Goal: Task Accomplishment & Management: Complete application form

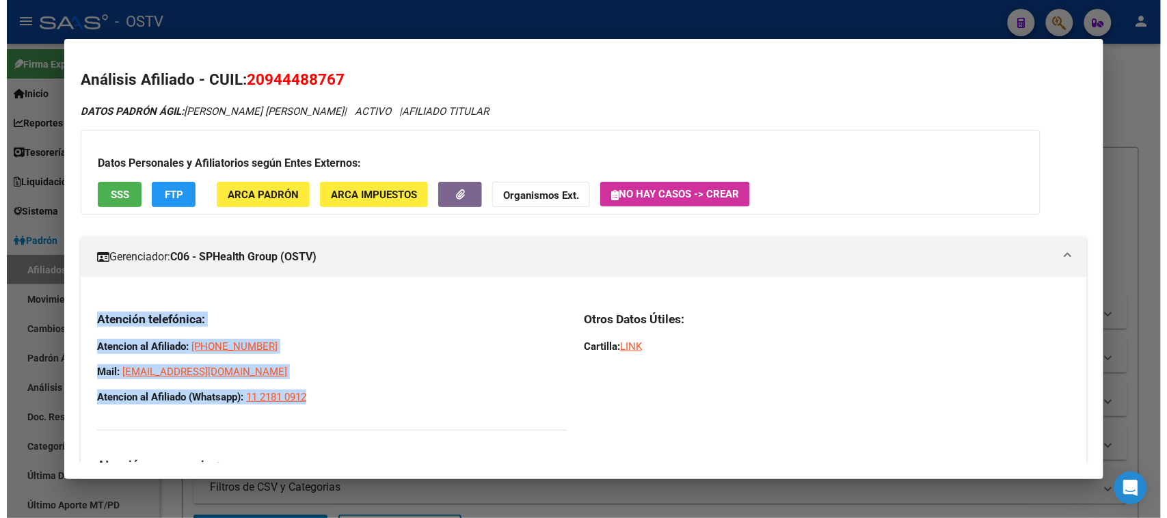
scroll to position [94, 0]
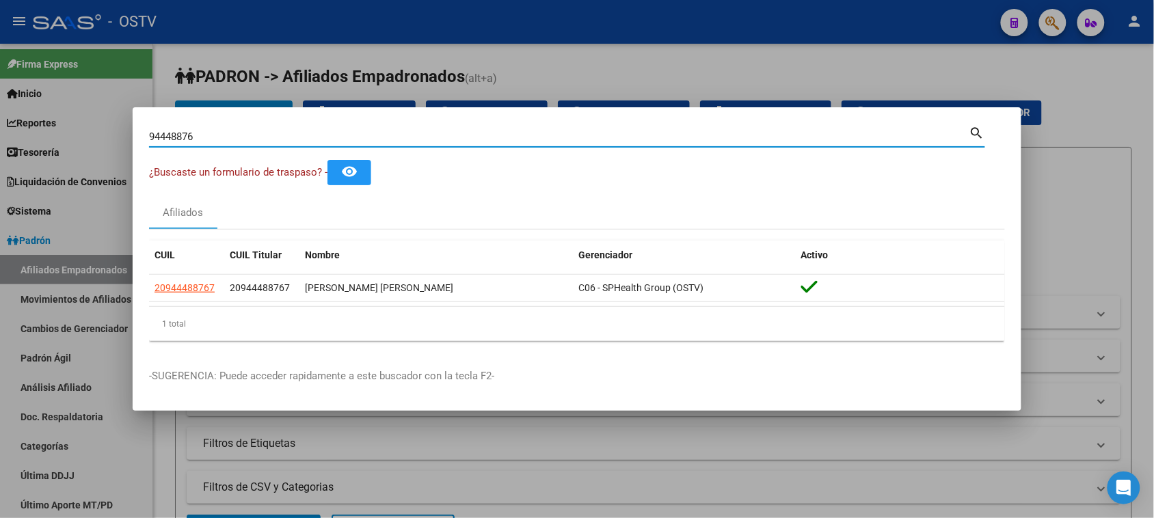
drag, startPoint x: 209, startPoint y: 138, endPoint x: 0, endPoint y: 123, distance: 209.1
click at [0, 123] on div "94448876 Buscar (apellido, dni, cuil, nro traspaso, cuit, obra social) search ¿…" at bounding box center [577, 259] width 1154 height 518
type input "garro"
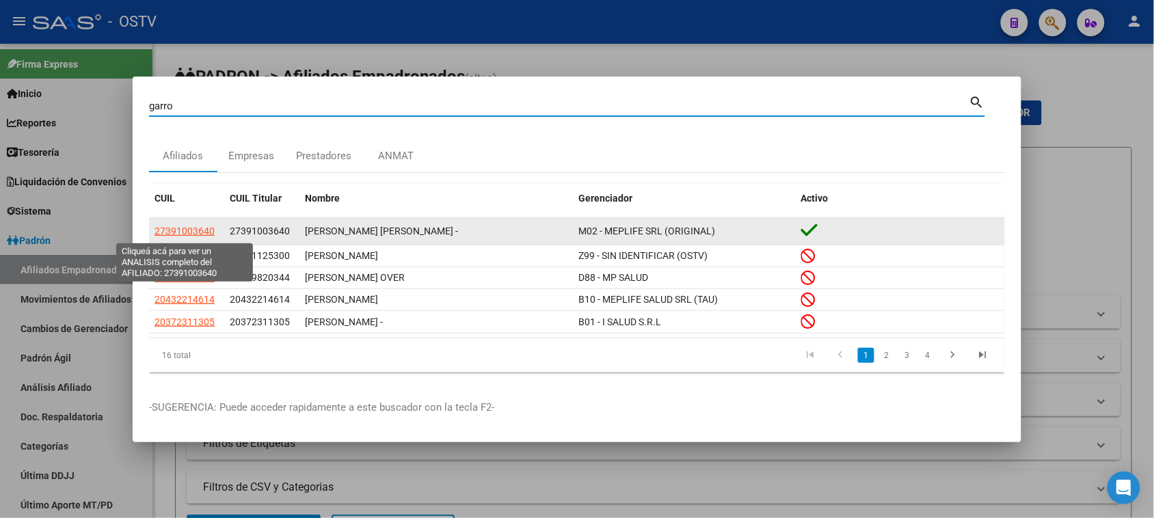
click at [192, 231] on span "27391003640" at bounding box center [185, 231] width 60 height 11
type textarea "27391003640"
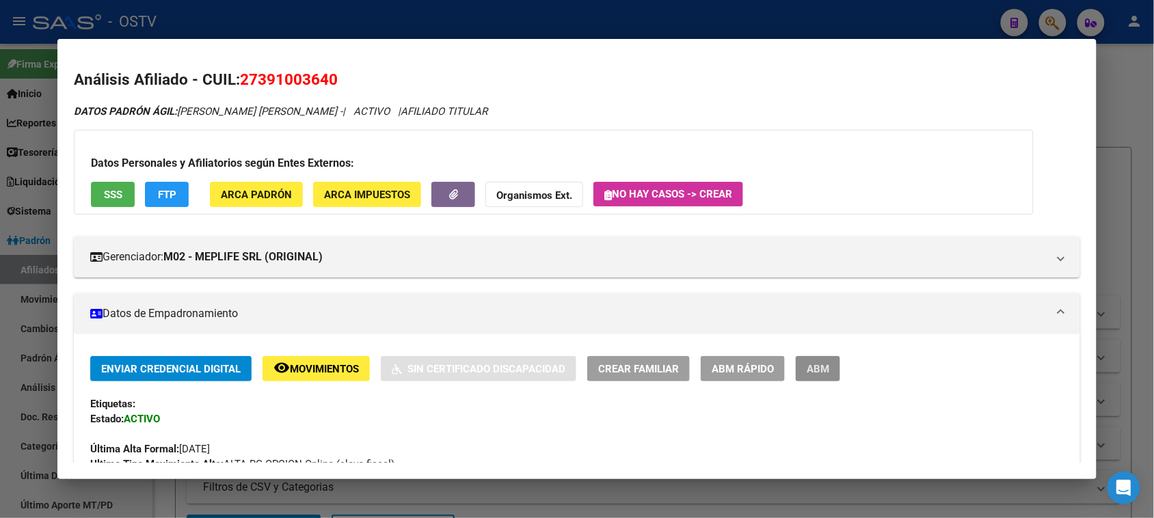
click at [814, 374] on span "ABM" at bounding box center [818, 369] width 23 height 12
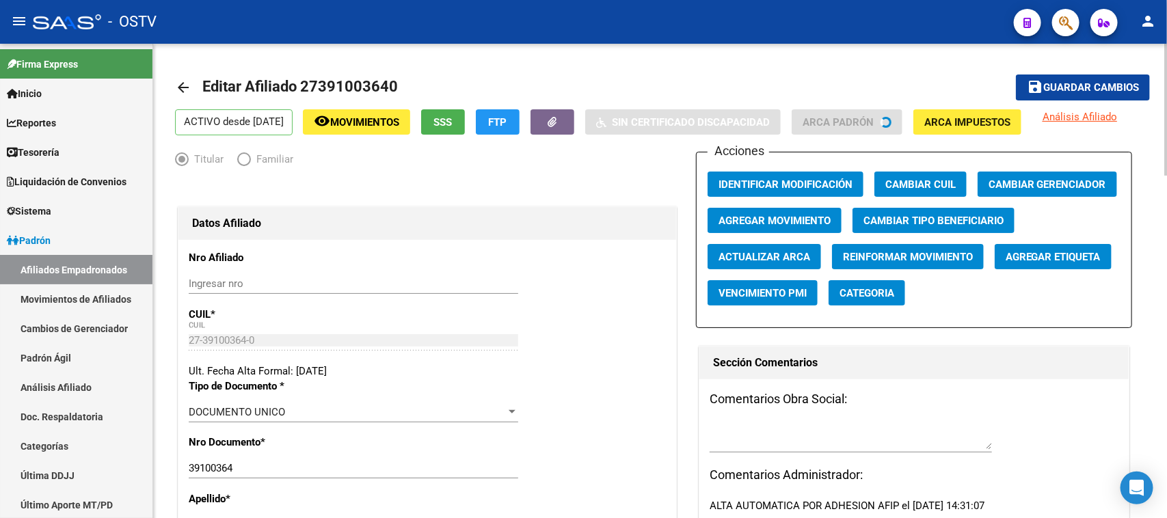
radio input "true"
type input "33-71658056-9"
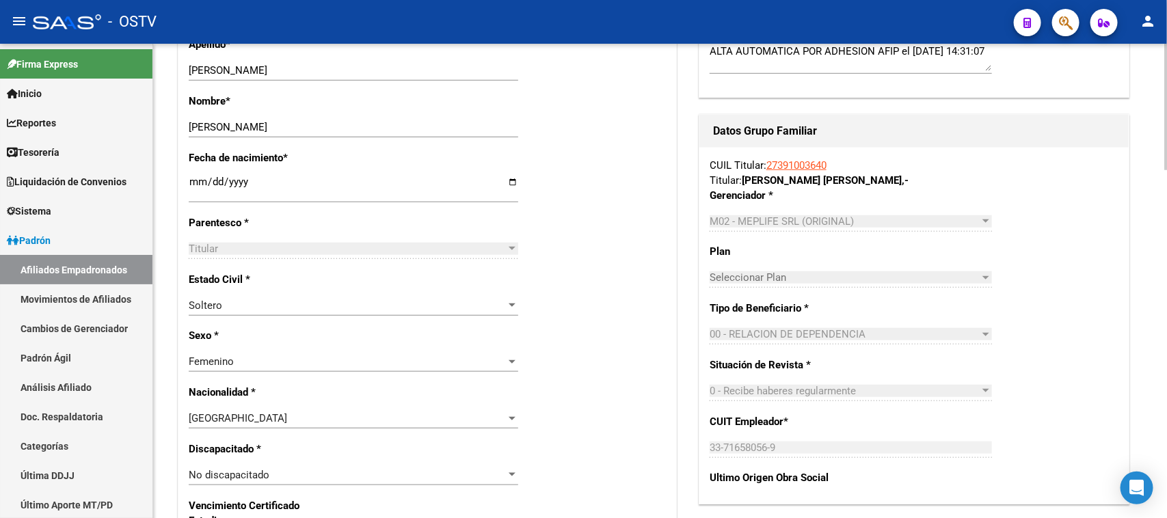
scroll to position [496, 0]
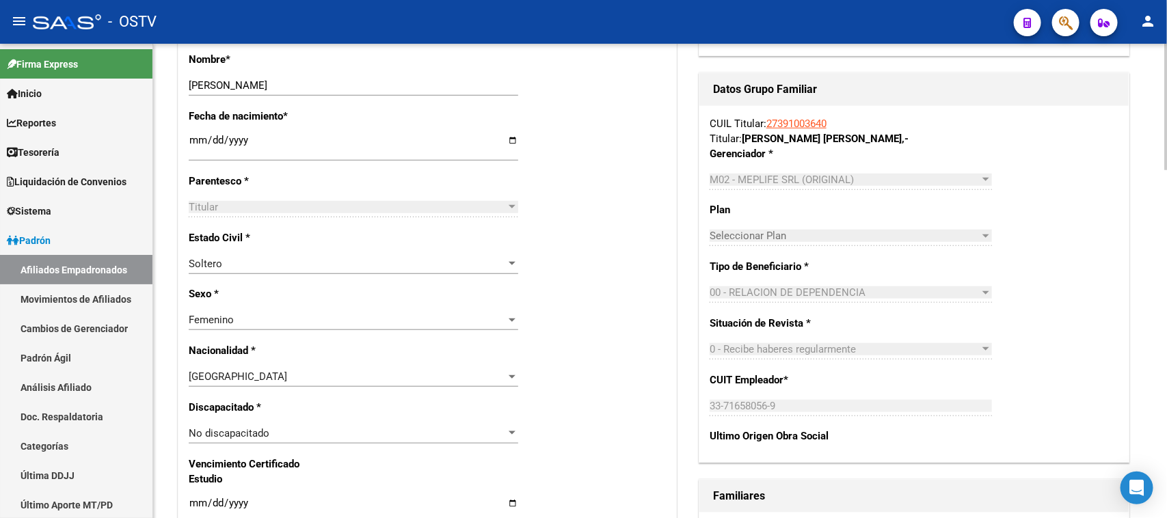
click at [1153, 261] on div at bounding box center [1165, 239] width 3 height 126
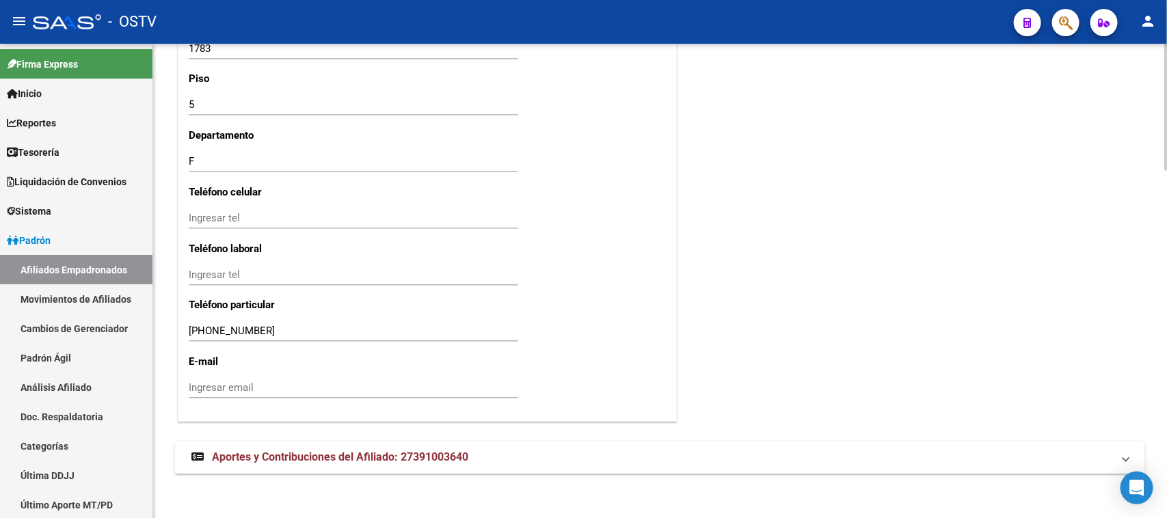
scroll to position [1305, 0]
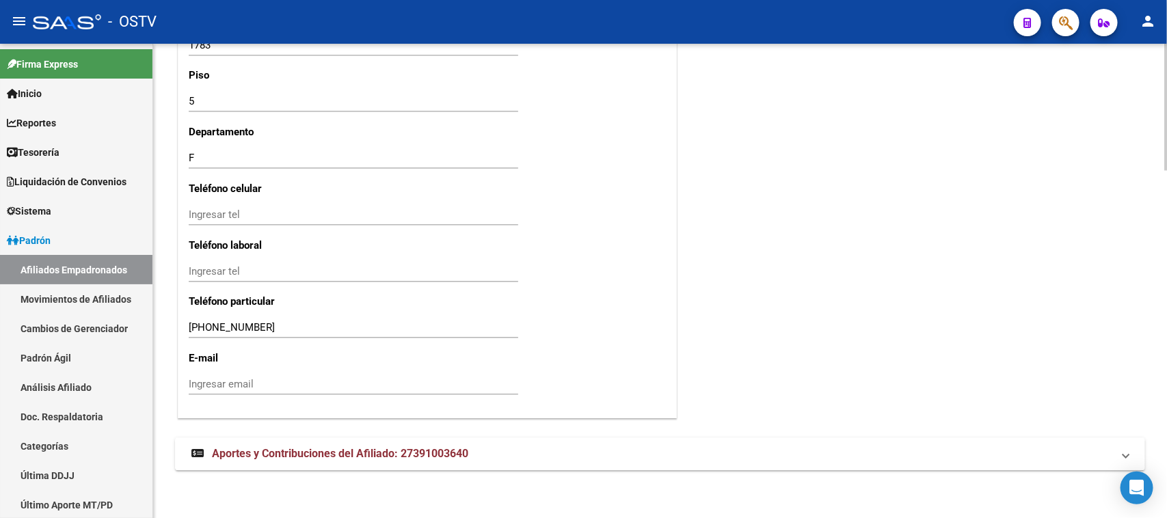
click at [1153, 458] on div at bounding box center [1165, 455] width 3 height 126
click at [398, 465] on mat-expansion-panel-header "Aportes y Contribuciones del Afiliado: 27391003640" at bounding box center [660, 454] width 970 height 33
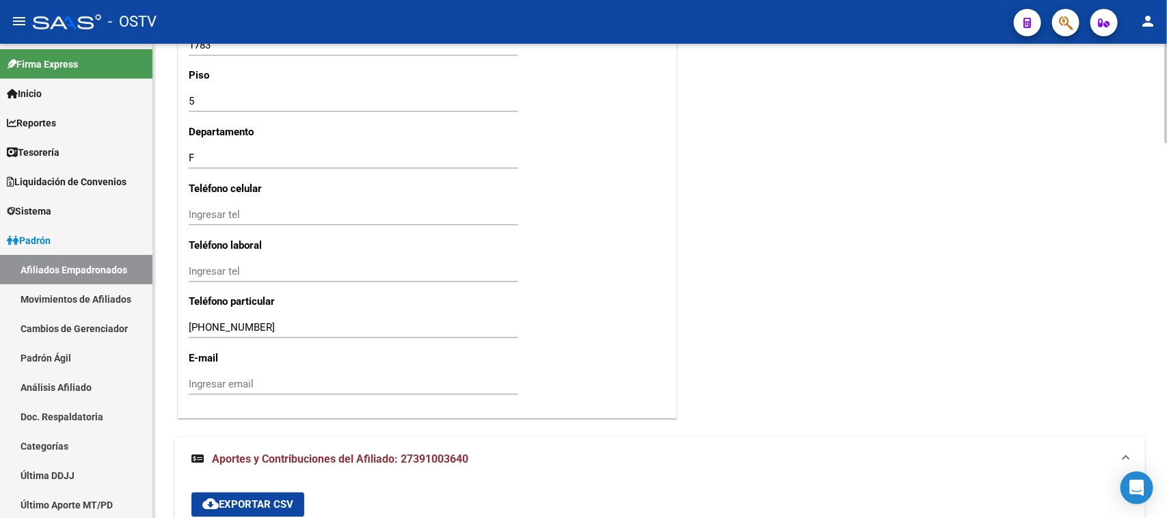
scroll to position [1807, 0]
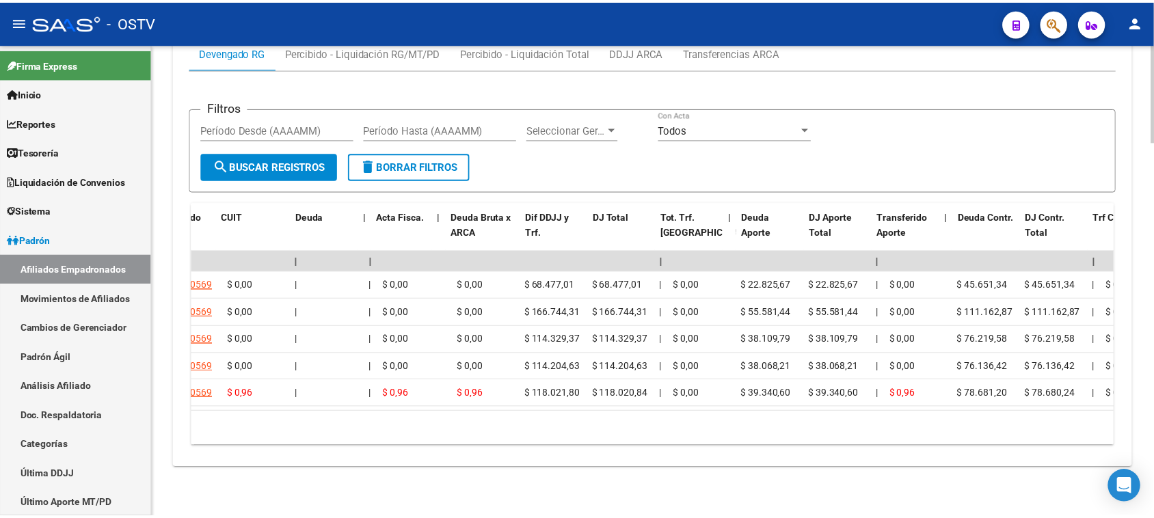
scroll to position [0, 0]
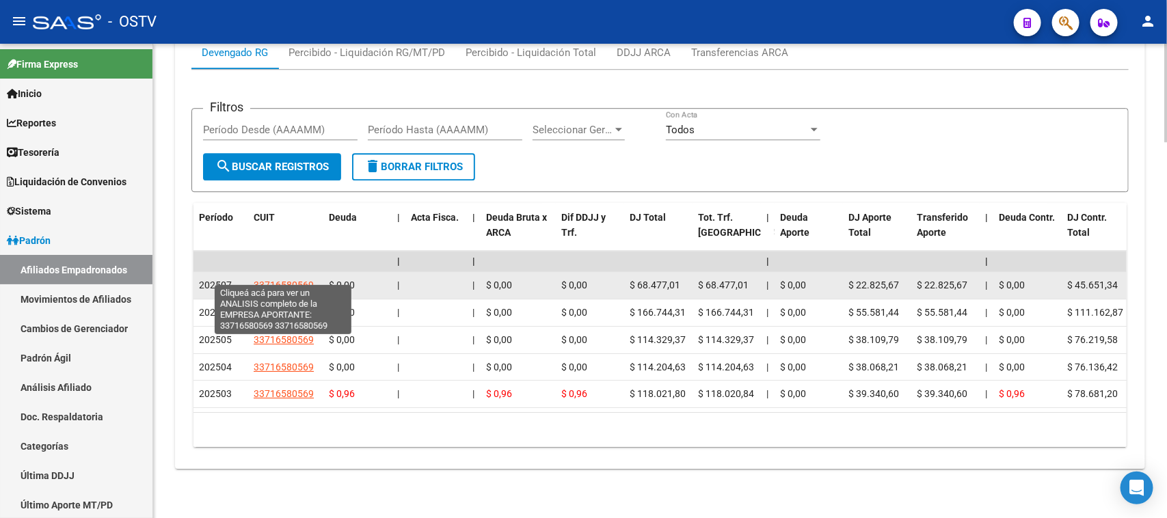
click at [278, 280] on span "33716580569" at bounding box center [284, 285] width 60 height 11
type textarea "33716580569"
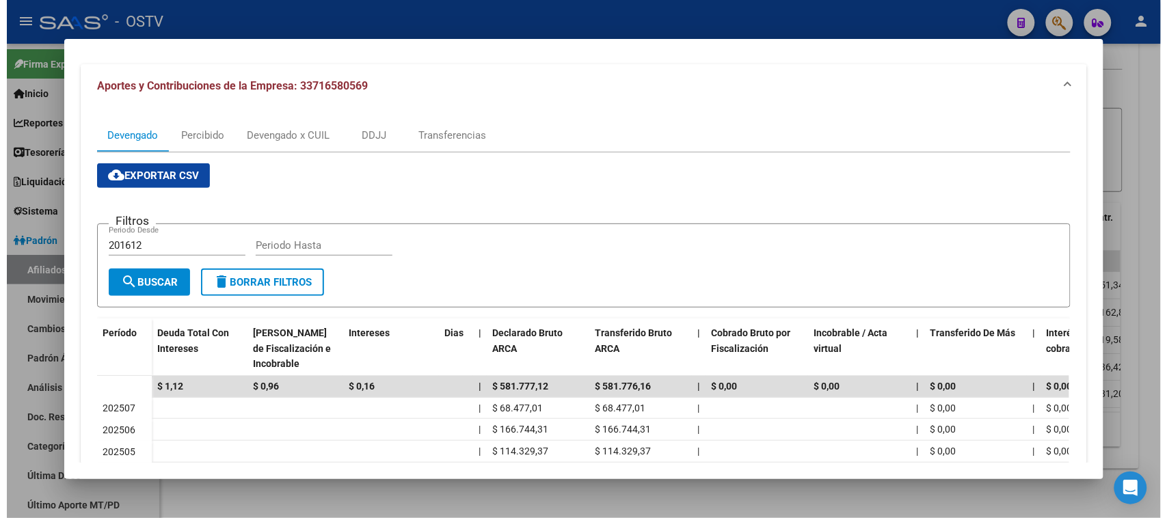
scroll to position [258, 0]
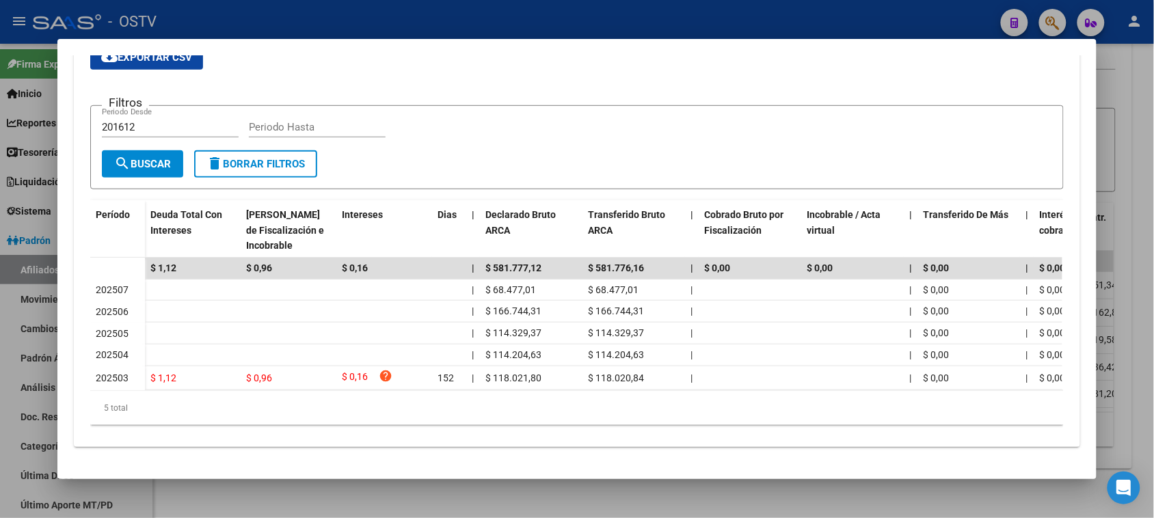
click at [624, 496] on div at bounding box center [577, 259] width 1154 height 518
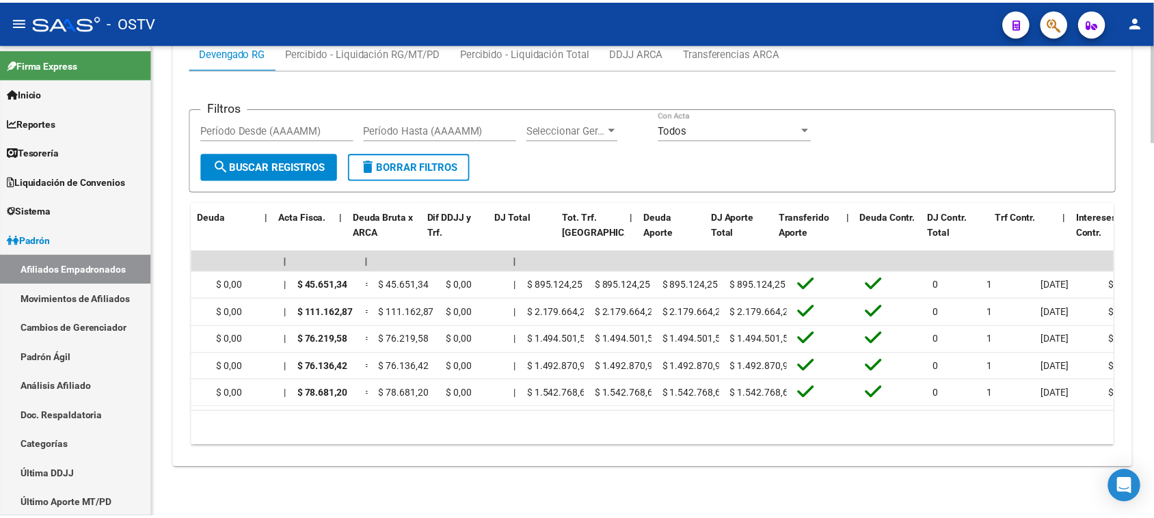
scroll to position [0, 0]
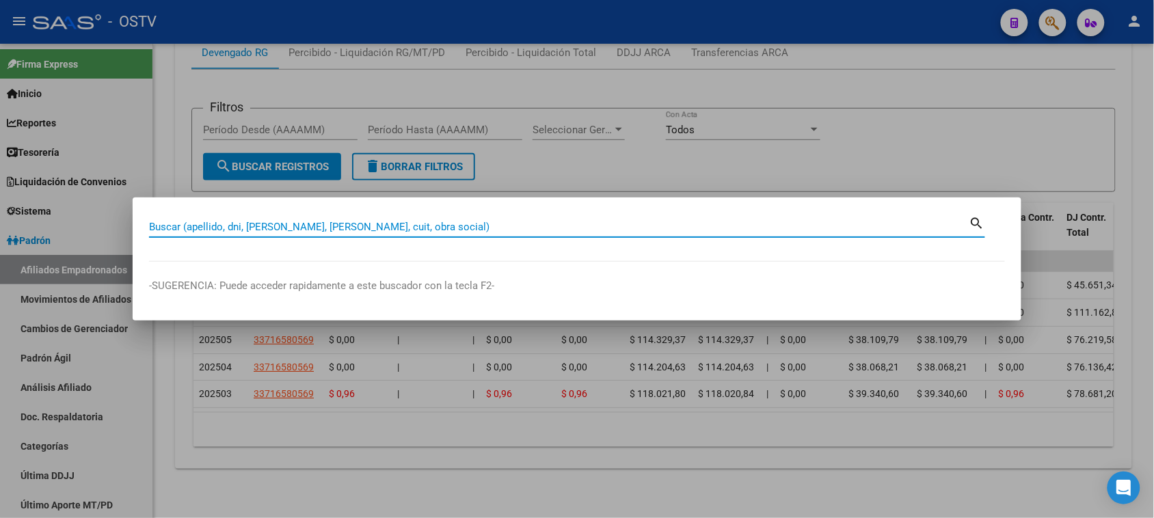
paste input "94448876"
type input "94448876"
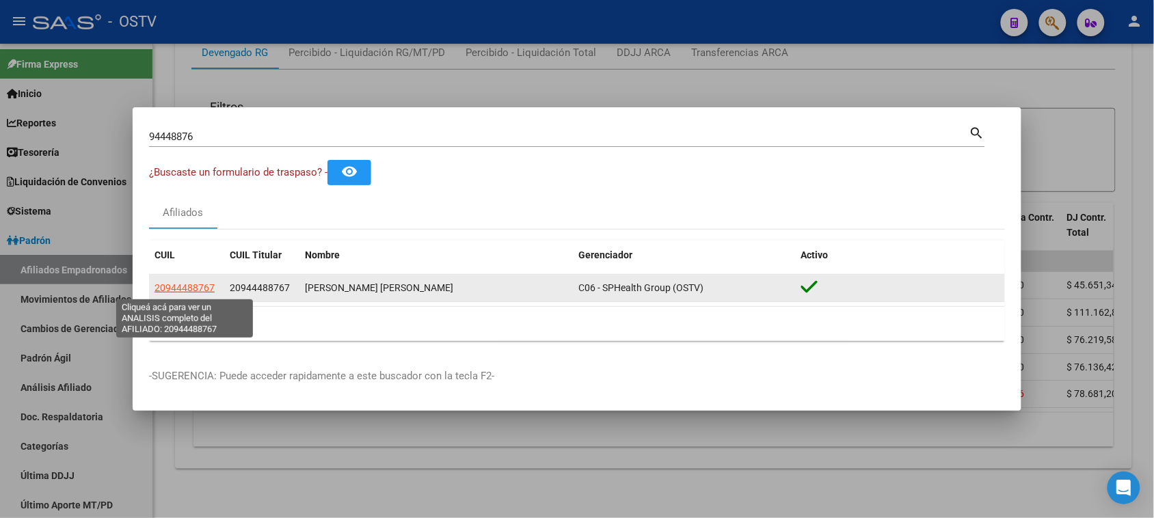
click at [182, 289] on span "20944488767" at bounding box center [185, 287] width 60 height 11
type textarea "20944488767"
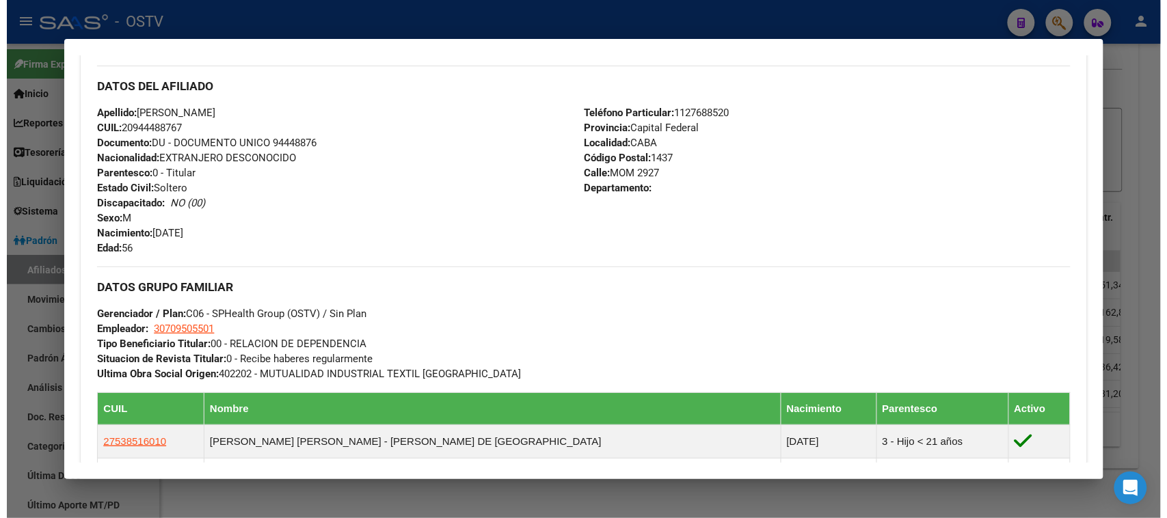
scroll to position [843, 0]
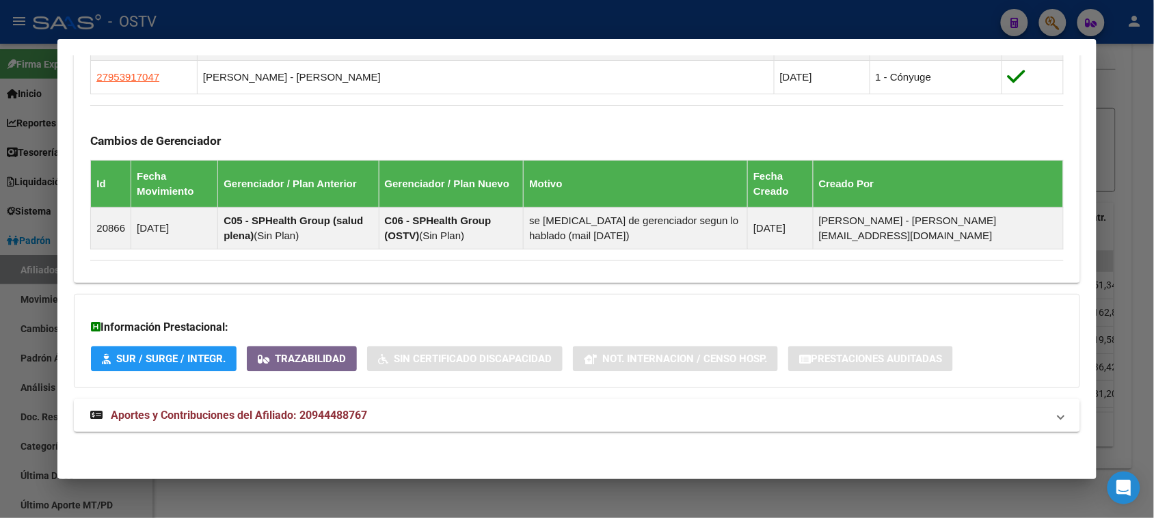
click at [159, 494] on div at bounding box center [577, 259] width 1154 height 518
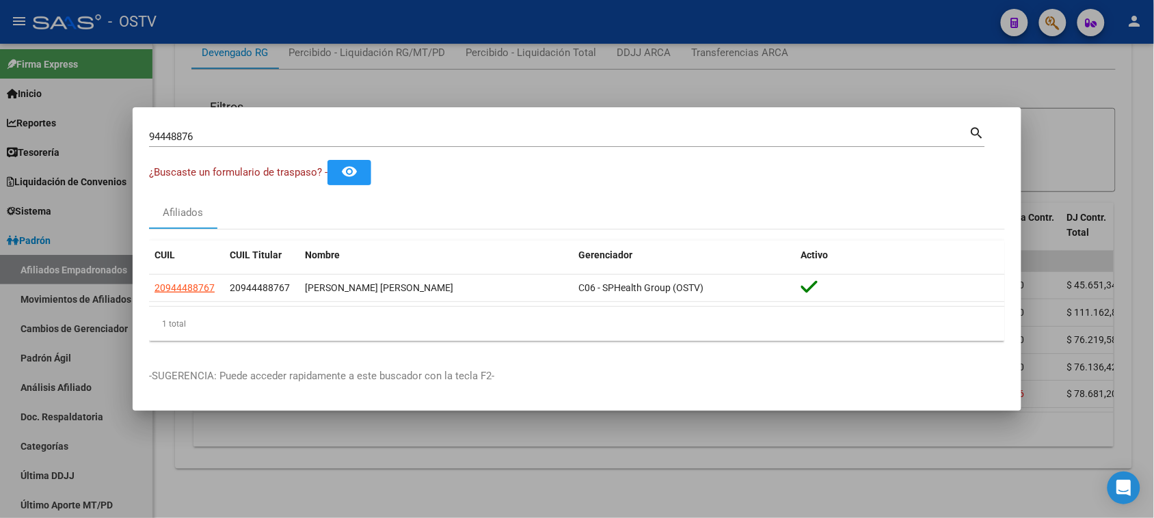
click at [168, 472] on div at bounding box center [577, 259] width 1154 height 518
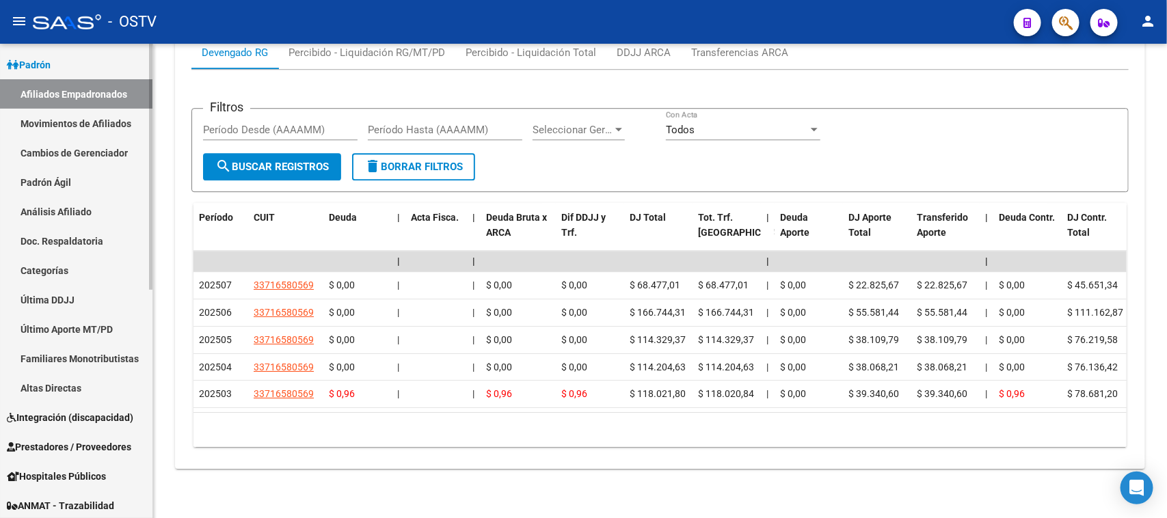
scroll to position [230, 0]
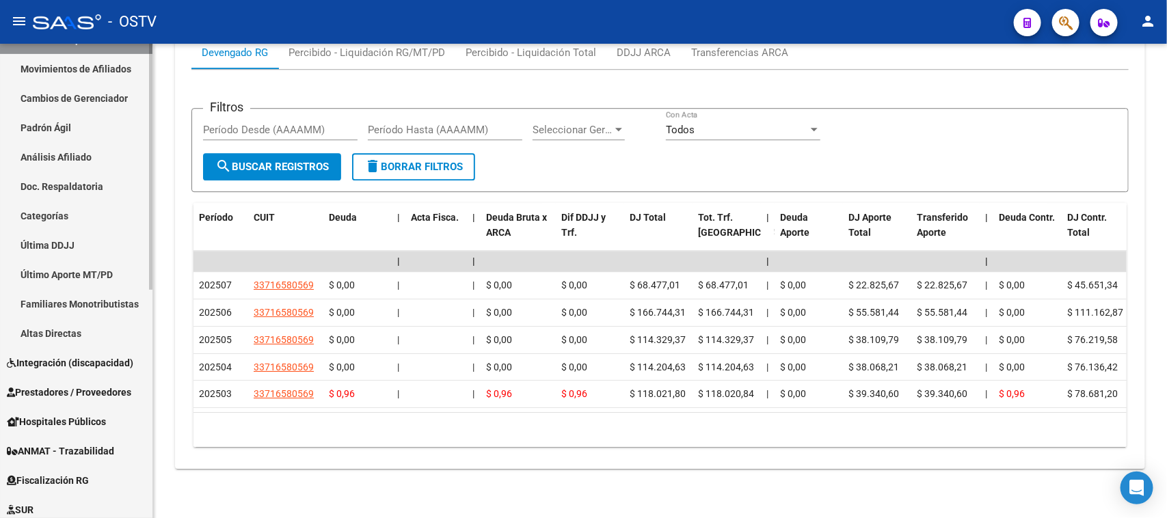
click at [155, 366] on mat-sidenav-container "Firma Express Inicio Calendario SSS Instructivos Contacto OS Reportes Tablero d…" at bounding box center [583, 281] width 1167 height 475
click at [108, 411] on link "Hospitales Públicos" at bounding box center [76, 421] width 152 height 29
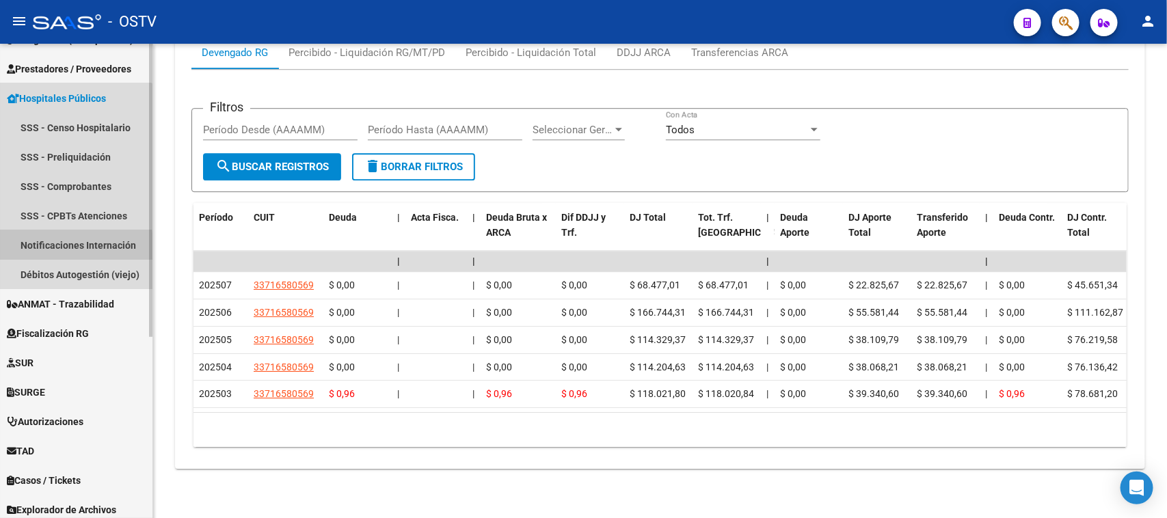
click at [55, 248] on link "Notificaciones Internación" at bounding box center [76, 244] width 152 height 29
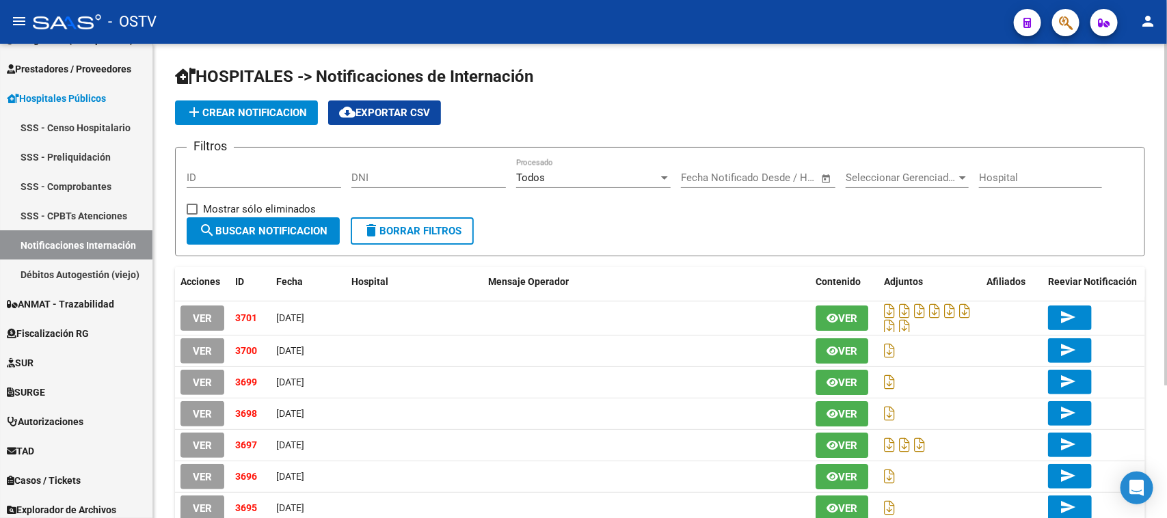
scroll to position [144, 0]
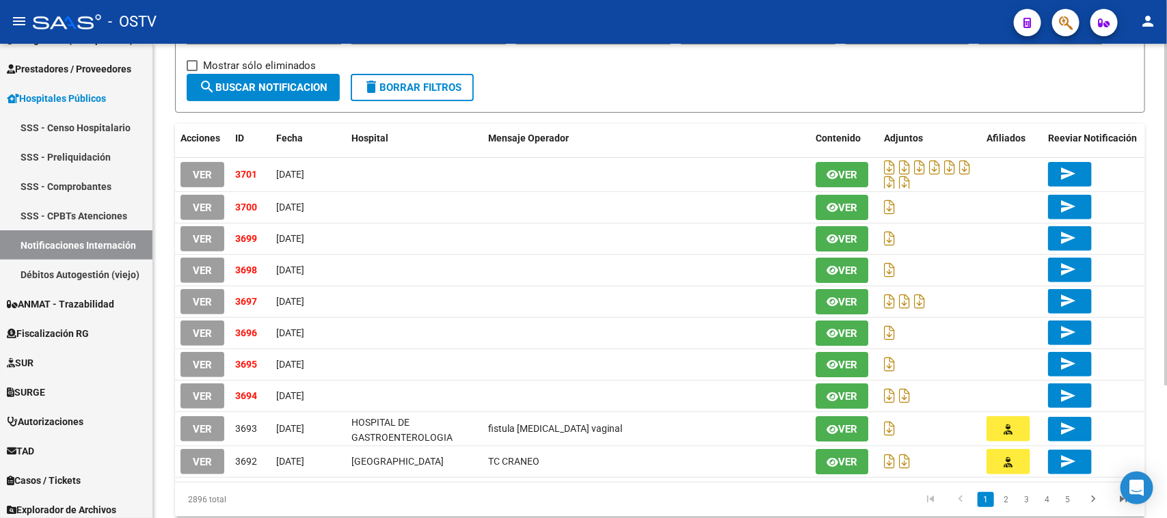
click at [1153, 328] on div at bounding box center [1165, 318] width 3 height 342
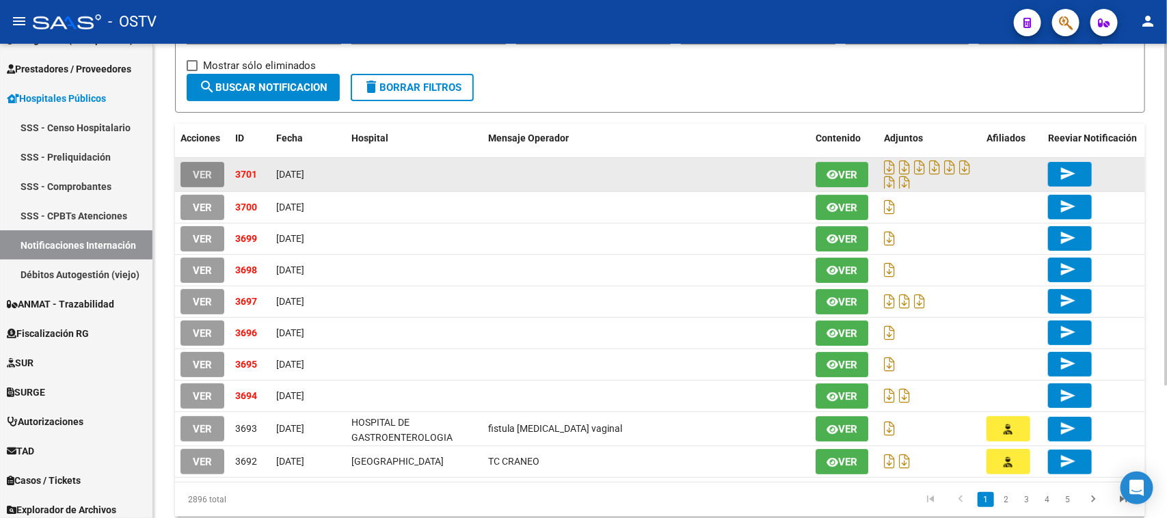
click at [203, 172] on span "VER" at bounding box center [202, 175] width 19 height 12
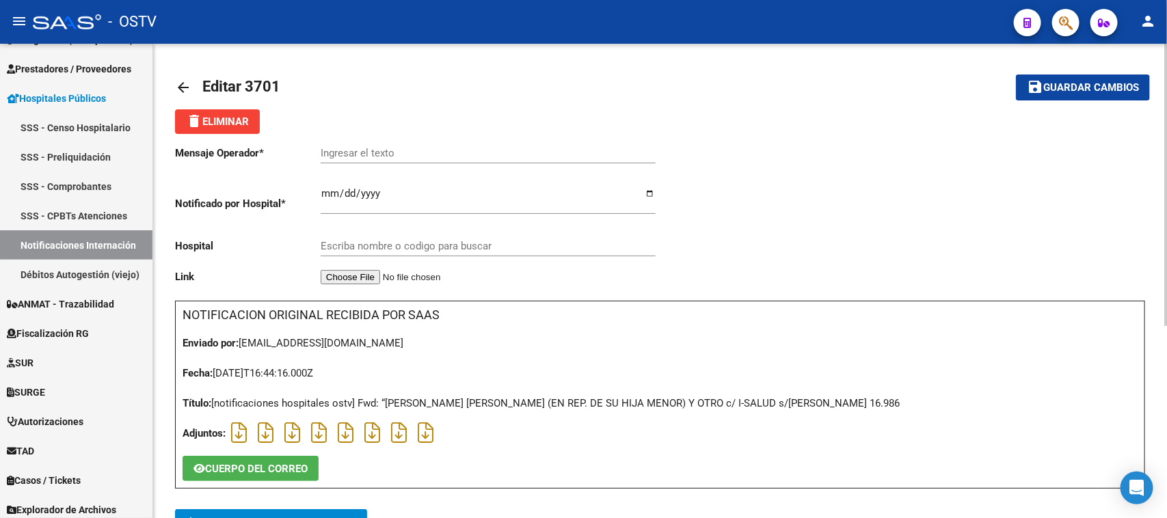
click at [176, 83] on mat-icon "arrow_back" at bounding box center [183, 87] width 16 height 16
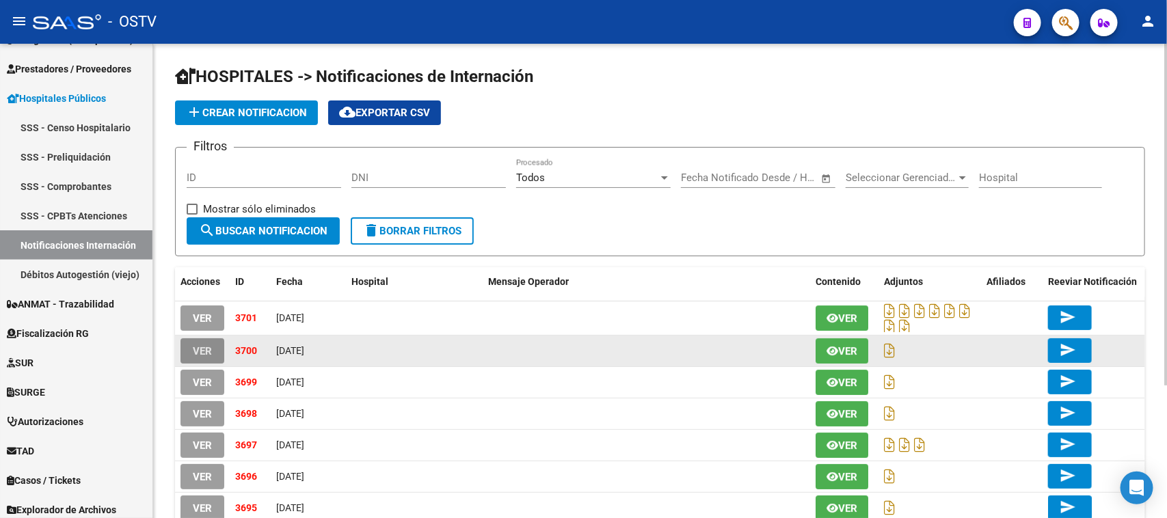
click at [202, 351] on span "VER" at bounding box center [202, 351] width 19 height 12
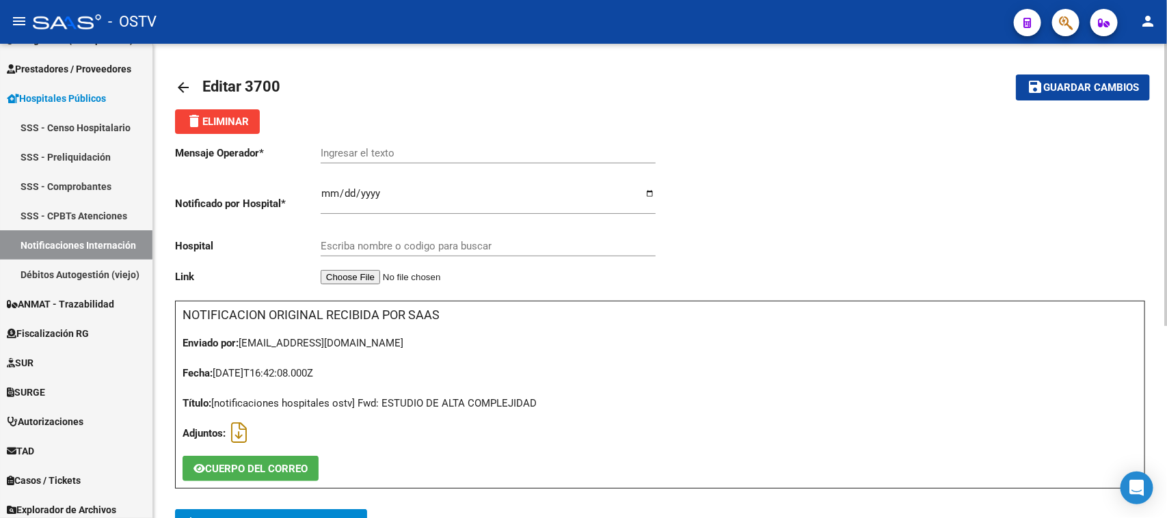
click at [319, 509] on span "add Agregar Afiliado Notificado" at bounding box center [271, 521] width 170 height 25
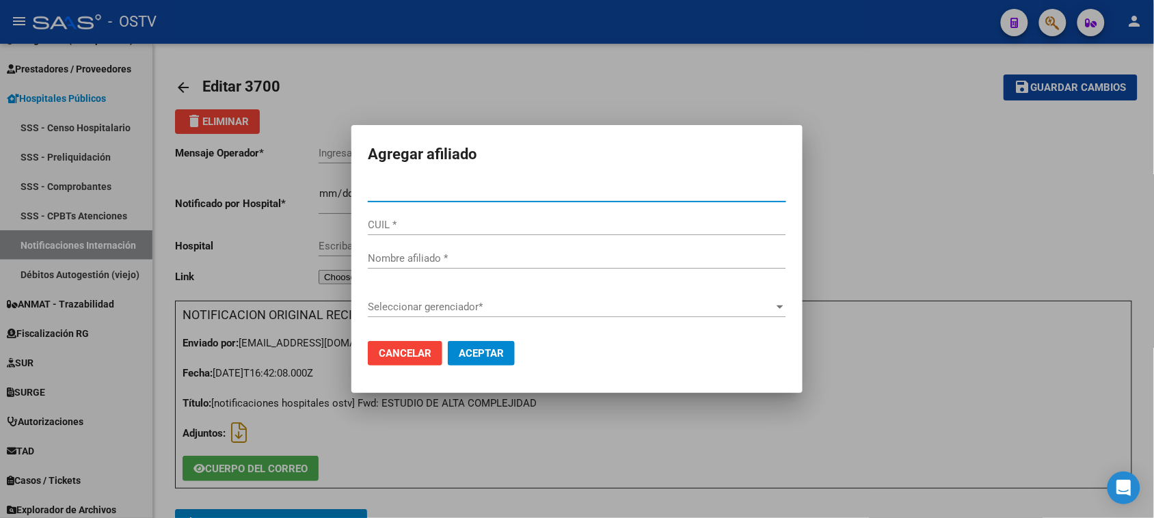
paste input "35726901"
type input "35726901"
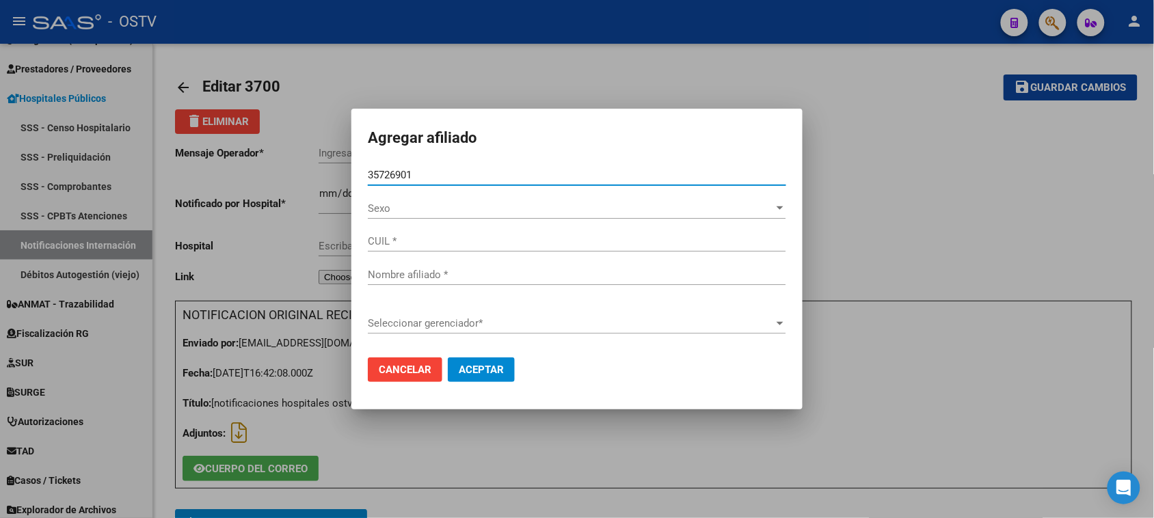
type input "27357269011"
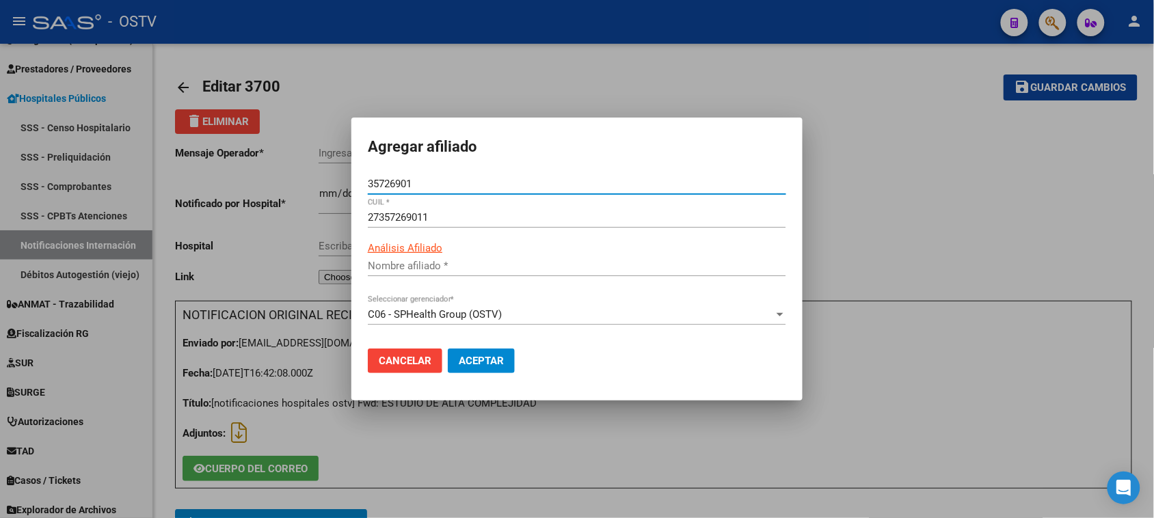
type input "RUSSO YAMILA SOLEDAD"
type input "35726901"
click at [483, 362] on span "Aceptar" at bounding box center [481, 361] width 45 height 12
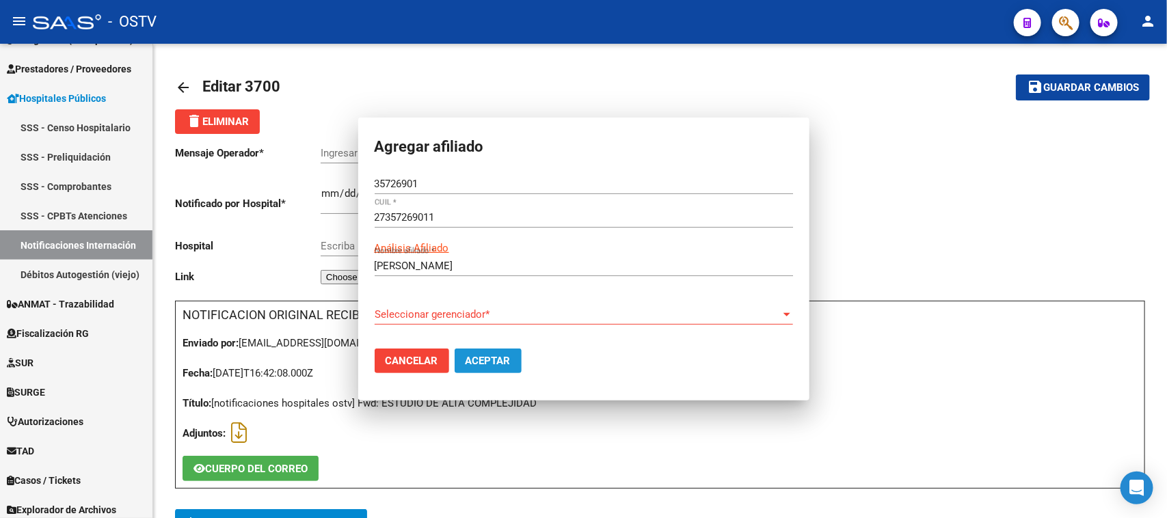
scroll to position [14, 0]
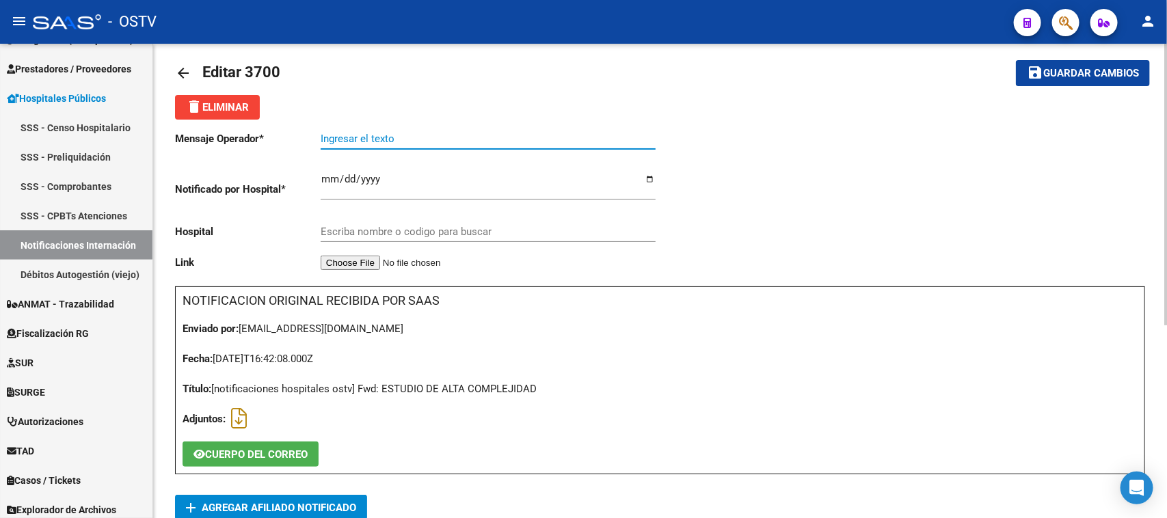
click at [391, 140] on input "Ingresar el texto" at bounding box center [488, 139] width 335 height 12
type input "LITIASIS RENAL"
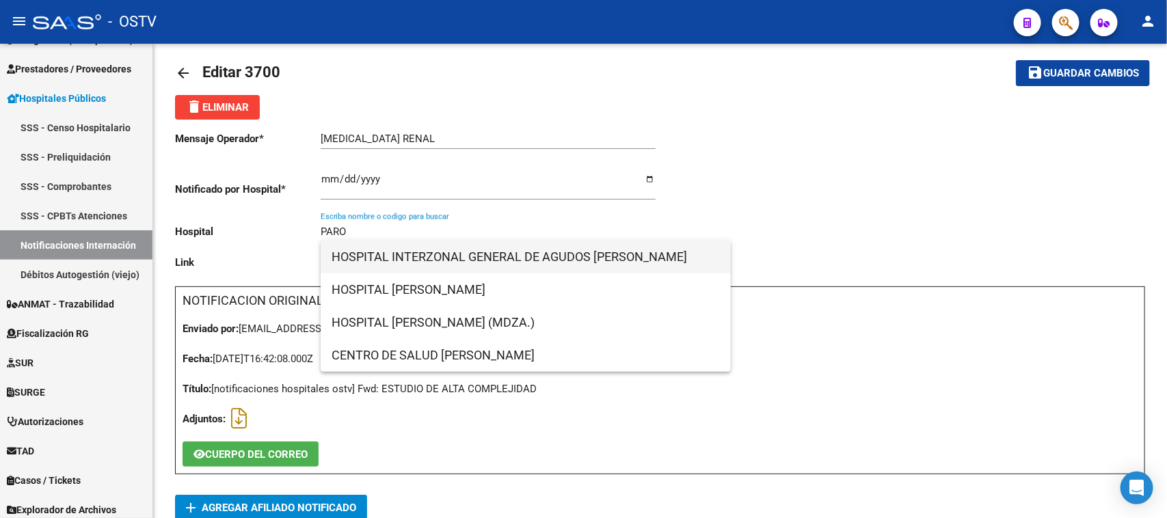
click at [487, 269] on span "HOSPITAL INTERZONAL GENERAL DE AGUDOS DR. DIEGO PAROISSIEN" at bounding box center [526, 257] width 388 height 33
type input "HOSPITAL INTERZONAL GENERAL DE AGUDOS DR. DIEGO PAROISSIEN"
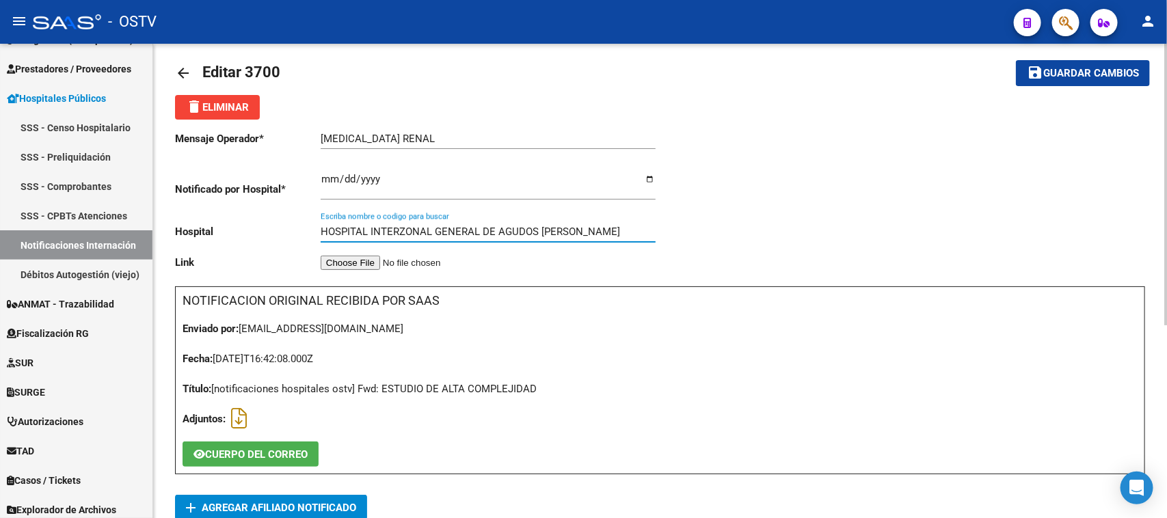
click at [1057, 77] on span "Guardar cambios" at bounding box center [1091, 74] width 96 height 12
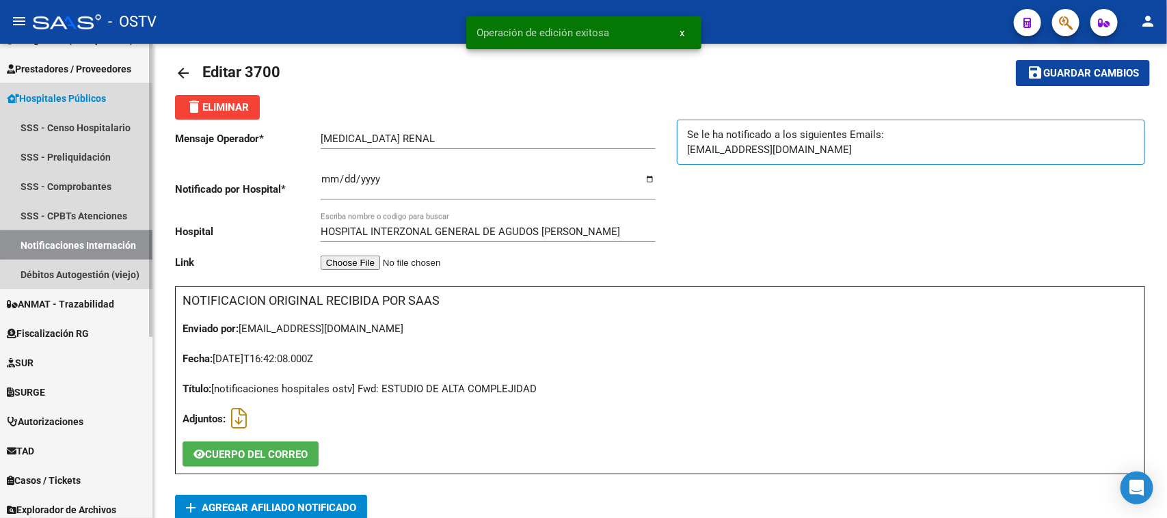
click at [76, 248] on link "Notificaciones Internación" at bounding box center [76, 244] width 152 height 29
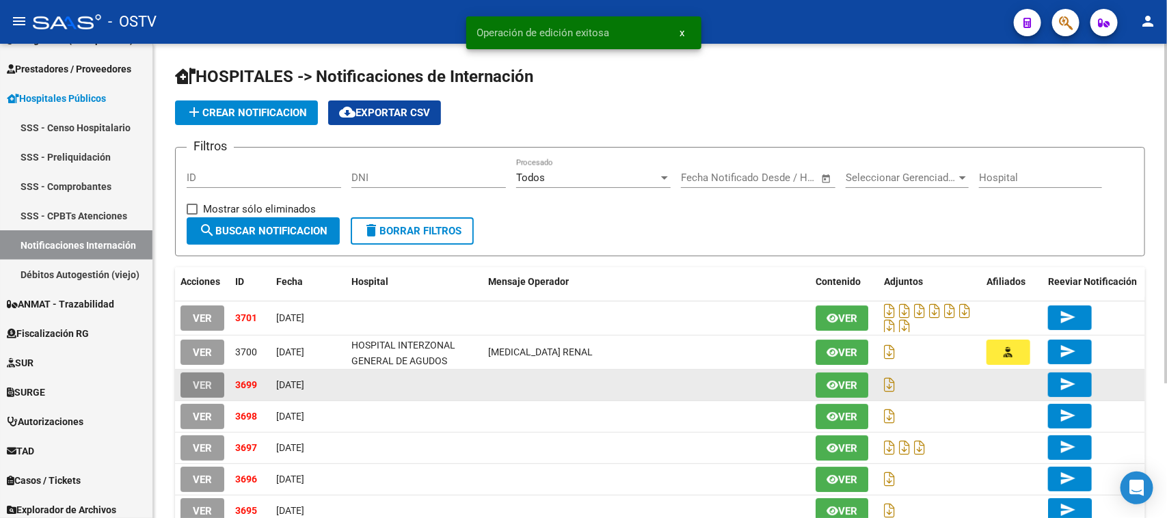
click at [199, 388] on span "VER" at bounding box center [202, 385] width 19 height 12
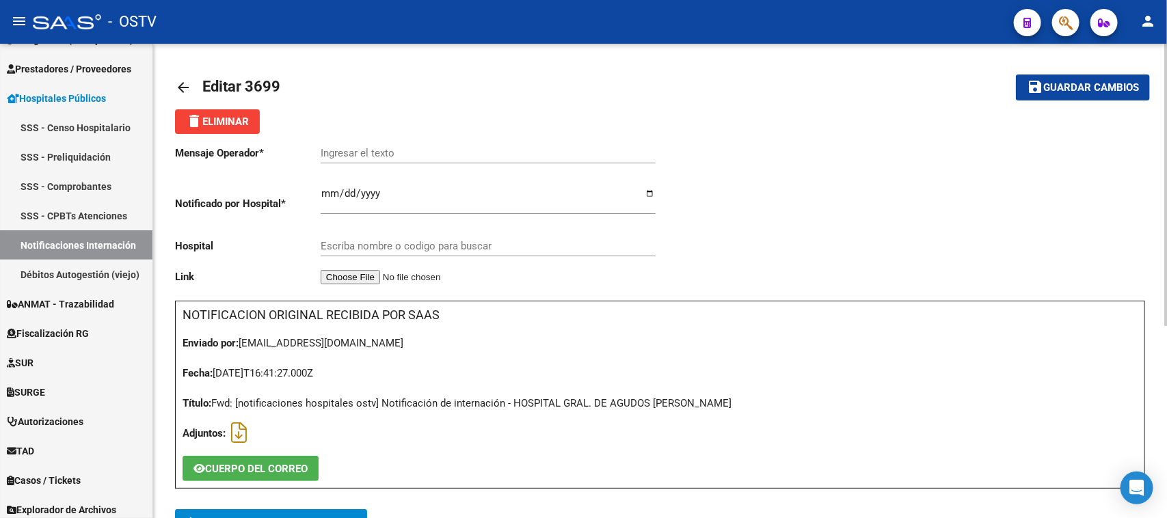
click at [261, 513] on span "add Agregar Afiliado Notificado" at bounding box center [271, 521] width 170 height 25
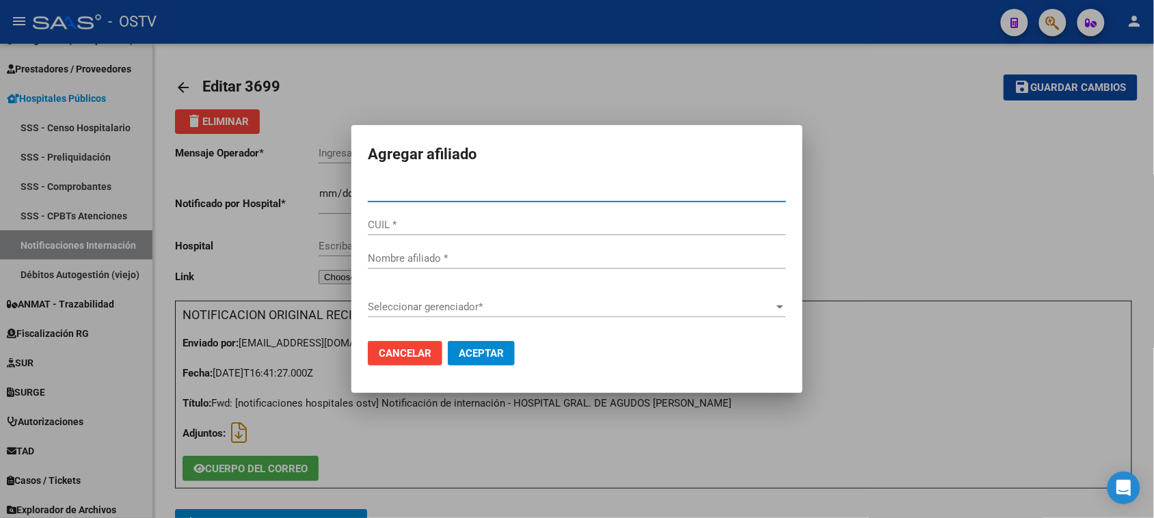
paste input "23515983"
type input "23515983"
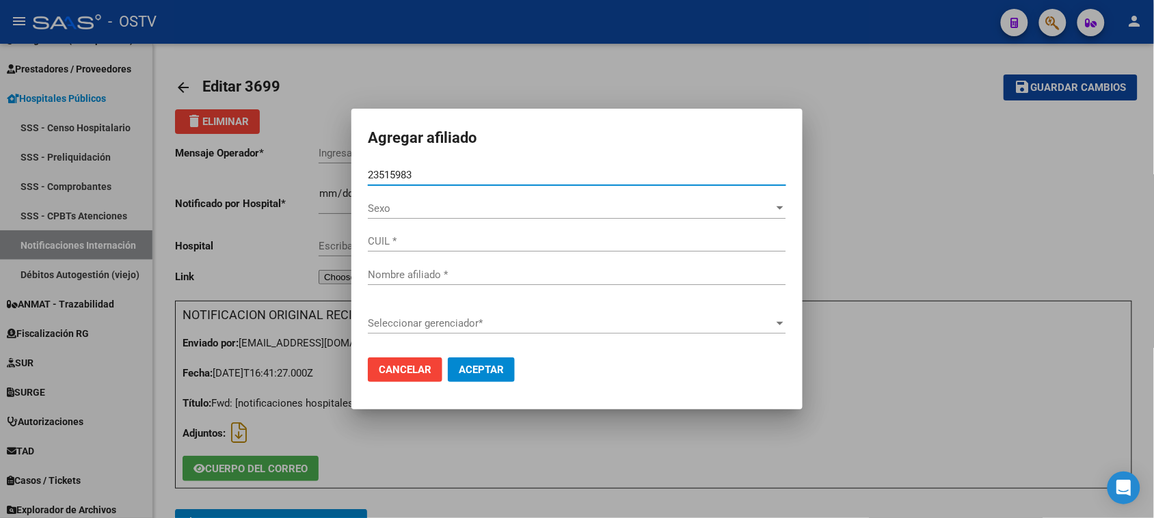
type input "27235159835"
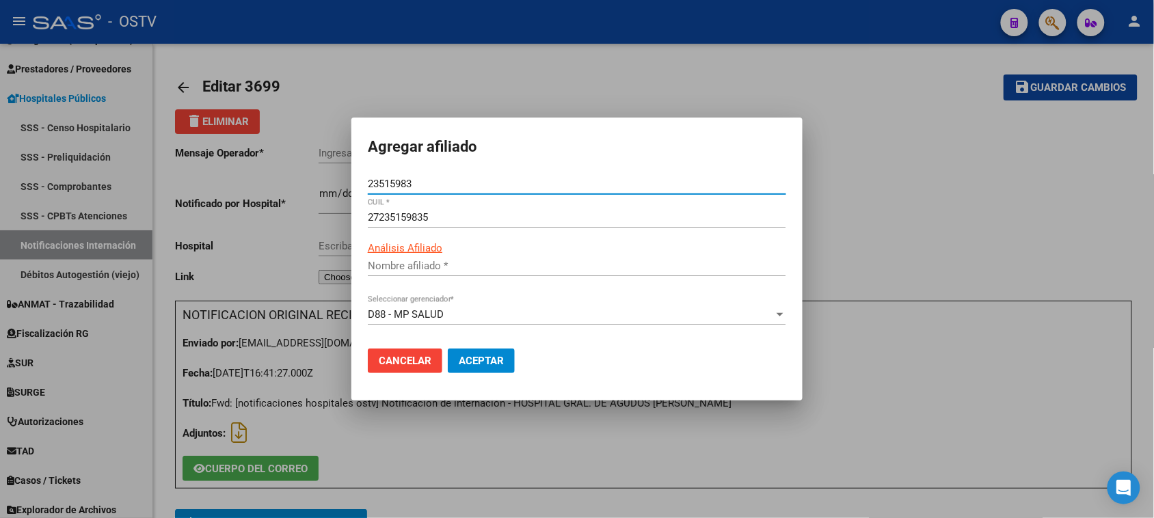
type input "[PERSON_NAME]"
type input "23515983"
click at [464, 364] on span "Aceptar" at bounding box center [481, 361] width 45 height 12
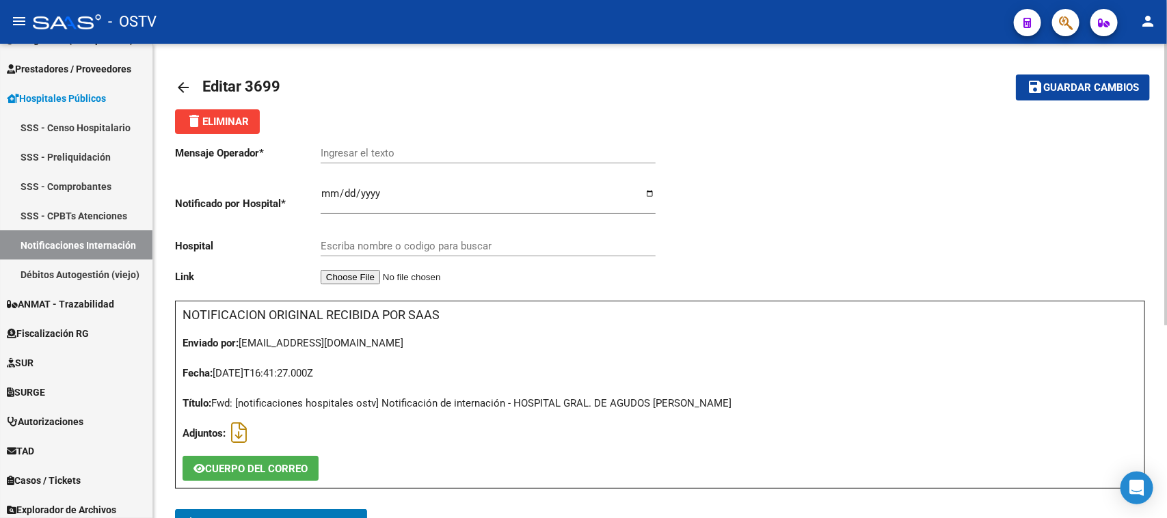
scroll to position [14, 0]
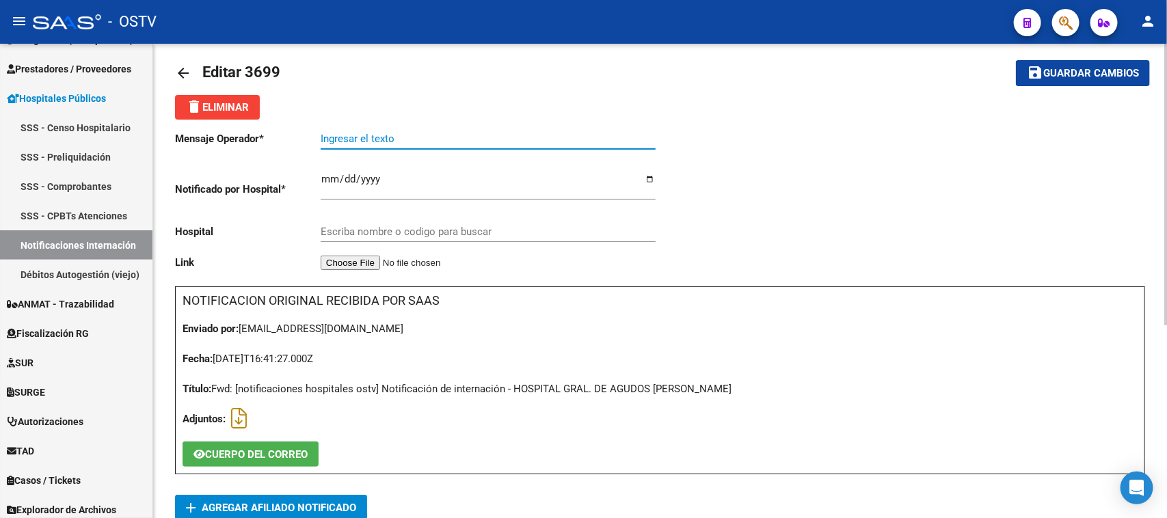
paste input "SUA ASOCIADO A SME ANEMICO"
type input "SUA ASOCIADO A SME ANEMICO"
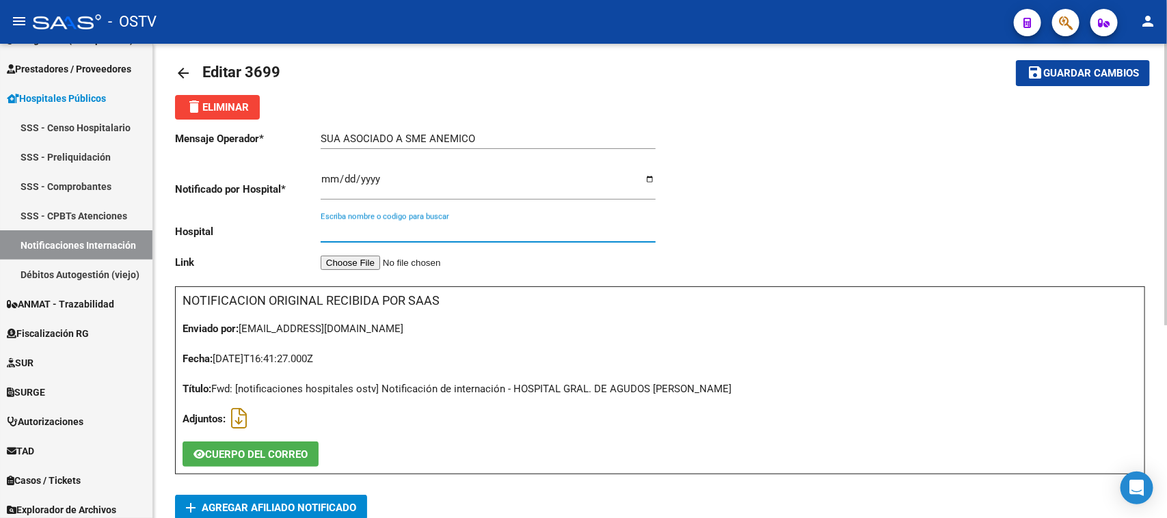
click at [402, 230] on input "Escriba nombre o codigo para buscar" at bounding box center [488, 232] width 335 height 12
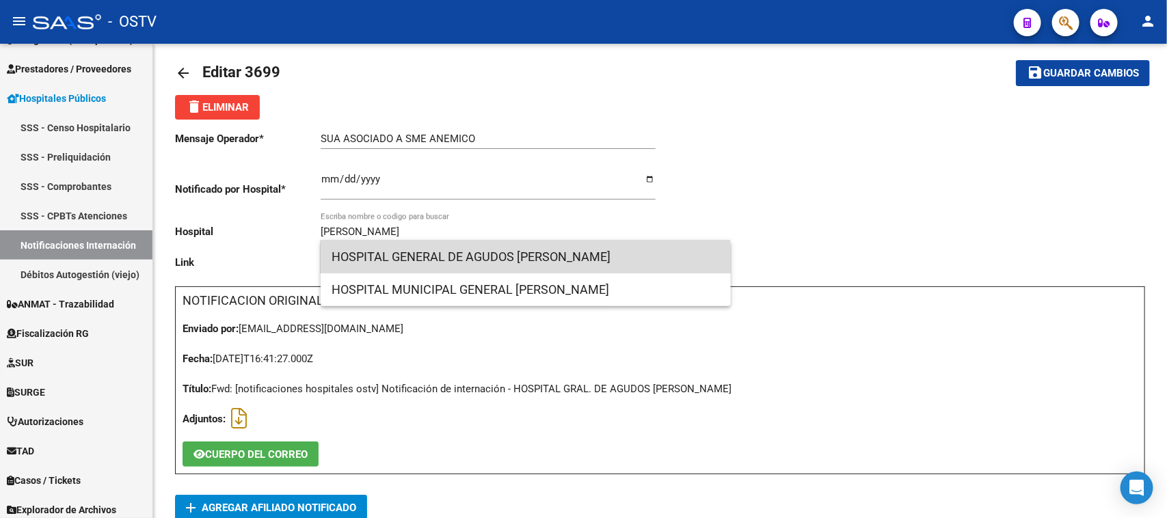
click at [404, 265] on span "HOSPITAL GENERAL DE AGUDOS DALMACIO VELEZ SARSFIELD" at bounding box center [526, 257] width 388 height 33
type input "HOSPITAL GENERAL DE AGUDOS DALMACIO VELEZ SARSFIELD"
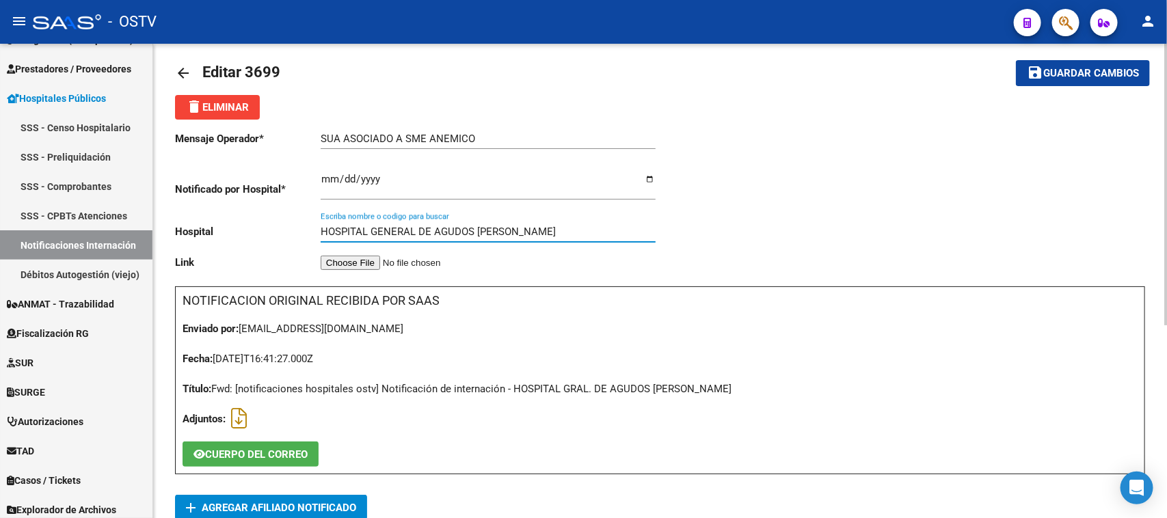
click at [1060, 79] on button "save Guardar cambios" at bounding box center [1083, 72] width 134 height 25
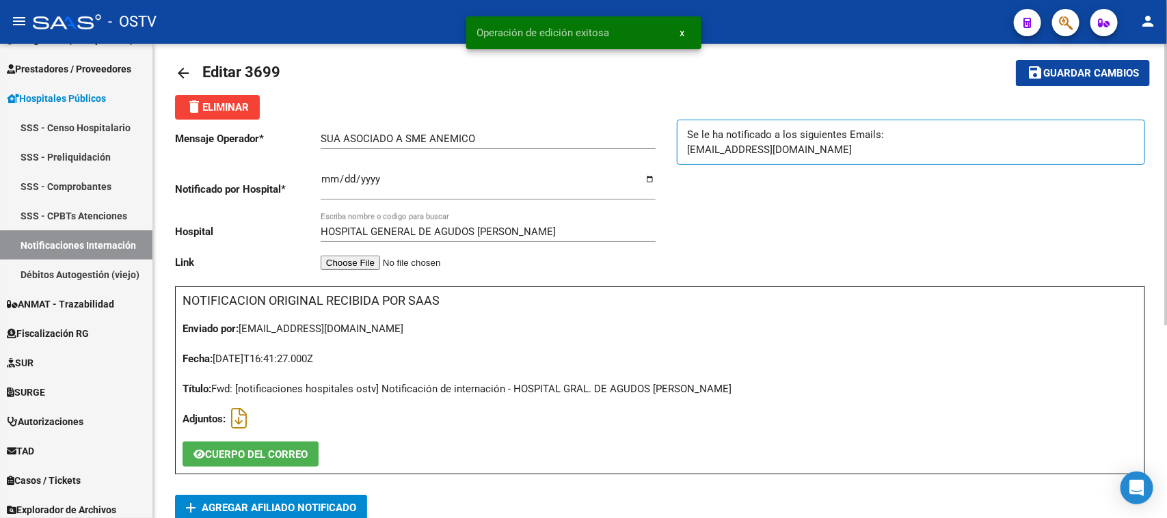
click at [182, 74] on mat-icon "arrow_back" at bounding box center [183, 73] width 16 height 16
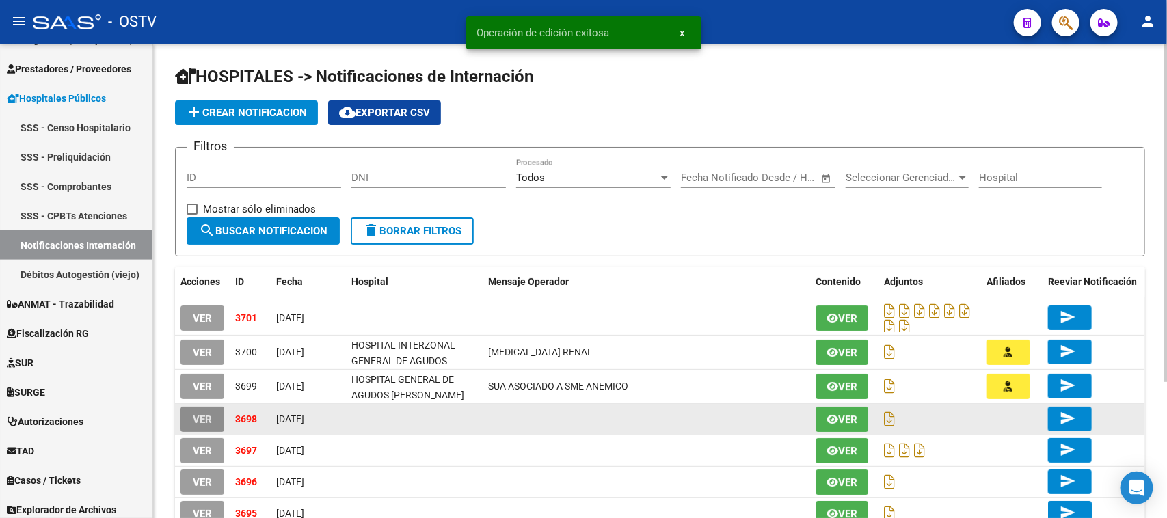
click at [205, 414] on span "VER" at bounding box center [202, 420] width 19 height 12
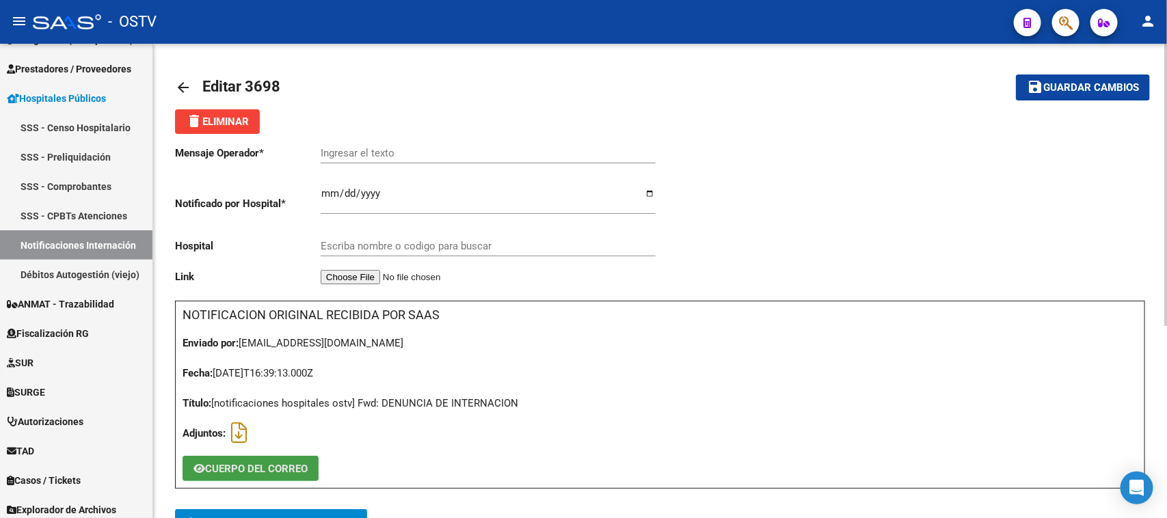
click at [280, 464] on span "CUERPO DEL CORREO" at bounding box center [256, 469] width 103 height 12
click at [280, 509] on span "add Agregar Afiliado Notificado" at bounding box center [271, 521] width 170 height 25
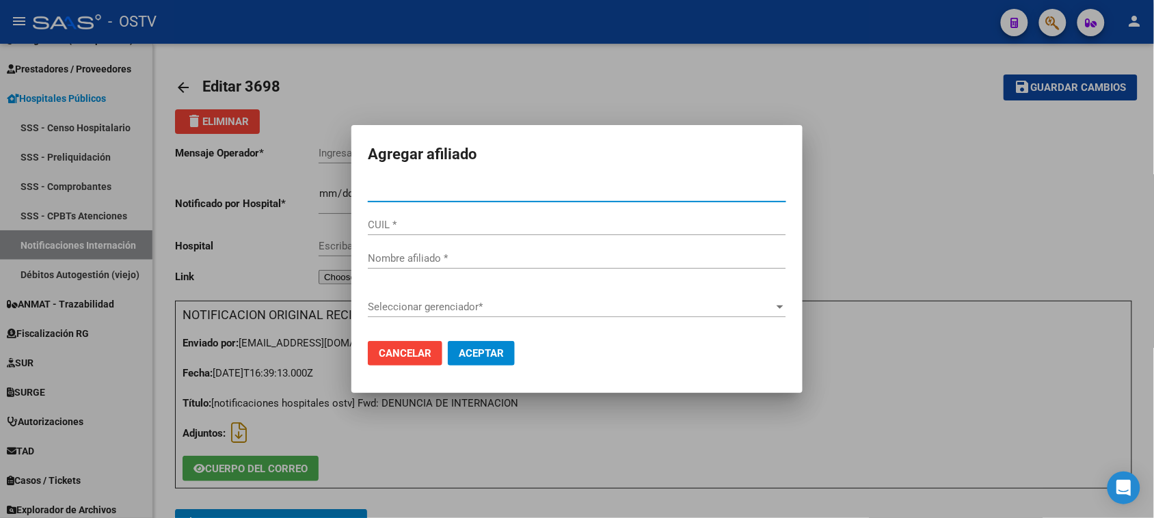
type input "17658552"
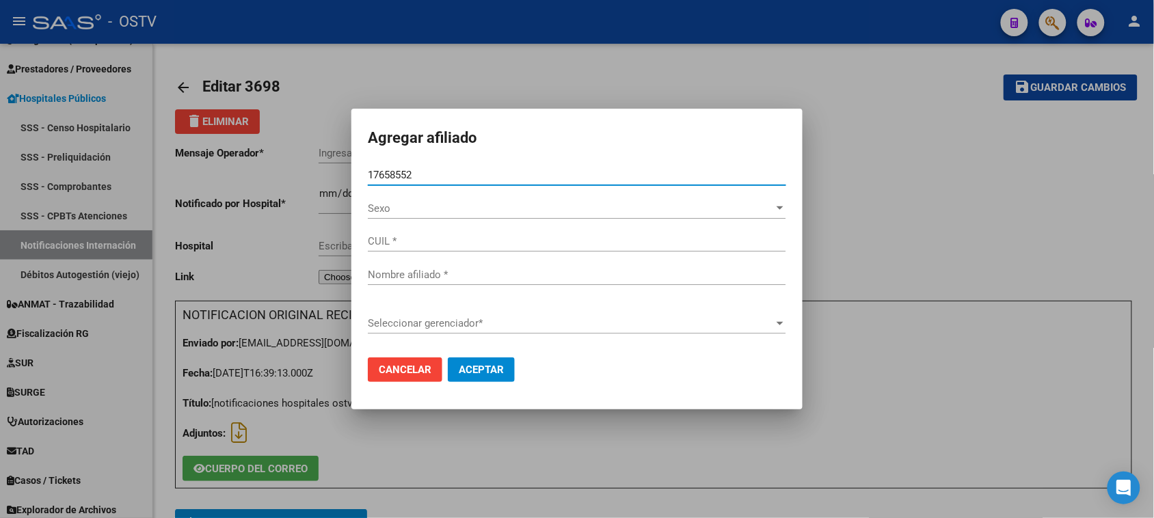
type input "20176585529"
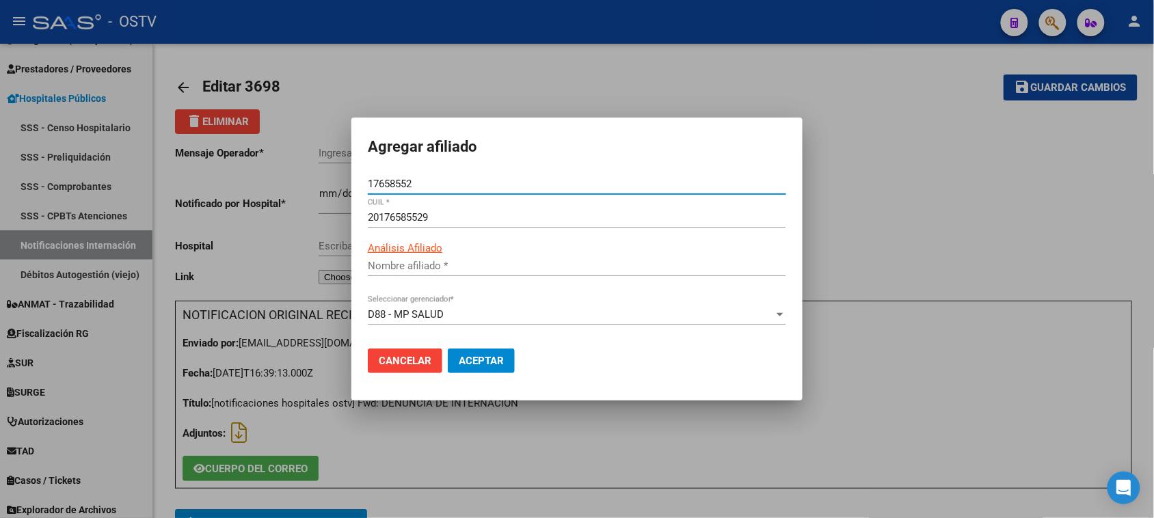
type input "[PERSON_NAME]"
type input "17658552"
click at [466, 364] on span "Aceptar" at bounding box center [481, 361] width 45 height 12
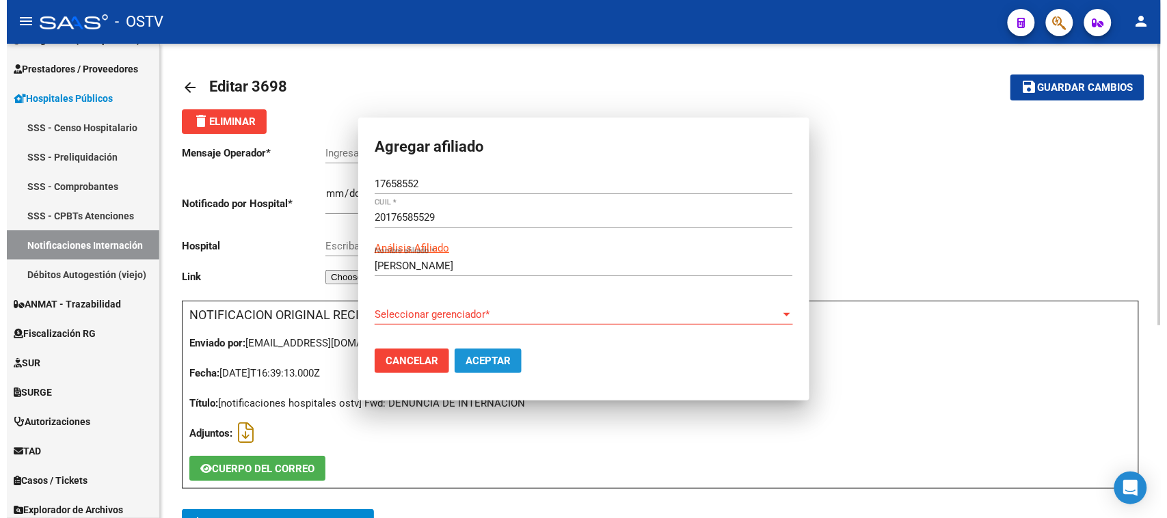
scroll to position [14, 0]
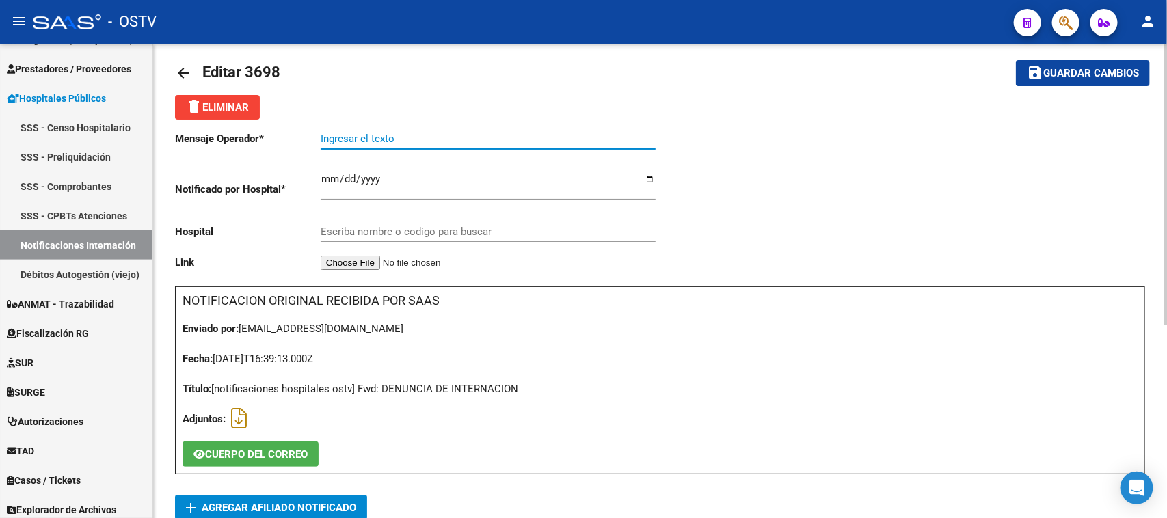
paste input "Estenosis Aórtica Severa"
type input "Estenosis Aórtica Severa"
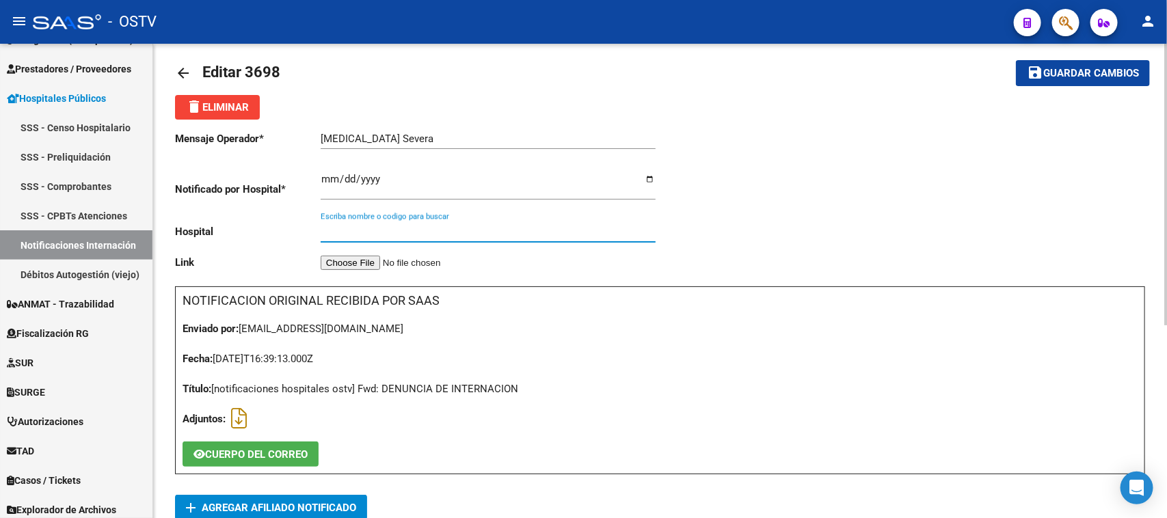
click at [401, 230] on input "Escriba nombre o codigo para buscar" at bounding box center [488, 232] width 335 height 12
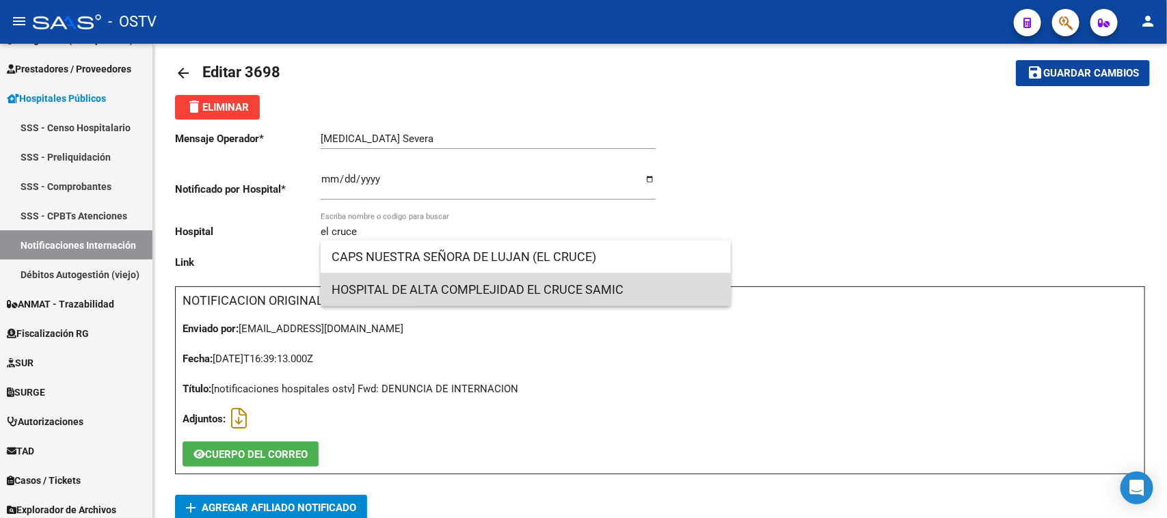
click at [400, 296] on span "HOSPITAL DE ALTA COMPLEJIDAD EL CRUCE SAMIC" at bounding box center [526, 289] width 388 height 33
type input "HOSPITAL DE ALTA COMPLEJIDAD EL CRUCE SAMIC"
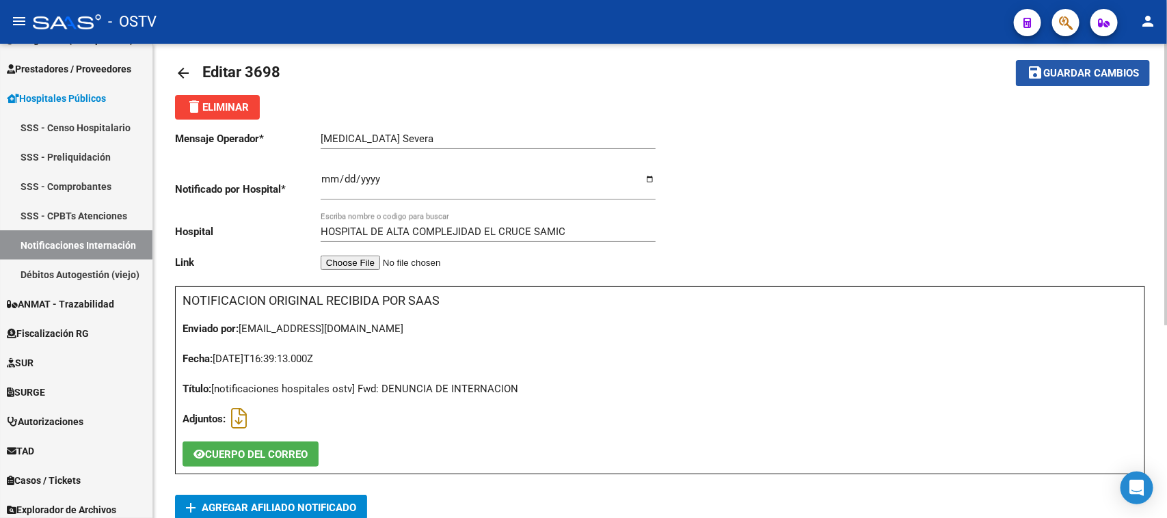
click at [1038, 77] on mat-icon "save" at bounding box center [1035, 72] width 16 height 16
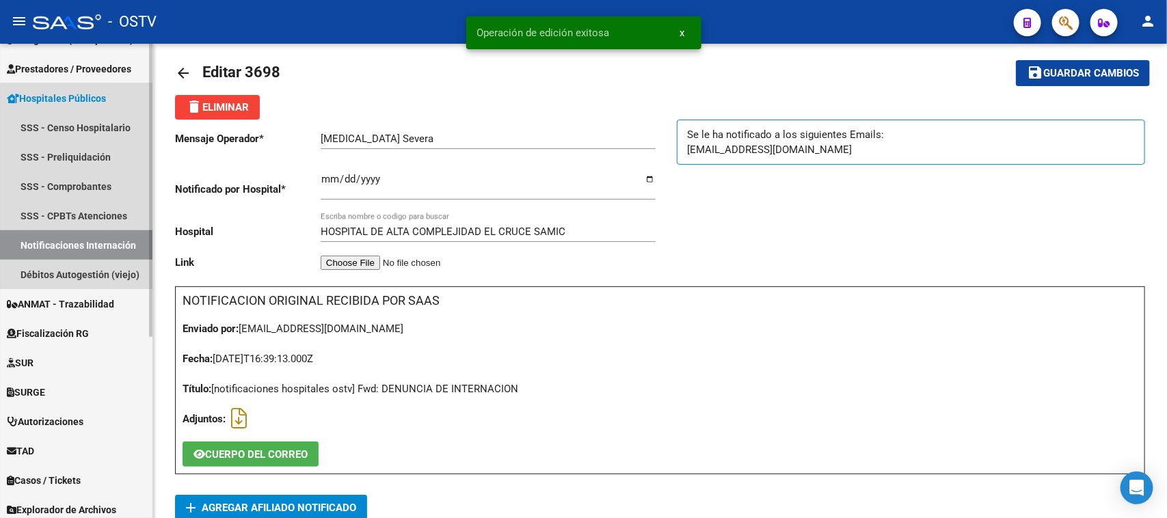
click at [80, 246] on link "Notificaciones Internación" at bounding box center [76, 244] width 152 height 29
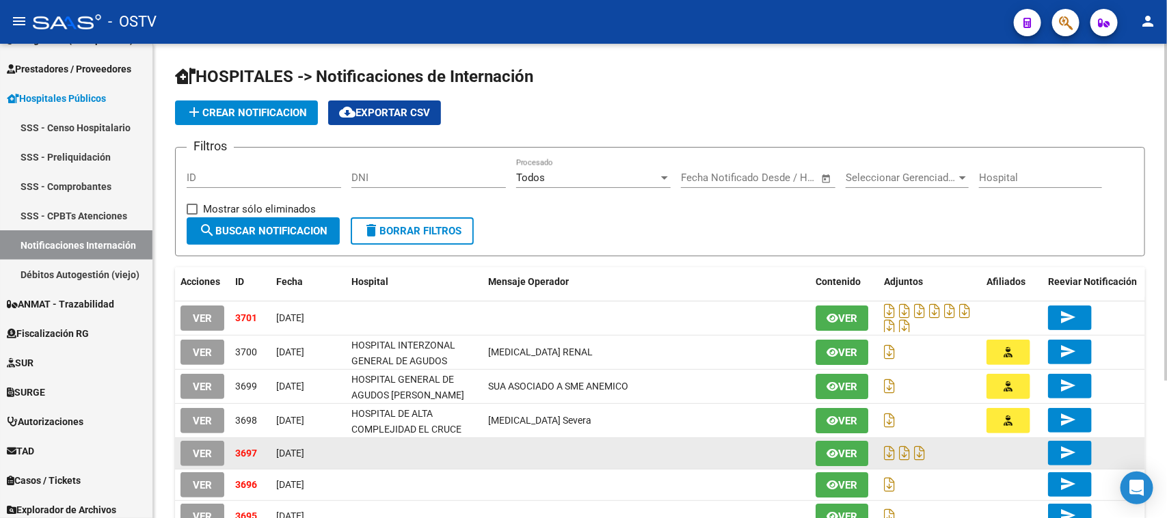
click at [202, 452] on span "VER" at bounding box center [202, 454] width 19 height 12
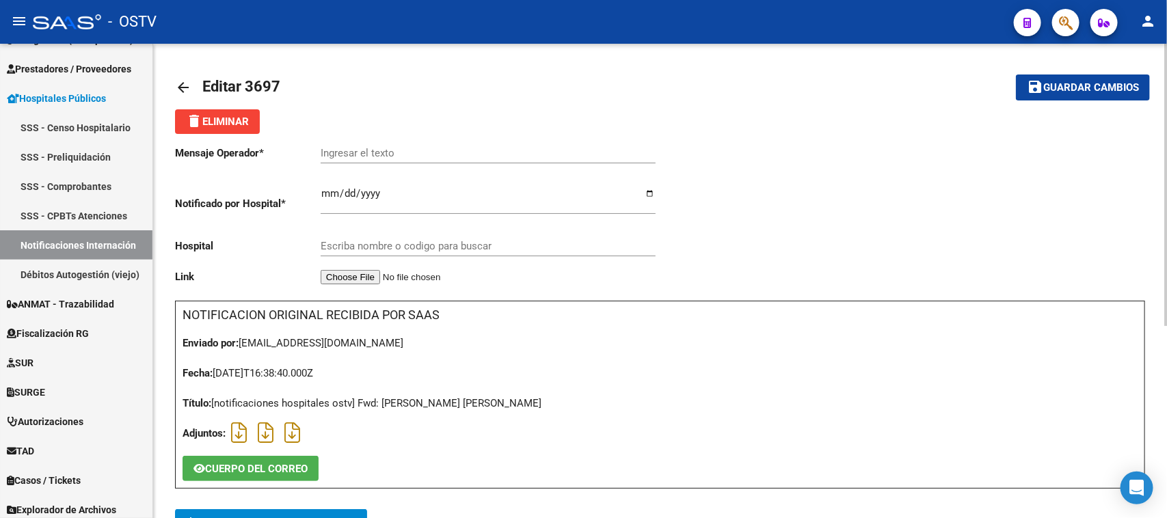
click at [268, 507] on div "Mensaje Operador * Ingresar el texto Notificado por Hospital * 2025-09-19 Ingre…" at bounding box center [660, 473] width 970 height 678
click at [273, 511] on span "add Agregar Afiliado Notificado" at bounding box center [271, 521] width 170 height 25
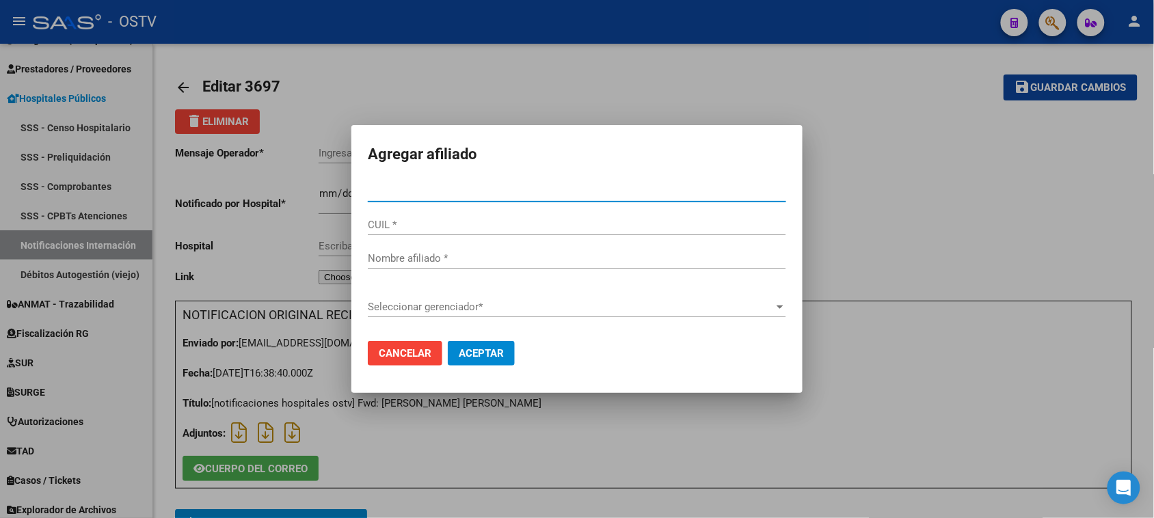
paste input "42651273"
type input "42651273"
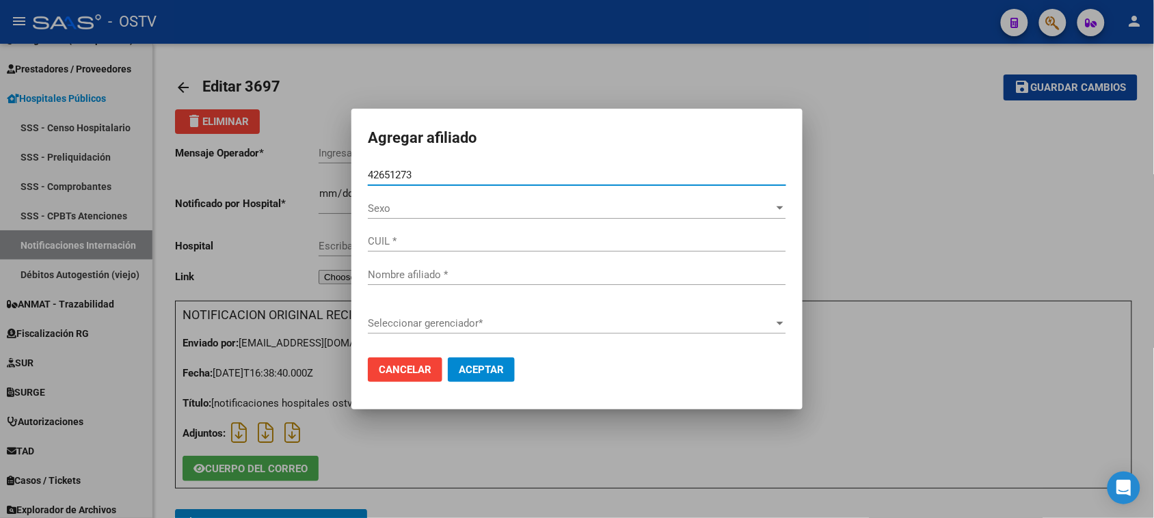
type input "20426512735"
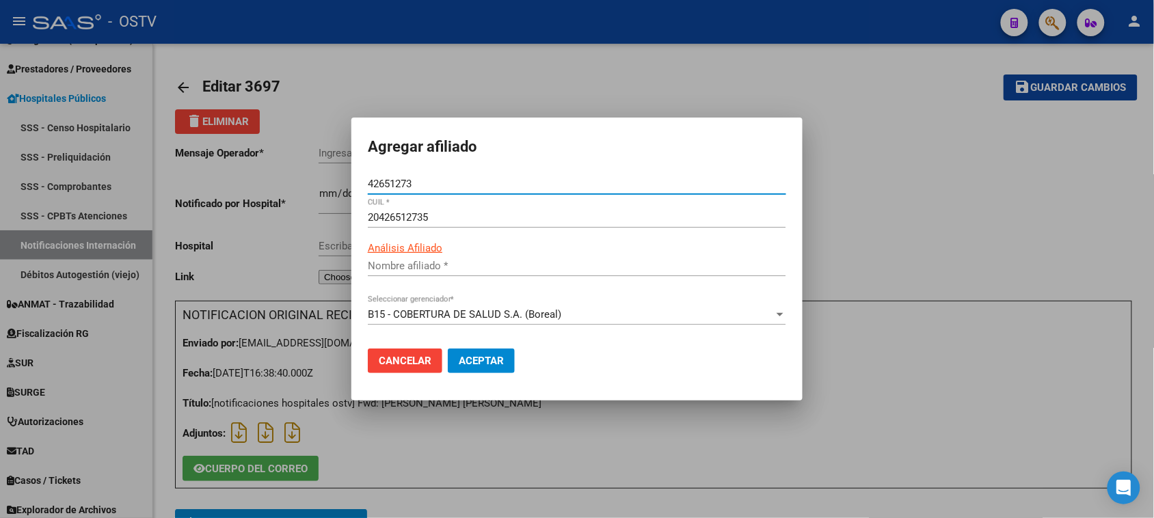
type input "[PERSON_NAME]"
type input "42651273"
click at [470, 360] on span "Aceptar" at bounding box center [481, 361] width 45 height 12
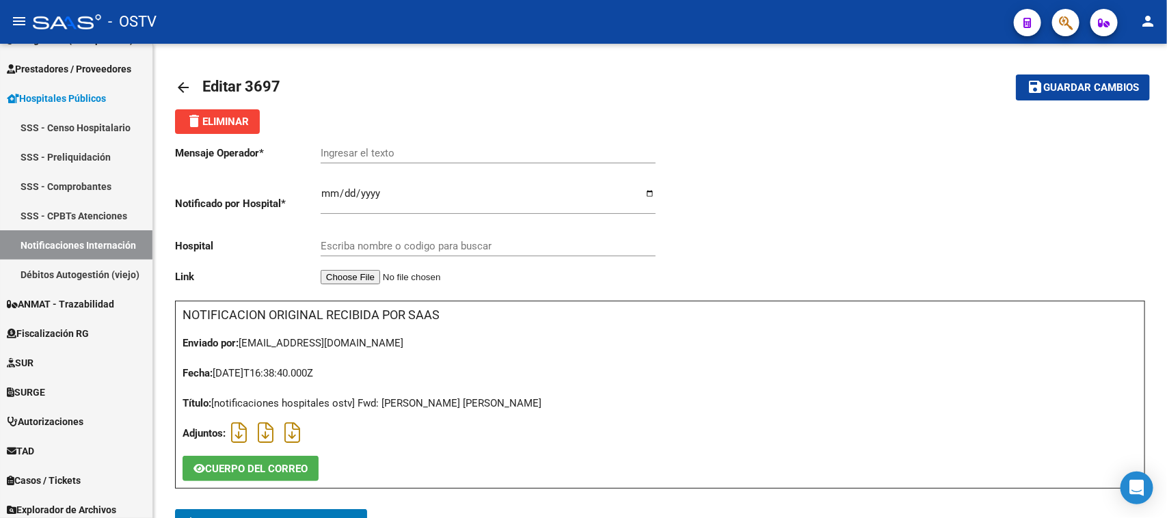
scroll to position [14, 0]
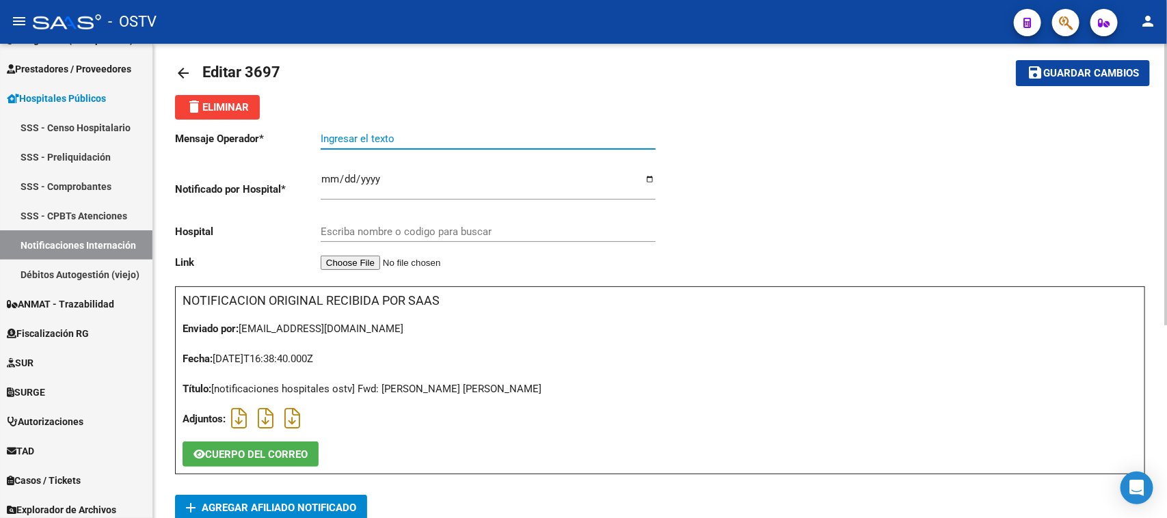
paste input "Diagnostico:Enfermedades de la traquea y de los bronquios, no clasificadas en o…"
type input "Enfermedades de la traquea y de los bronquios, no clasificadas en otra parte"
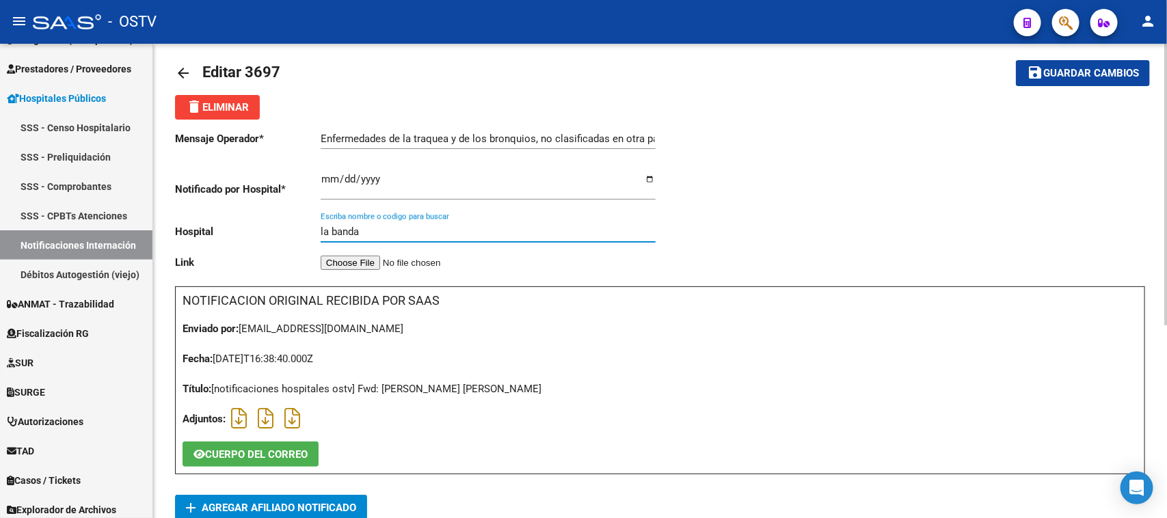
click at [373, 231] on input "la banda" at bounding box center [488, 232] width 335 height 12
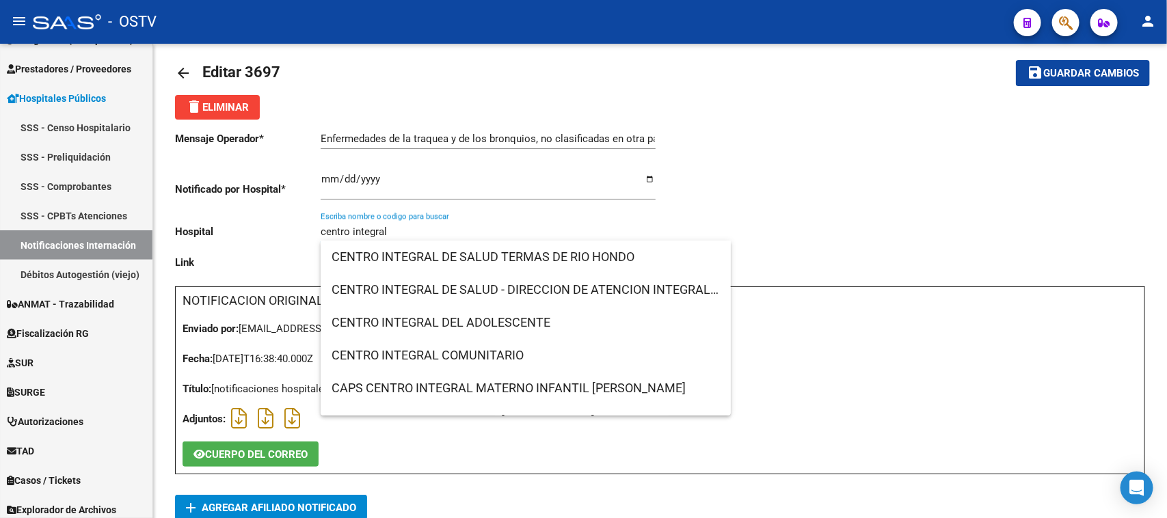
scroll to position [21, 0]
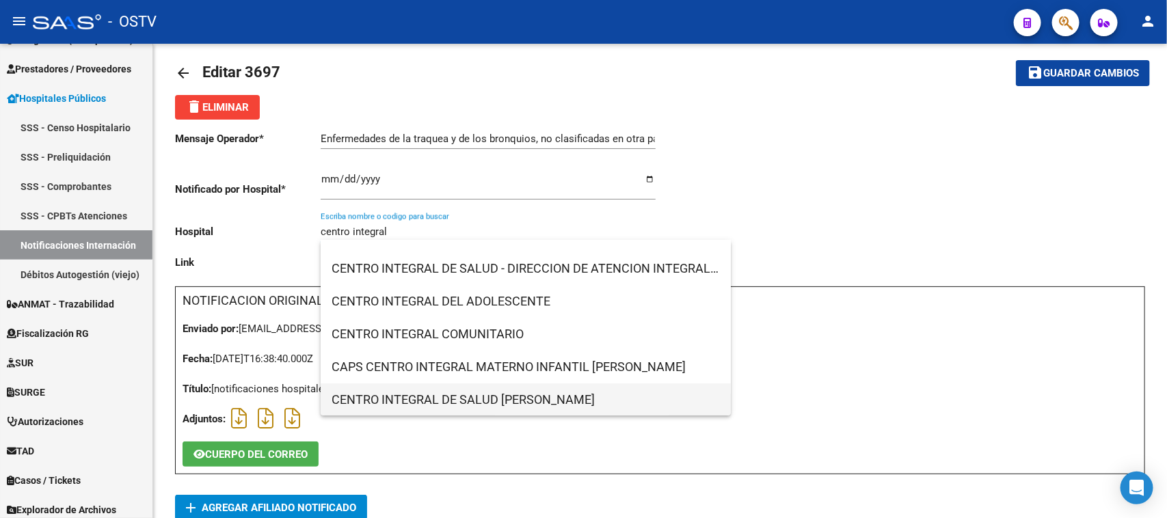
click at [550, 405] on span "CENTRO INTEGRAL DE SALUD [PERSON_NAME]" at bounding box center [526, 400] width 388 height 33
type input "CENTRO INTEGRAL DE SALUD [PERSON_NAME]"
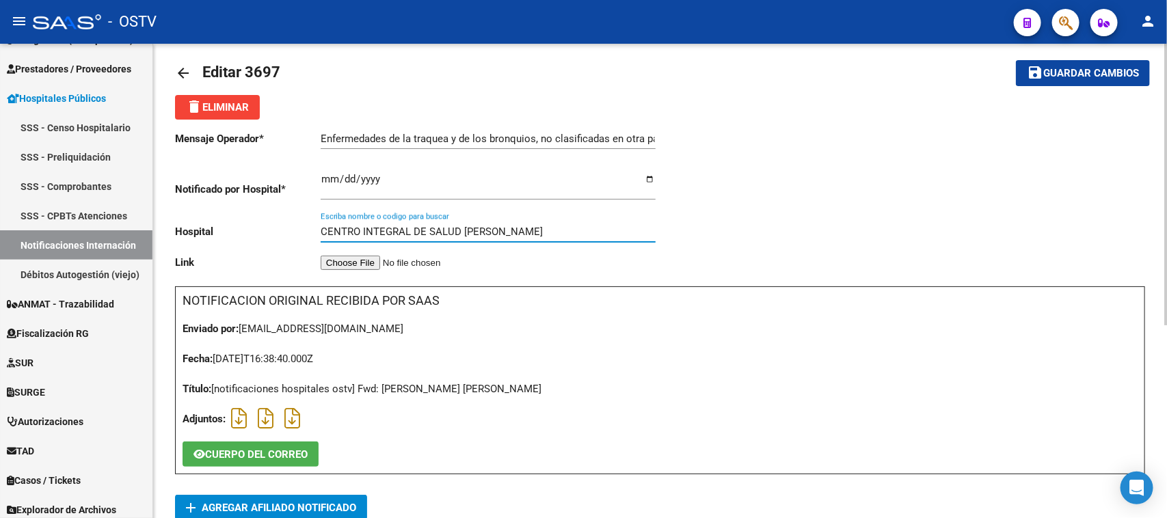
click at [1048, 68] on span "Guardar cambios" at bounding box center [1091, 74] width 96 height 12
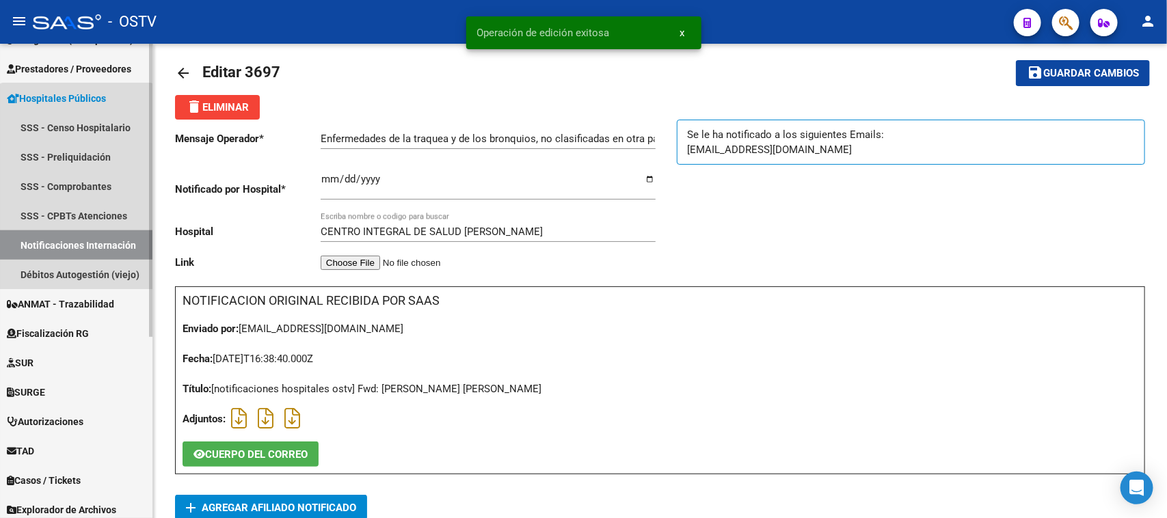
click at [76, 243] on link "Notificaciones Internación" at bounding box center [76, 244] width 152 height 29
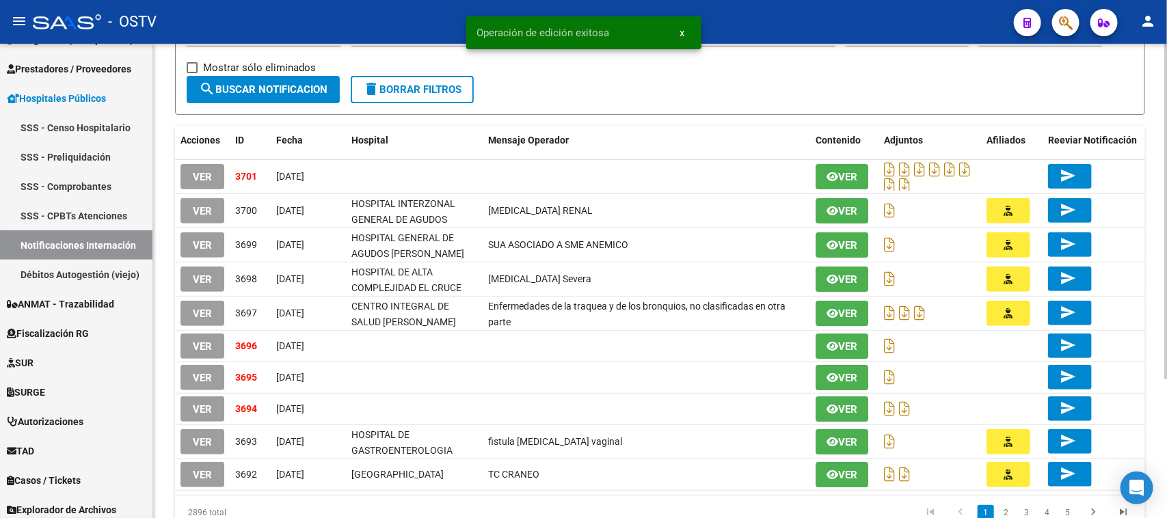
scroll to position [189, 0]
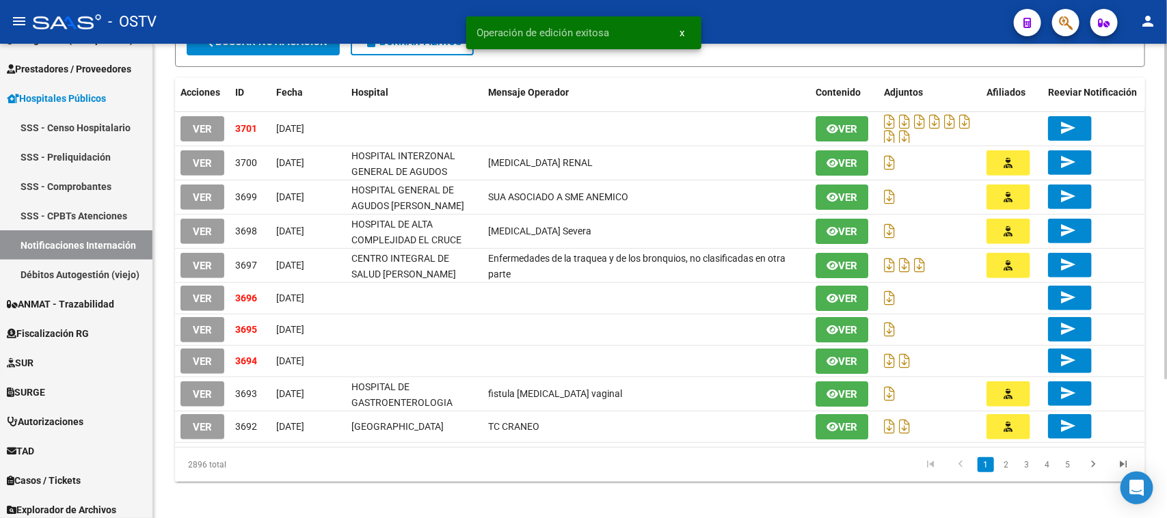
click at [1153, 357] on div "HOSPITALES -> Notificaciones de Internación add Crear Notificacion cloud_downlo…" at bounding box center [661, 189] width 1017 height 671
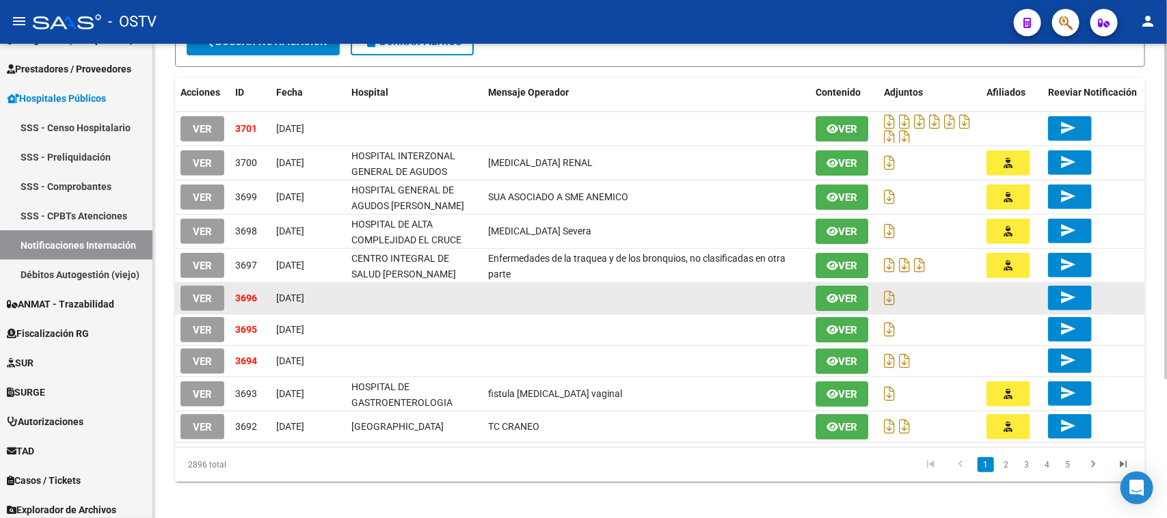
click at [205, 303] on button "VER" at bounding box center [203, 298] width 44 height 25
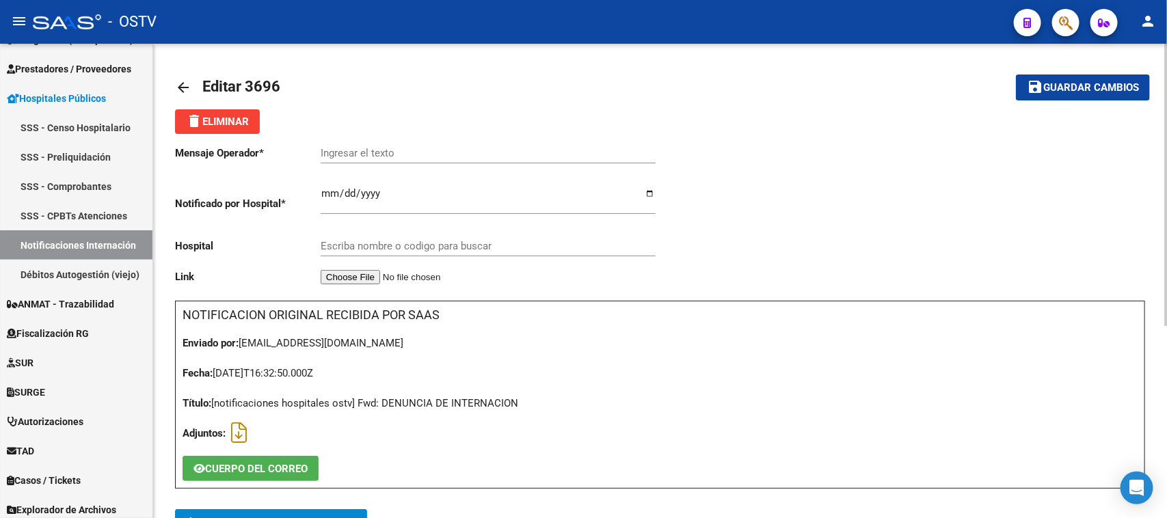
click at [260, 513] on span "add Agregar Afiliado Notificado" at bounding box center [271, 521] width 170 height 25
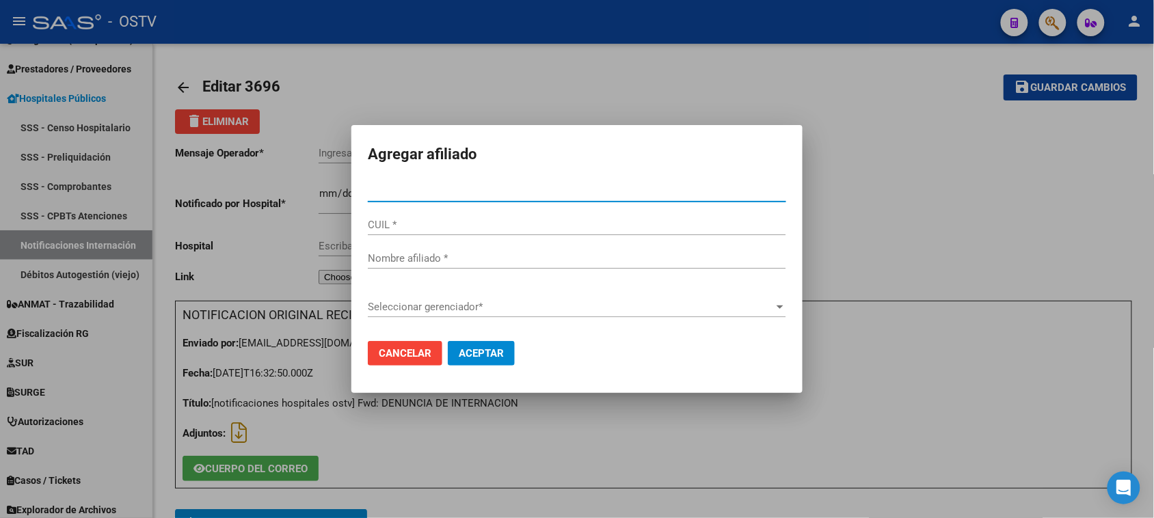
paste input "35319827"
type input "35319827"
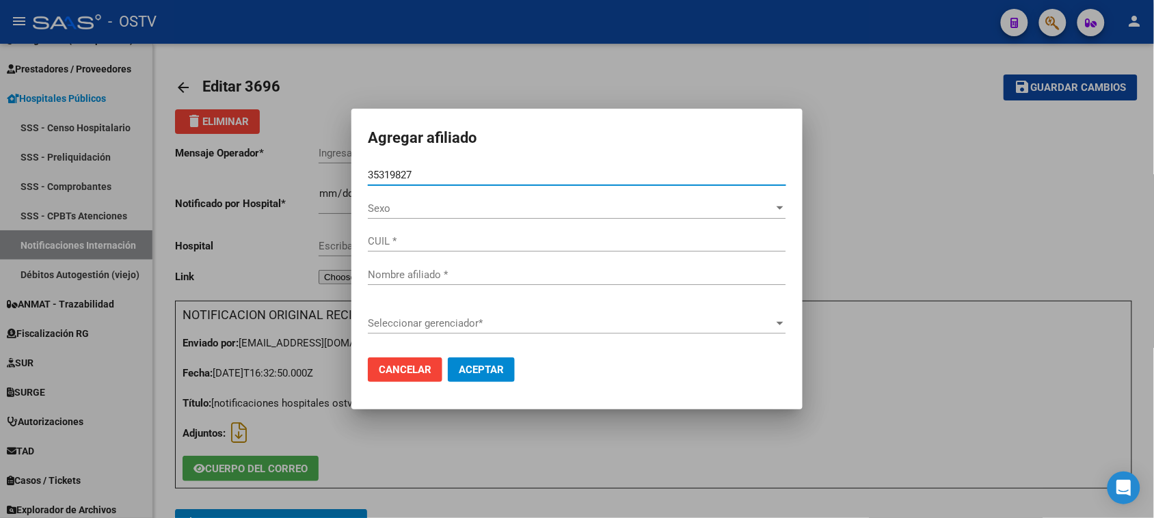
type input "27353198276"
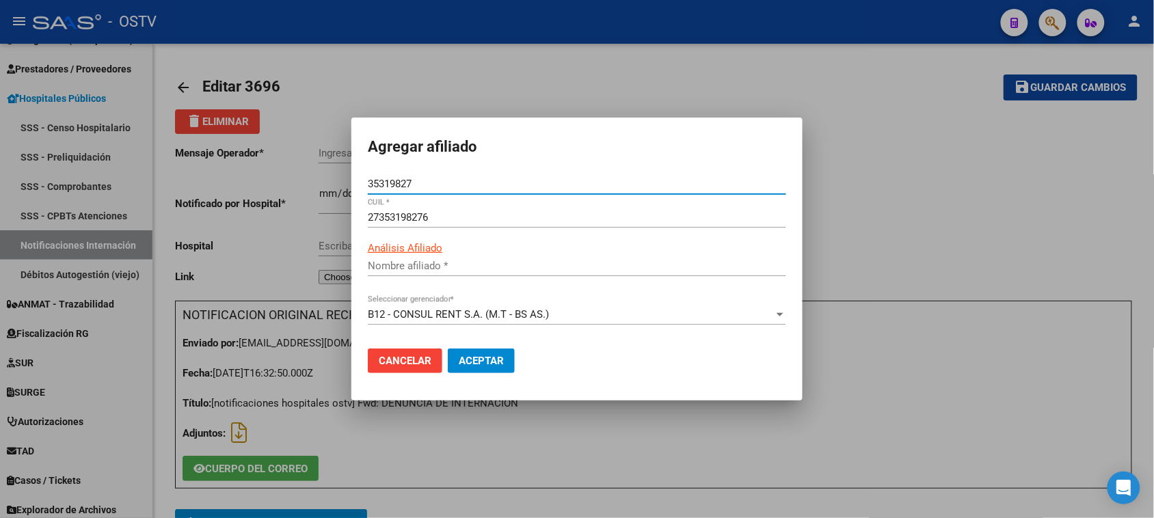
type input "[PERSON_NAME] [PERSON_NAME]"
type input "35319827"
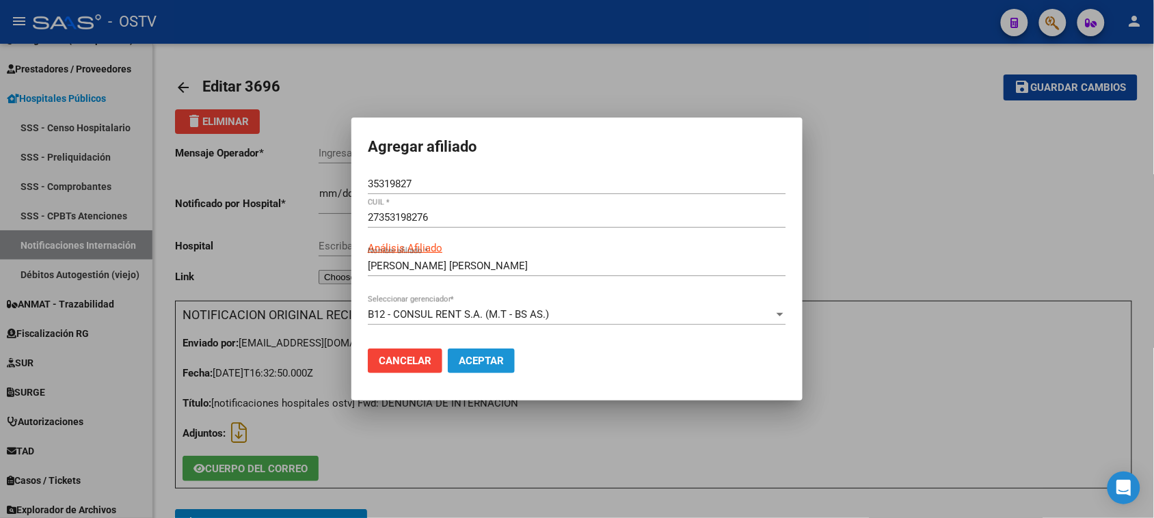
click at [470, 362] on span "Aceptar" at bounding box center [481, 361] width 45 height 12
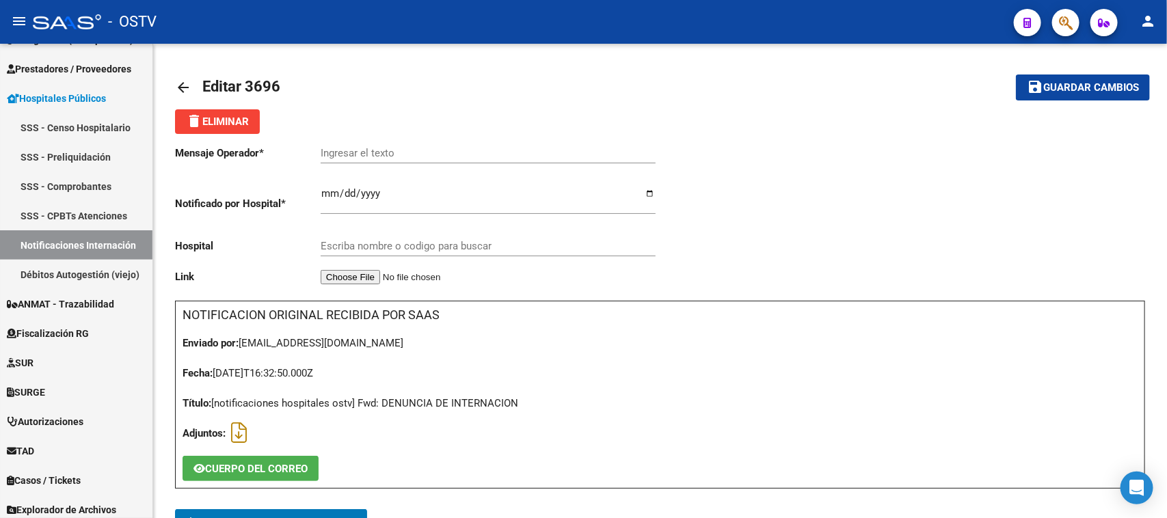
scroll to position [14, 0]
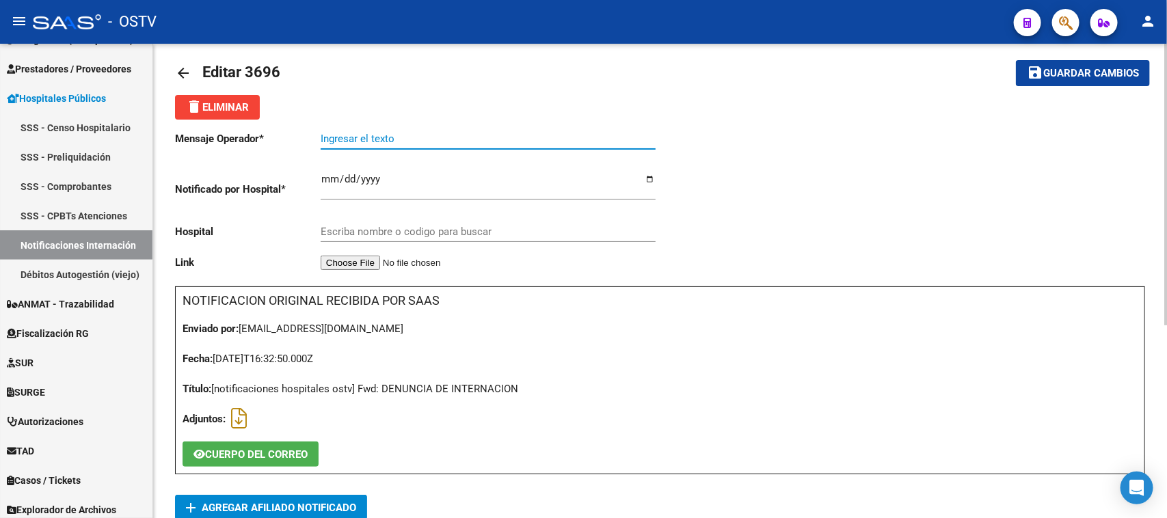
paste input "IMPLANTE ANTICONCEPTIVO- EXERESIS"
type input "IMPLANTE ANTICONCEPTIVO- EXERESIS"
click at [380, 231] on input "Escriba nombre o codigo para buscar" at bounding box center [488, 232] width 335 height 12
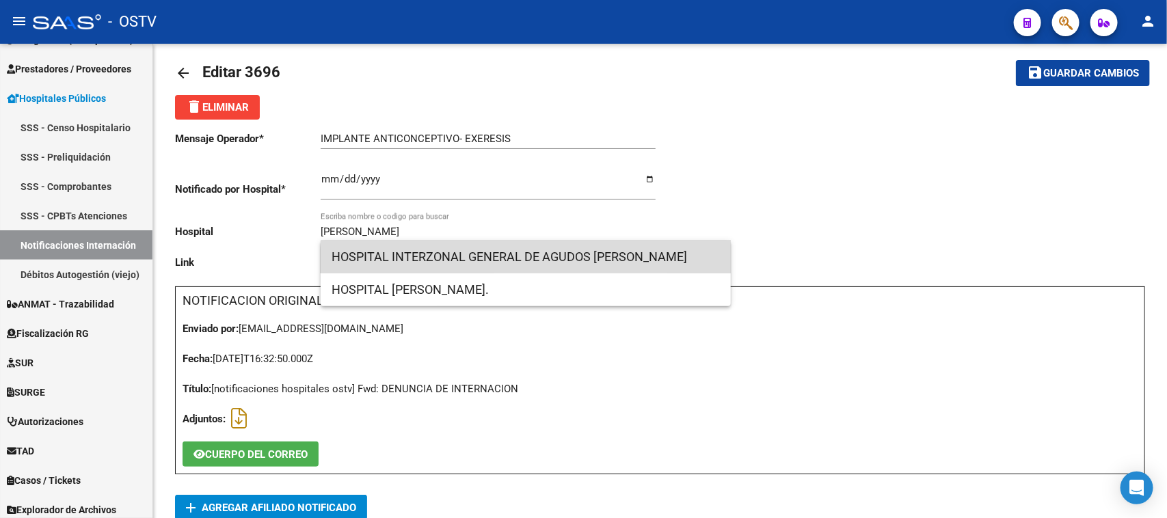
click at [537, 265] on span "HOSPITAL INTERZONAL GENERAL DE AGUDOS [PERSON_NAME]" at bounding box center [526, 257] width 388 height 33
type input "HOSPITAL INTERZONAL GENERAL DE AGUDOS [PERSON_NAME]"
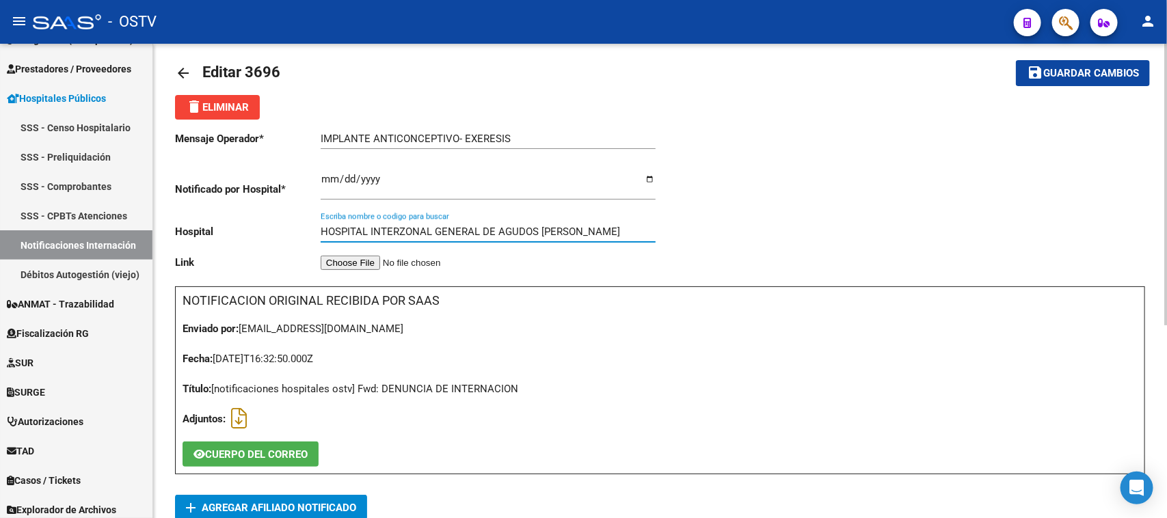
click at [620, 232] on input "HOSPITAL INTERZONAL GENERAL DE AGUDOS [PERSON_NAME]" at bounding box center [488, 232] width 335 height 12
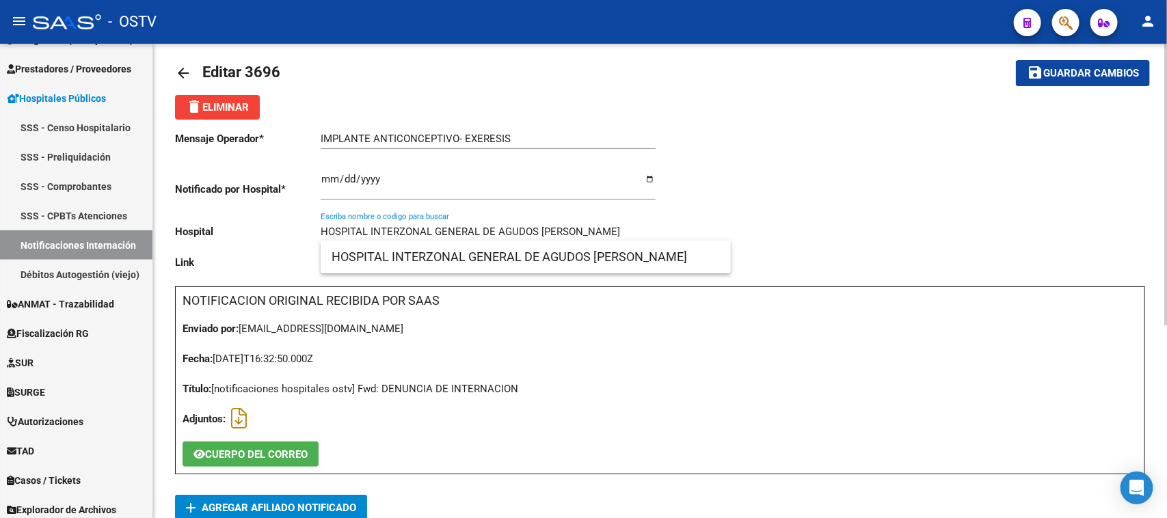
click at [620, 232] on input "HOSPITAL INTERZONAL GENERAL DE AGUDOS [PERSON_NAME]" at bounding box center [488, 232] width 335 height 12
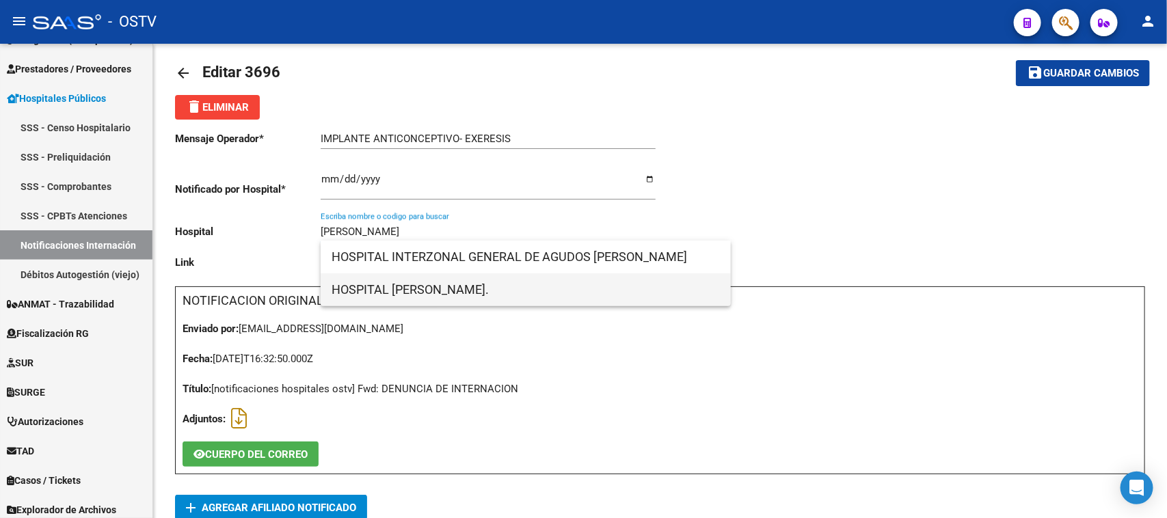
click at [452, 285] on span "HOSPITAL [PERSON_NAME]." at bounding box center [526, 289] width 388 height 33
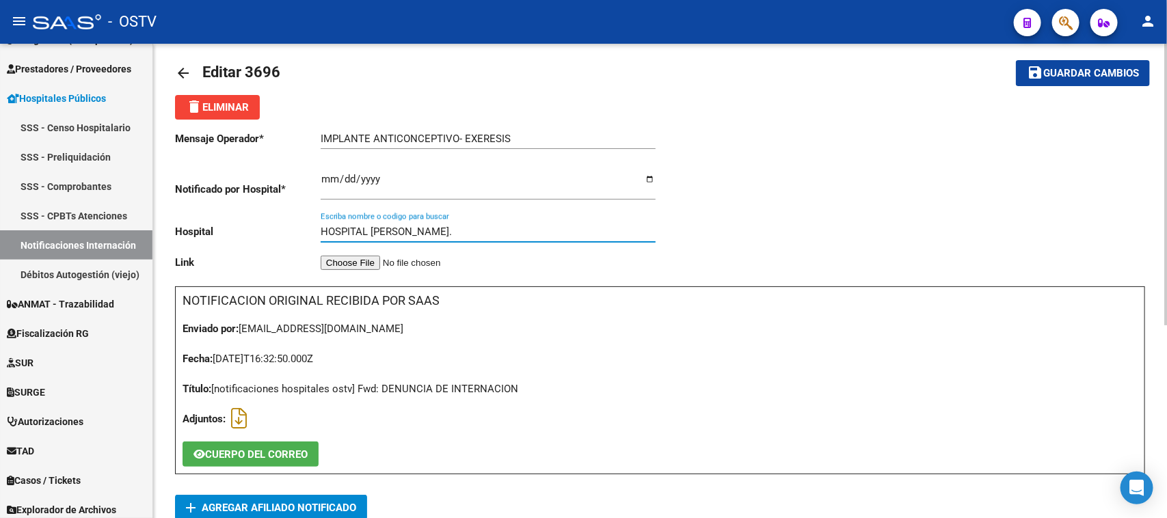
click at [445, 232] on input "HOSPITAL [PERSON_NAME]." at bounding box center [488, 232] width 335 height 12
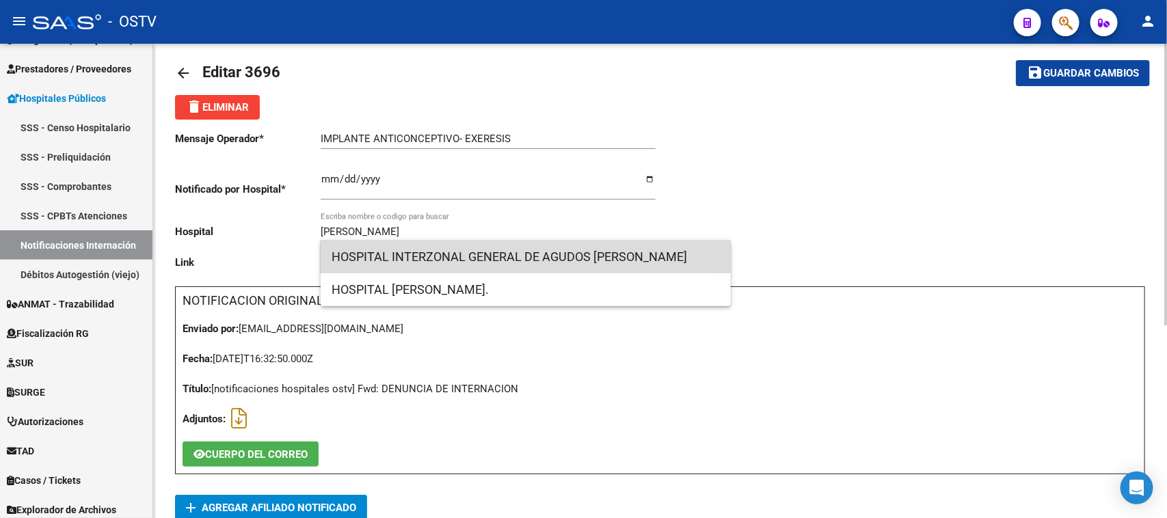
drag, startPoint x: 459, startPoint y: 257, endPoint x: 465, endPoint y: 268, distance: 12.2
click at [463, 257] on span "HOSPITAL INTERZONAL GENERAL DE AGUDOS [PERSON_NAME]" at bounding box center [526, 257] width 388 height 33
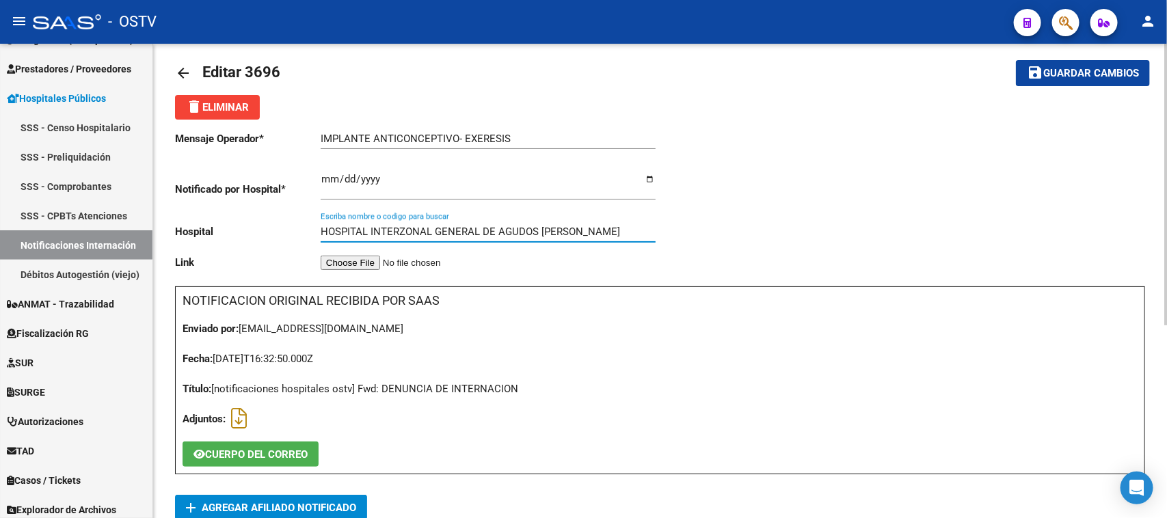
click at [587, 235] on input "HOSPITAL INTERZONAL GENERAL DE AGUDOS [PERSON_NAME]" at bounding box center [488, 232] width 335 height 12
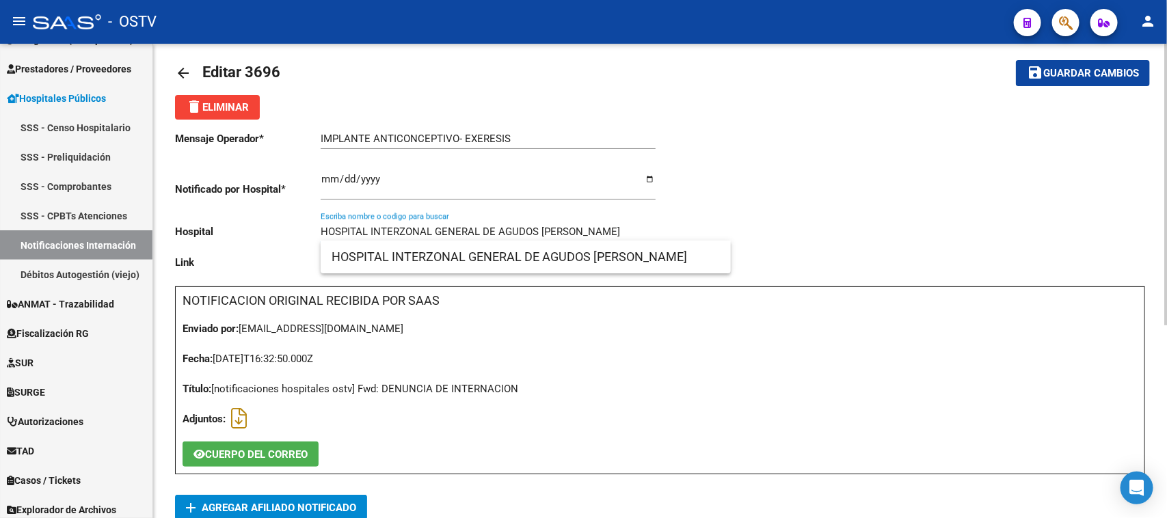
click at [587, 235] on input "HOSPITAL INTERZONAL GENERAL DE AGUDOS [PERSON_NAME]" at bounding box center [488, 232] width 335 height 12
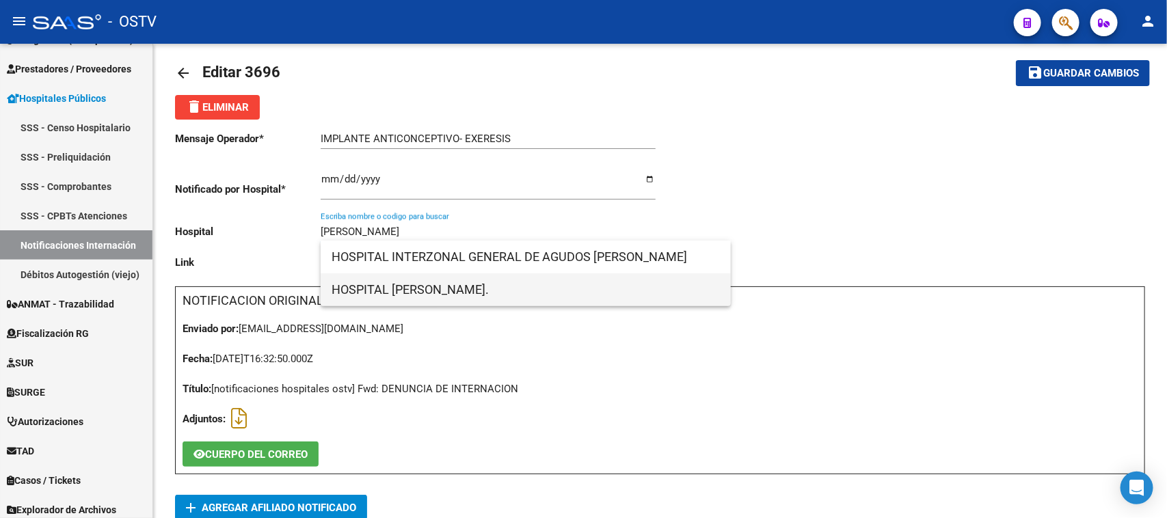
click at [475, 282] on span "HOSPITAL [PERSON_NAME]." at bounding box center [526, 289] width 388 height 33
type input "HOSPITAL [PERSON_NAME]."
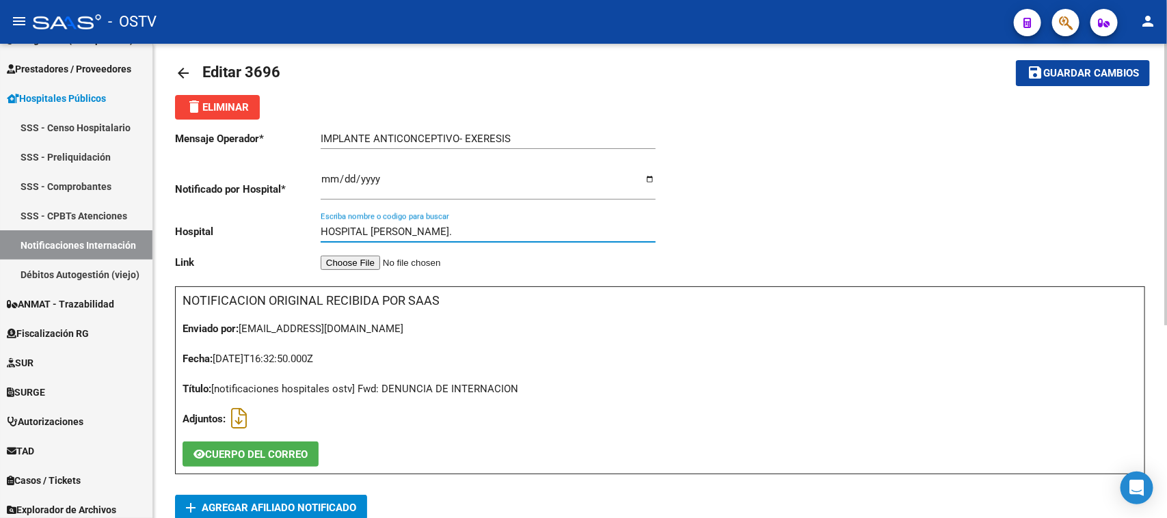
click at [1096, 80] on button "save Guardar cambios" at bounding box center [1083, 72] width 134 height 25
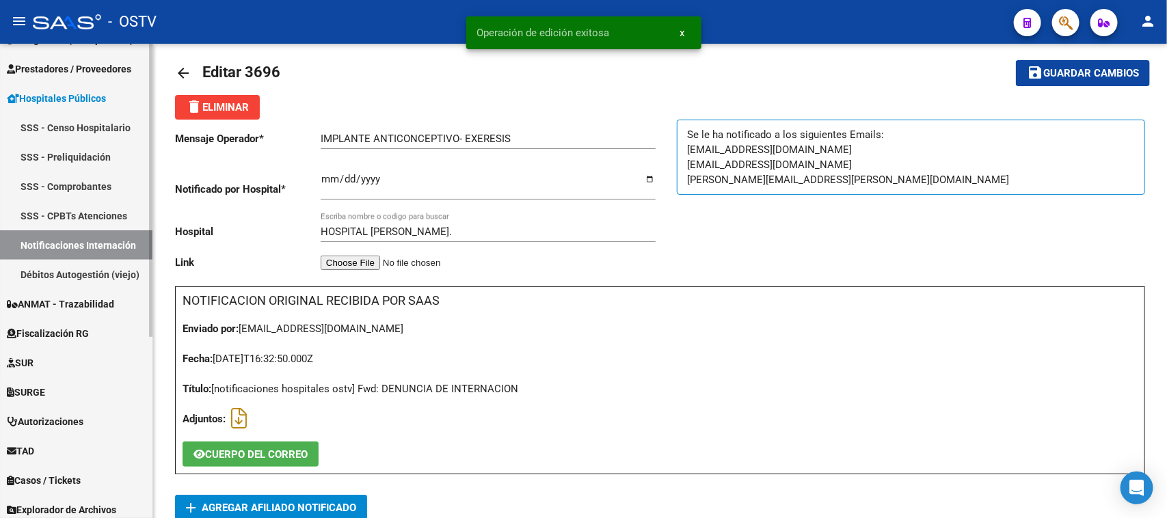
click at [77, 245] on link "Notificaciones Internación" at bounding box center [76, 244] width 152 height 29
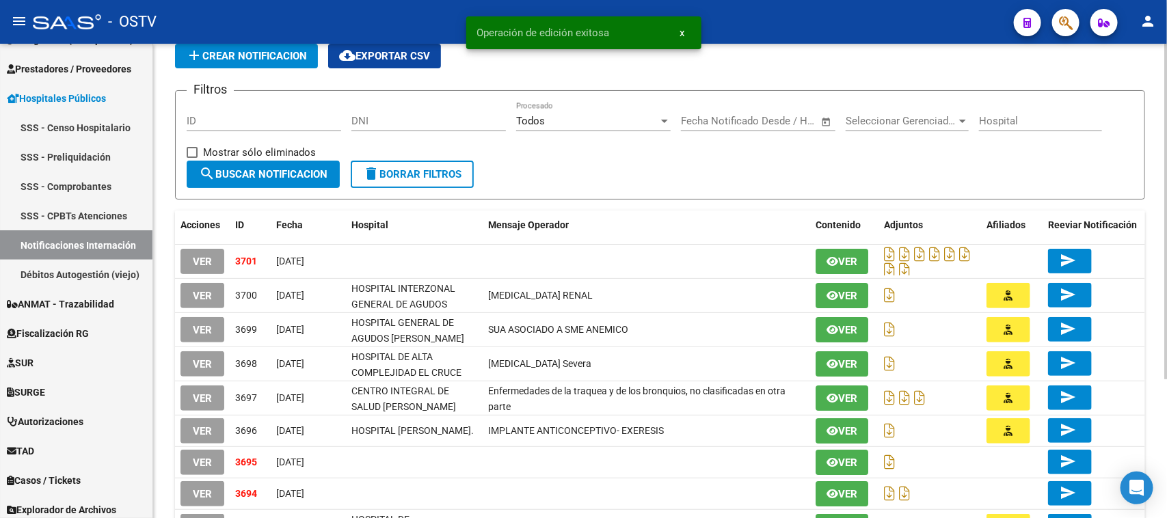
scroll to position [197, 0]
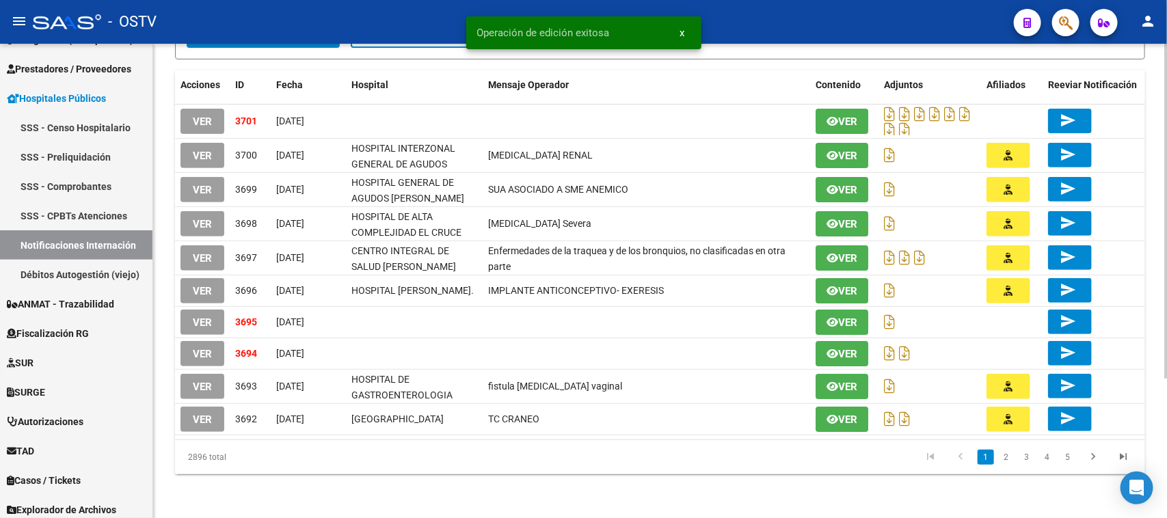
click at [1153, 371] on div "HOSPITALES -> Notificaciones de Internación add Crear Notificacion cloud_downlo…" at bounding box center [661, 182] width 1017 height 671
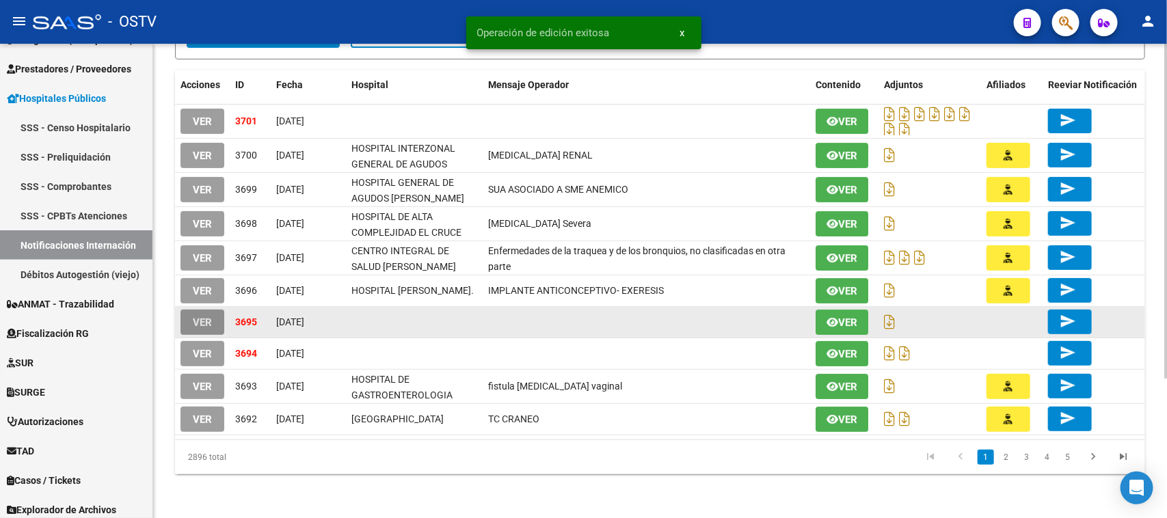
click at [213, 319] on button "VER" at bounding box center [203, 322] width 44 height 25
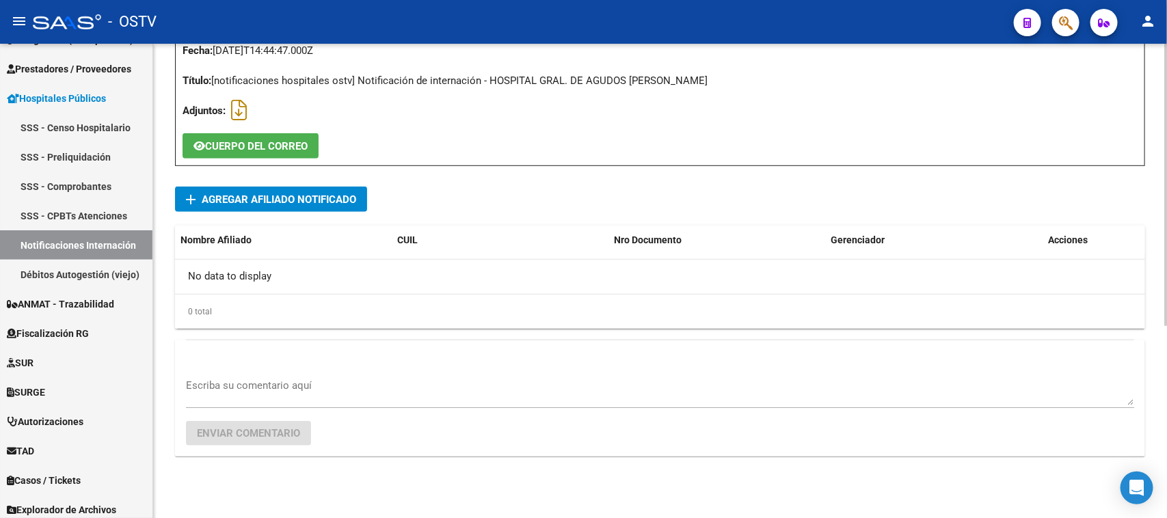
scroll to position [5, 0]
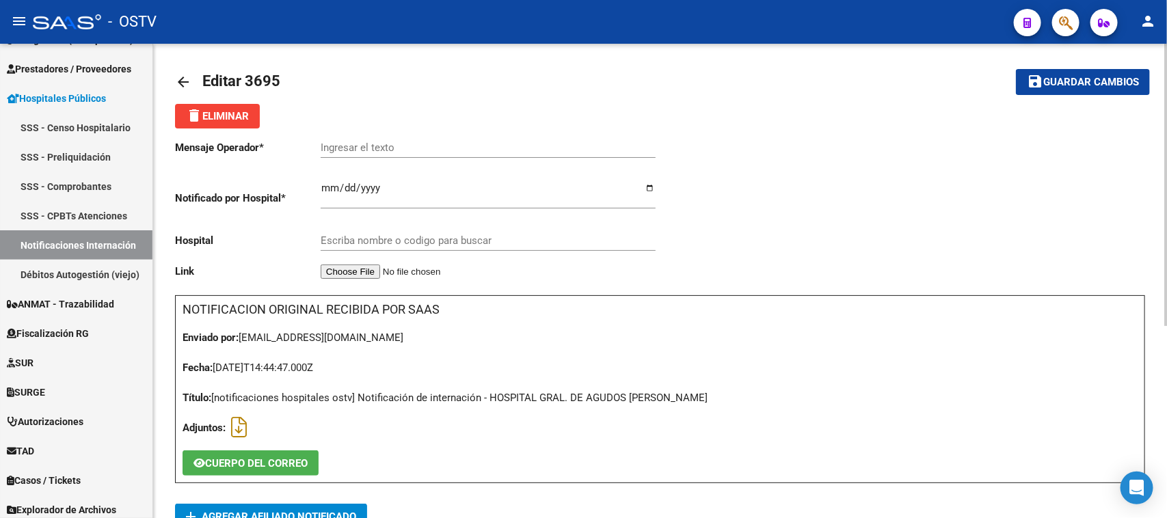
click at [1153, 179] on div "arrow_back Editar 3695 save Guardar cambios delete Eliminar Mensaje Operador * …" at bounding box center [661, 438] width 1017 height 801
click at [238, 427] on icon at bounding box center [239, 427] width 16 height 1
click at [252, 466] on span "CUERPO DEL CORREO" at bounding box center [256, 463] width 103 height 12
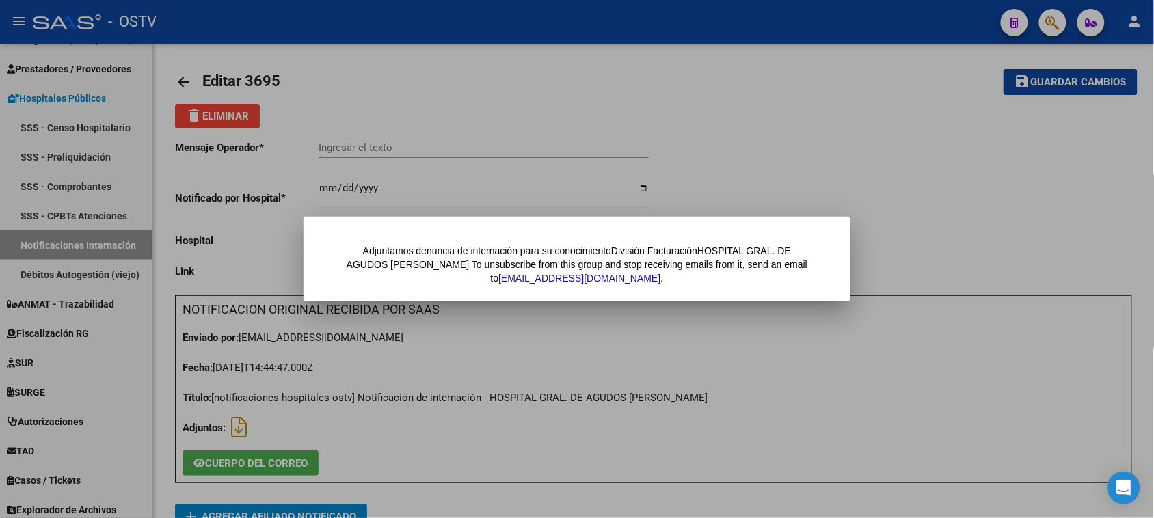
drag, startPoint x: 231, startPoint y: 244, endPoint x: 204, endPoint y: 124, distance: 123.4
click at [231, 243] on div at bounding box center [577, 259] width 1154 height 518
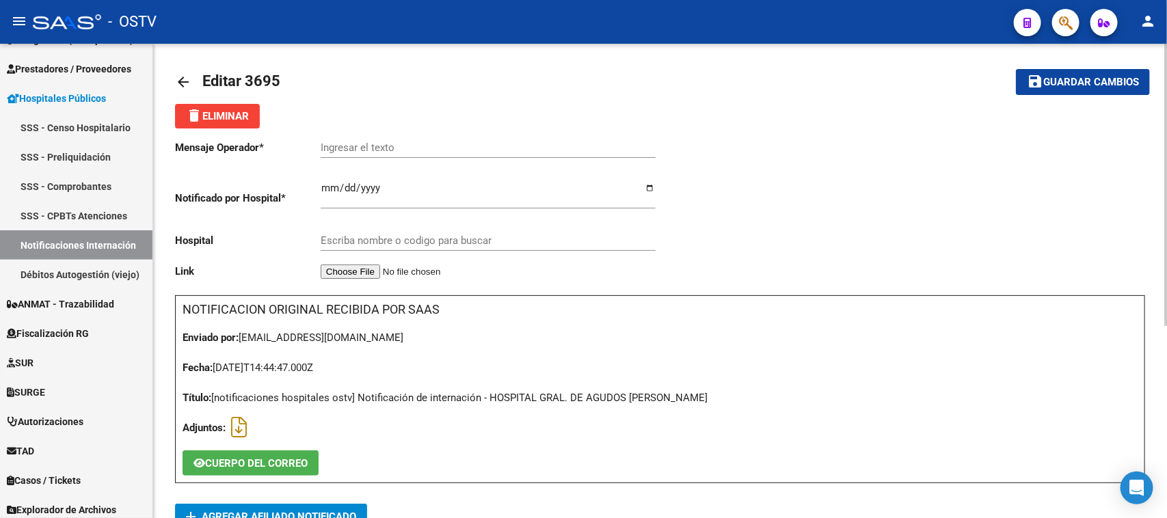
click at [186, 83] on mat-icon "arrow_back" at bounding box center [183, 82] width 16 height 16
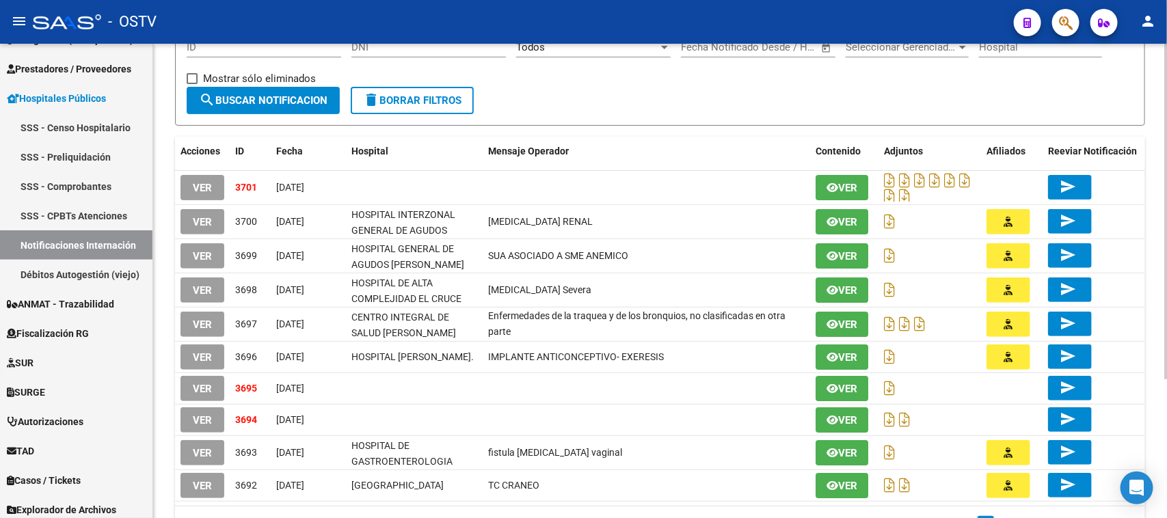
scroll to position [163, 0]
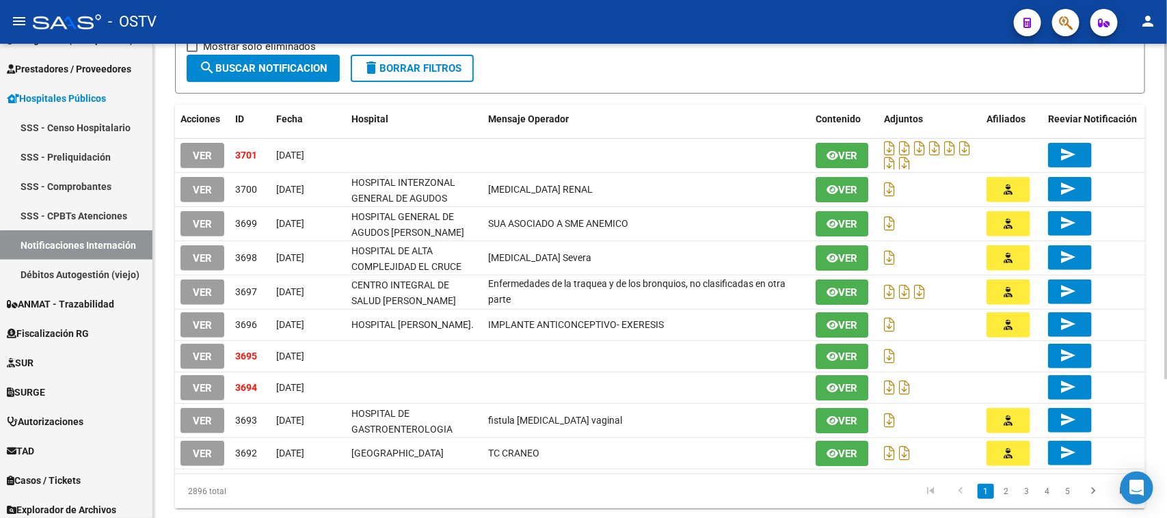
click at [1153, 315] on div at bounding box center [1165, 327] width 3 height 336
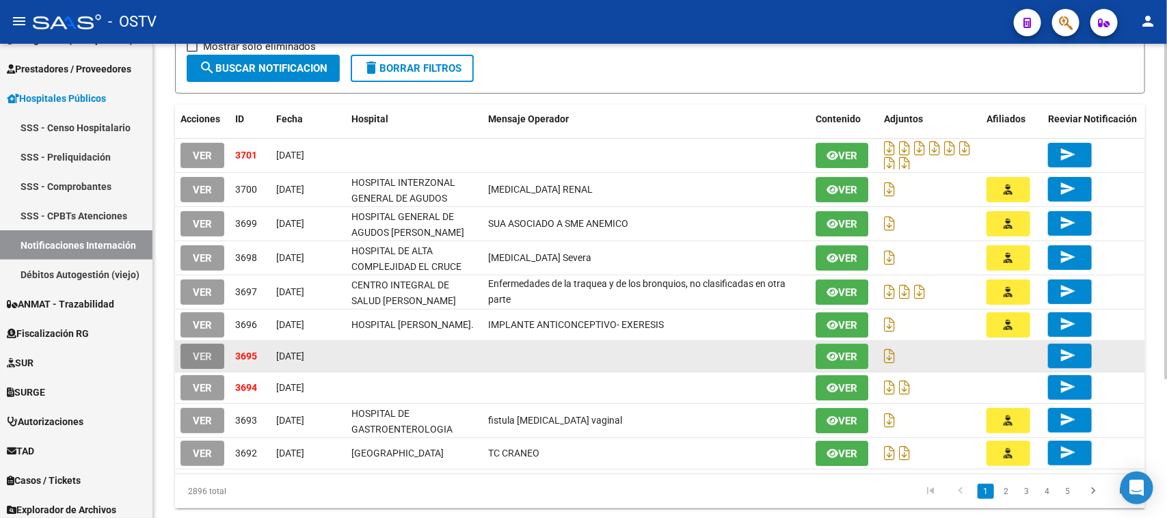
click at [200, 357] on span "VER" at bounding box center [202, 357] width 19 height 12
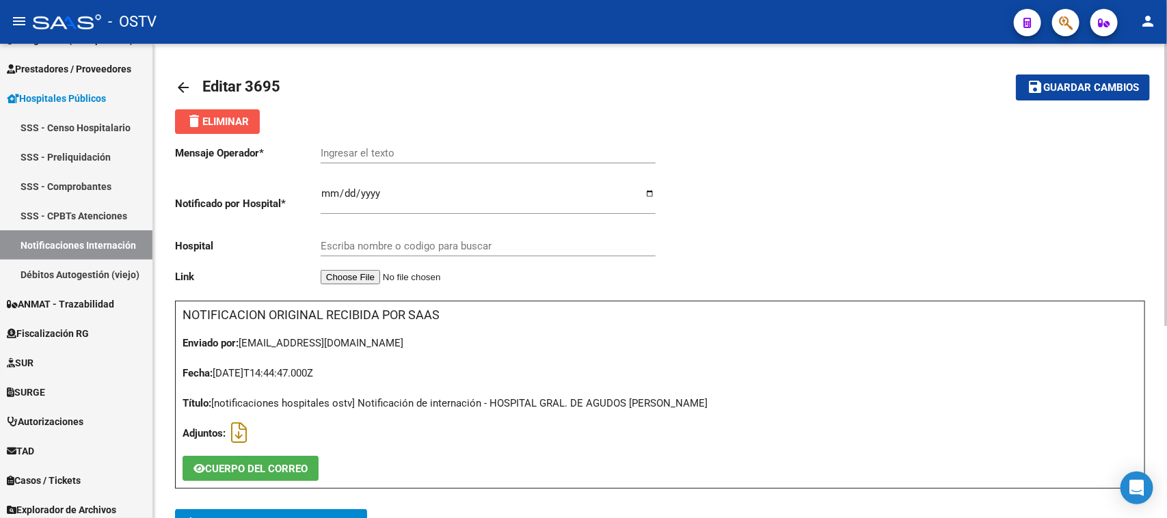
click at [226, 129] on button "delete Eliminar" at bounding box center [217, 121] width 85 height 25
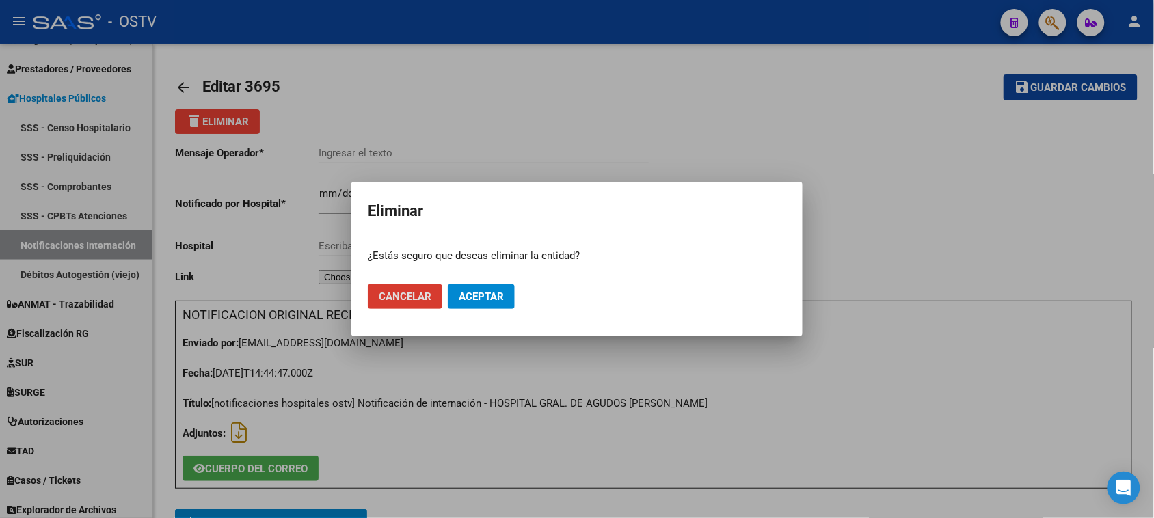
click at [483, 306] on button "Aceptar" at bounding box center [481, 296] width 67 height 25
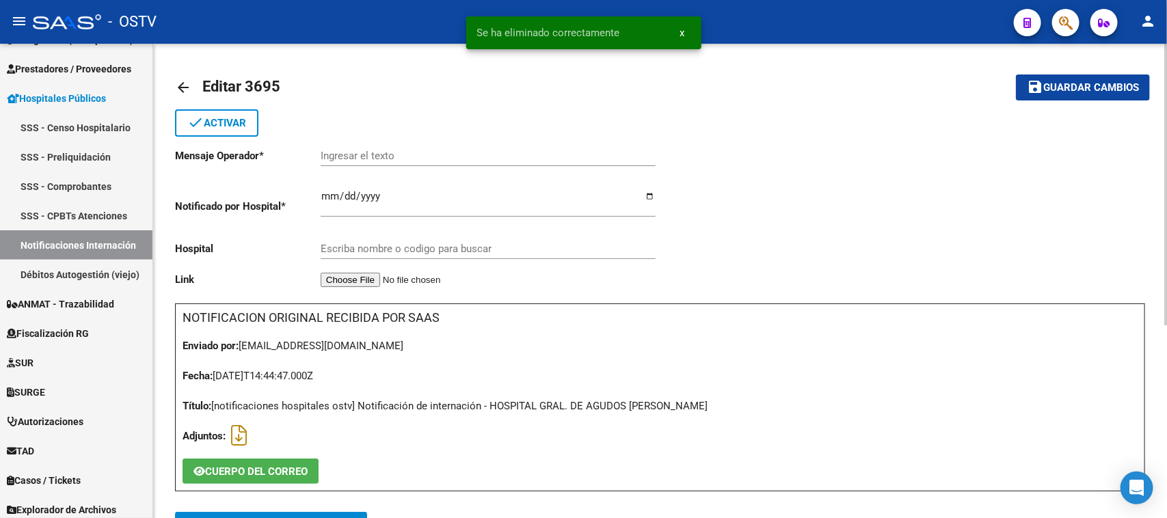
click at [187, 92] on mat-icon "arrow_back" at bounding box center [183, 87] width 16 height 16
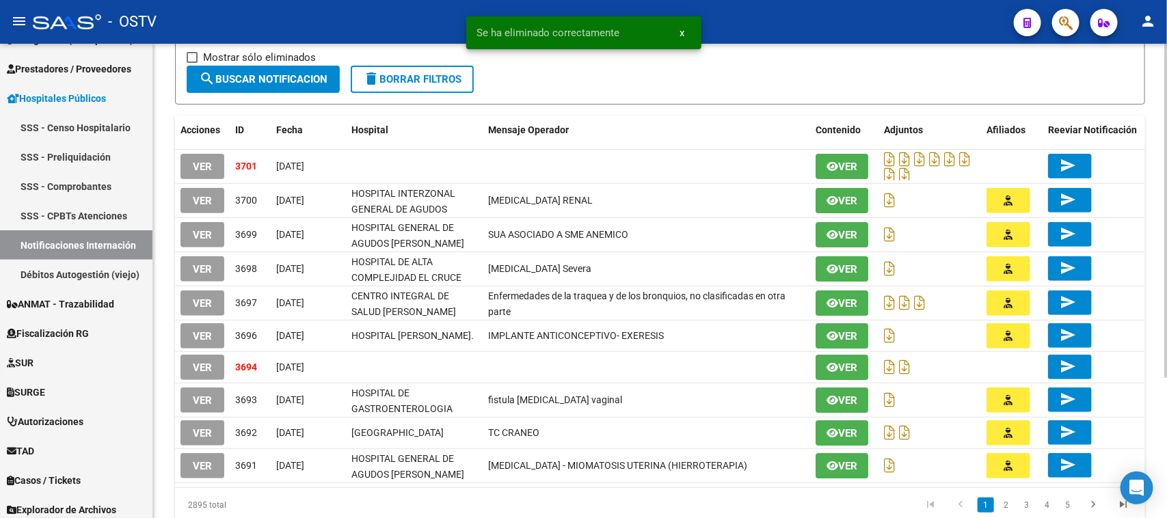
click at [1153, 292] on div "HOSPITALES -> Notificaciones de Internación add Crear Notificacion cloud_downlo…" at bounding box center [661, 229] width 1017 height 674
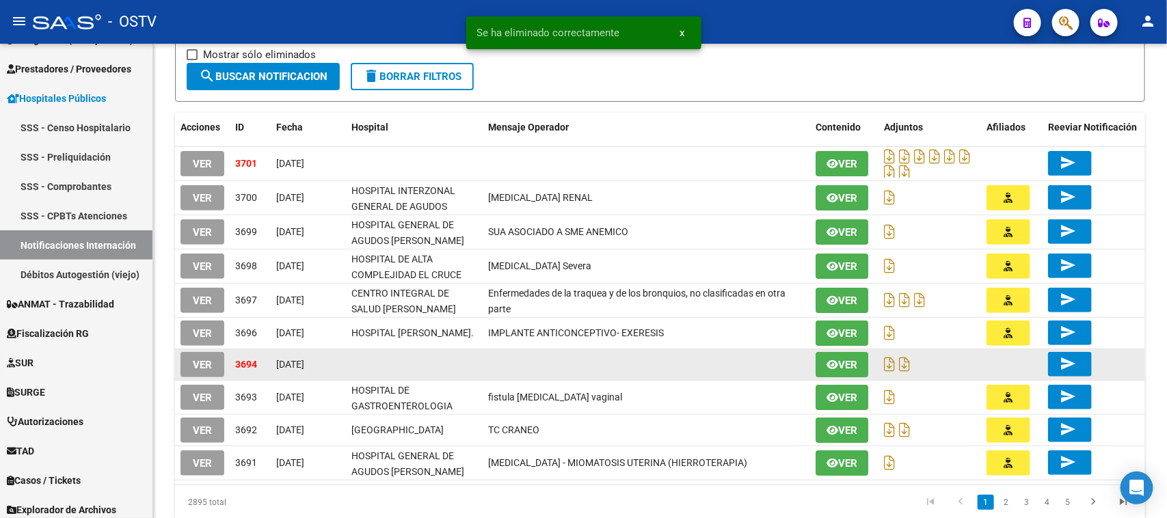
click at [206, 360] on span "VER" at bounding box center [202, 365] width 19 height 12
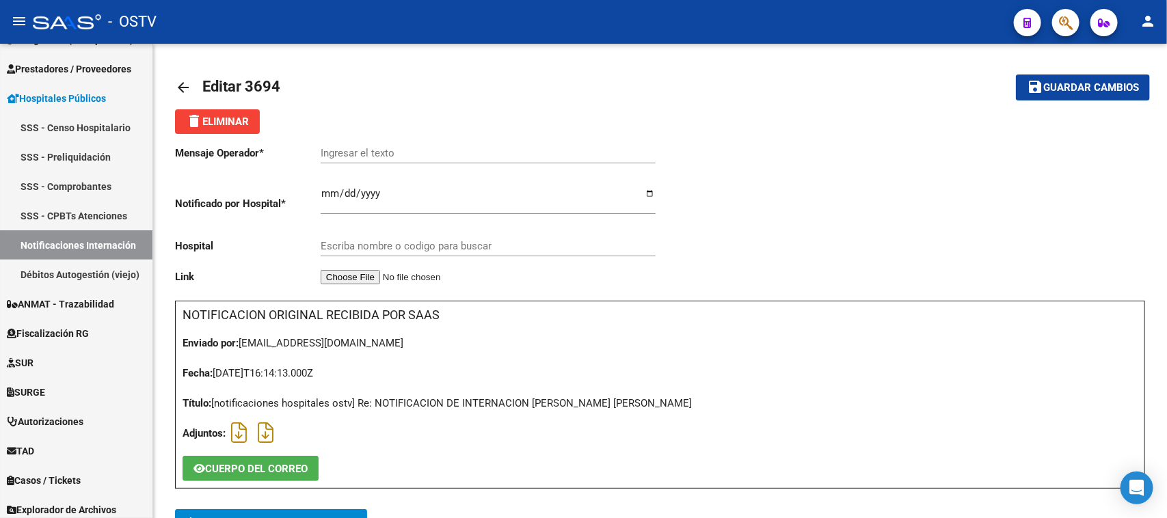
click at [292, 509] on span "add Agregar Afiliado Notificado" at bounding box center [271, 521] width 170 height 25
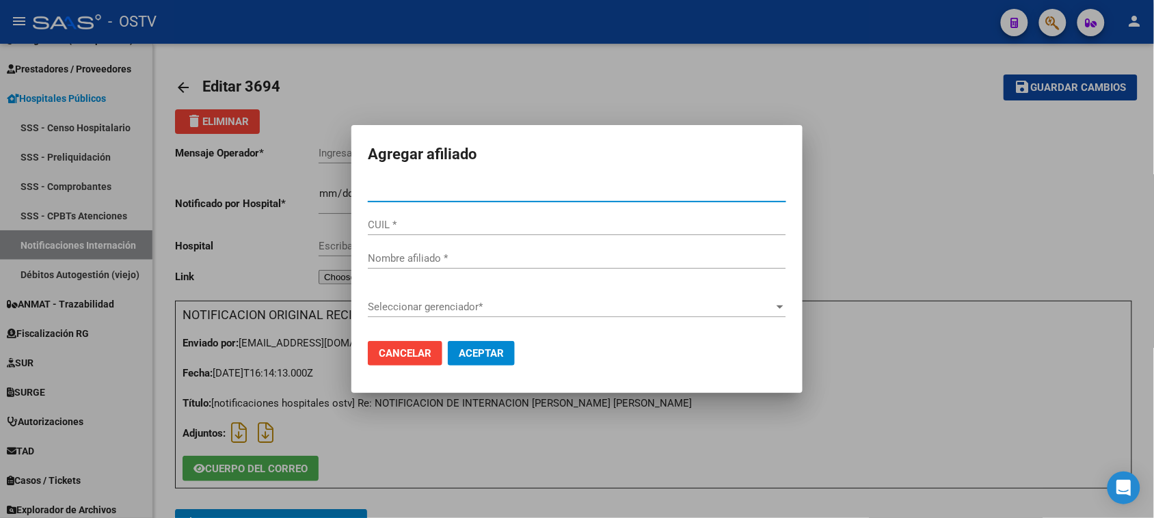
paste input "51500848"
type input "51500848"
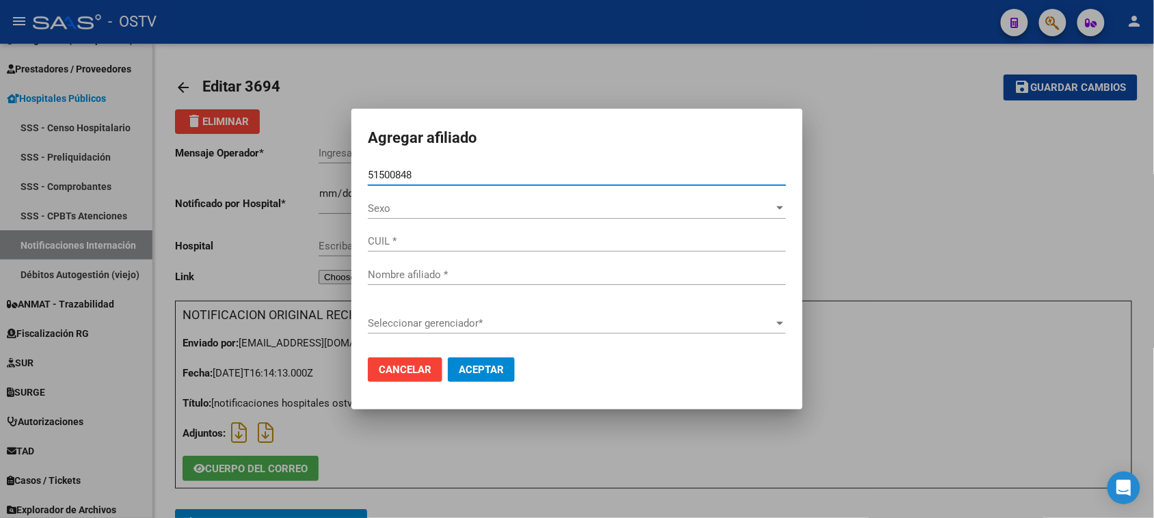
type input "23515008489"
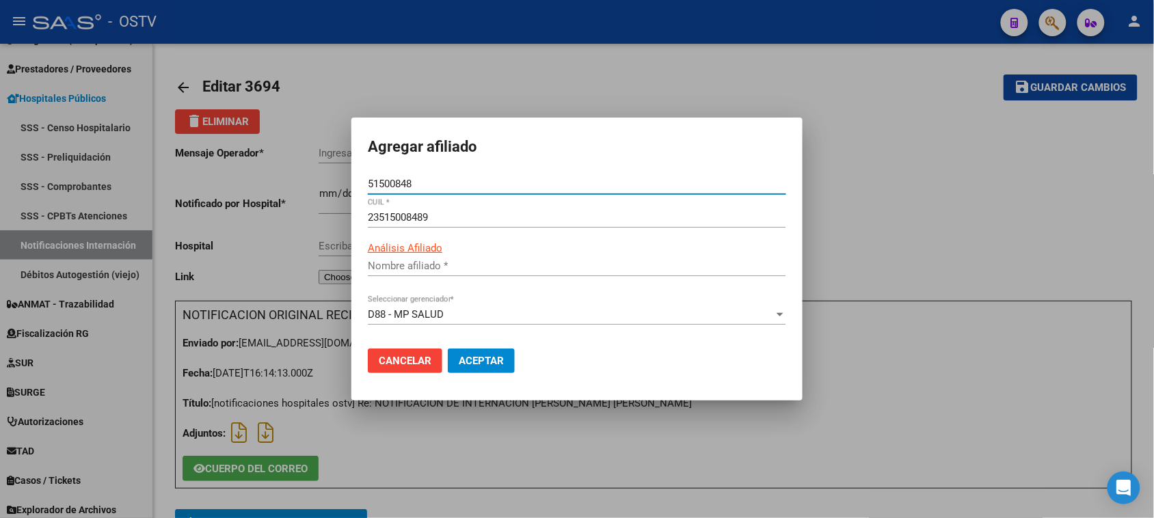
type input "FALCON EMANUEL BAUTISTA"
type input "51500848"
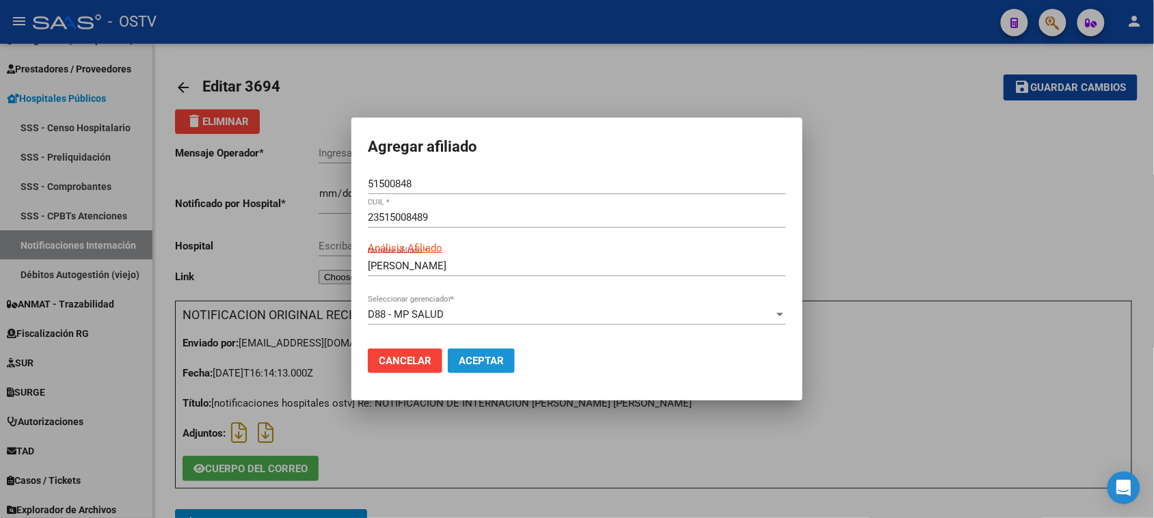
click at [475, 366] on span "Aceptar" at bounding box center [481, 361] width 45 height 12
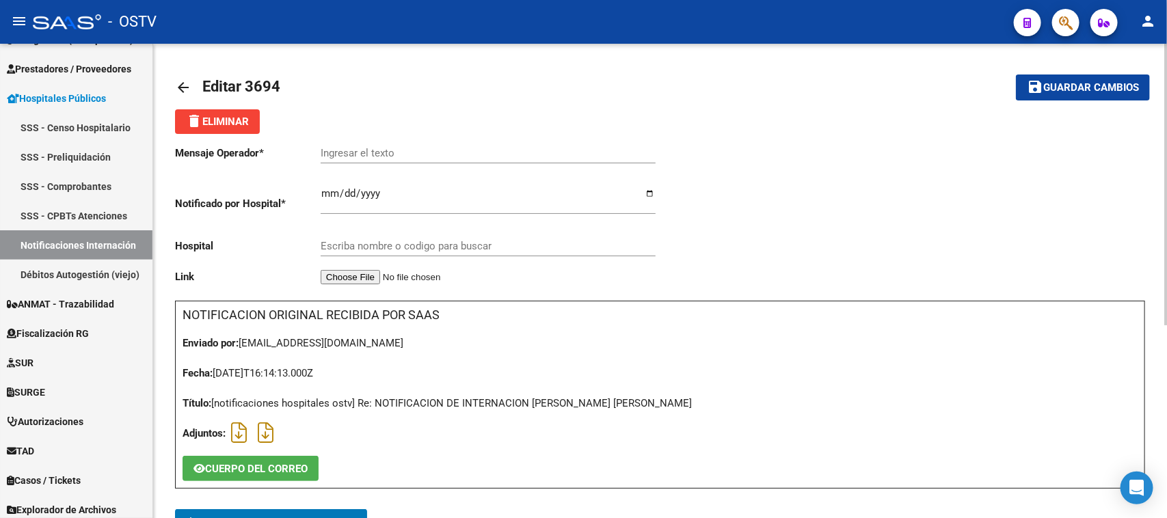
scroll to position [14, 0]
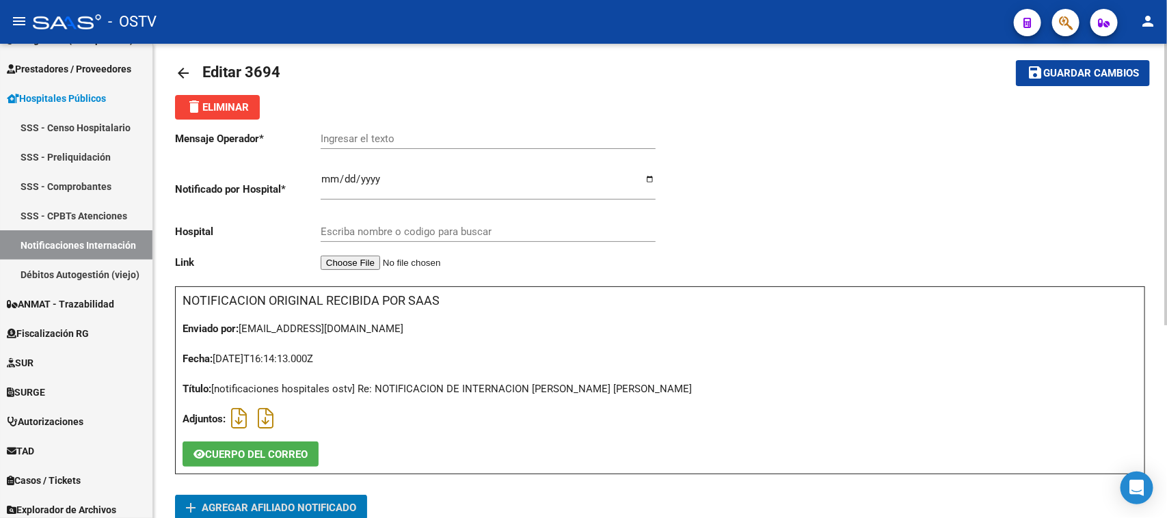
click at [397, 135] on input "Ingresar el texto" at bounding box center [488, 139] width 335 height 12
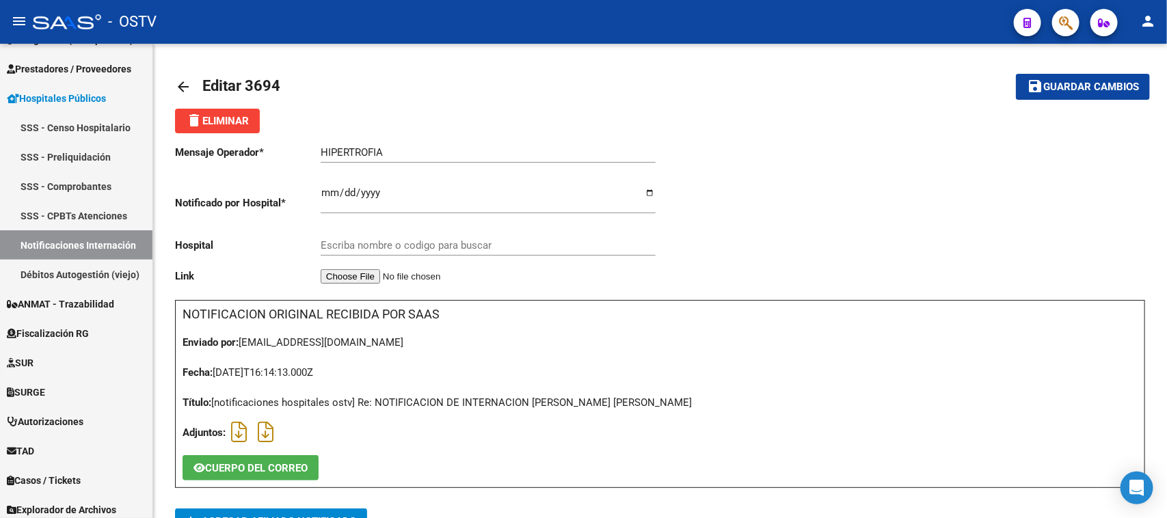
scroll to position [0, 0]
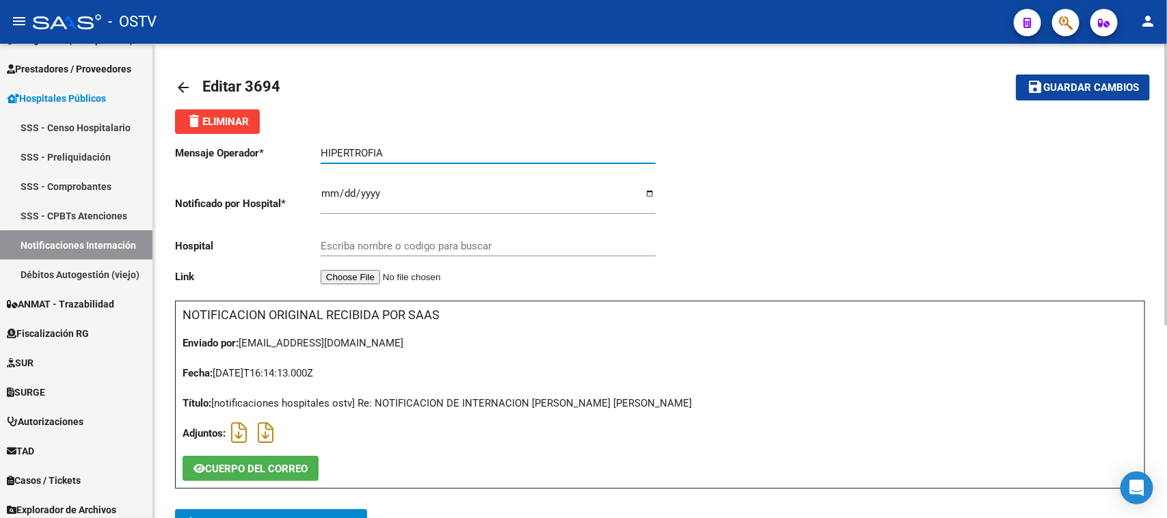
click at [442, 147] on input "HIPERTROFIA" at bounding box center [488, 153] width 335 height 12
type input "HIPERTROFIA AMIGDALINA"
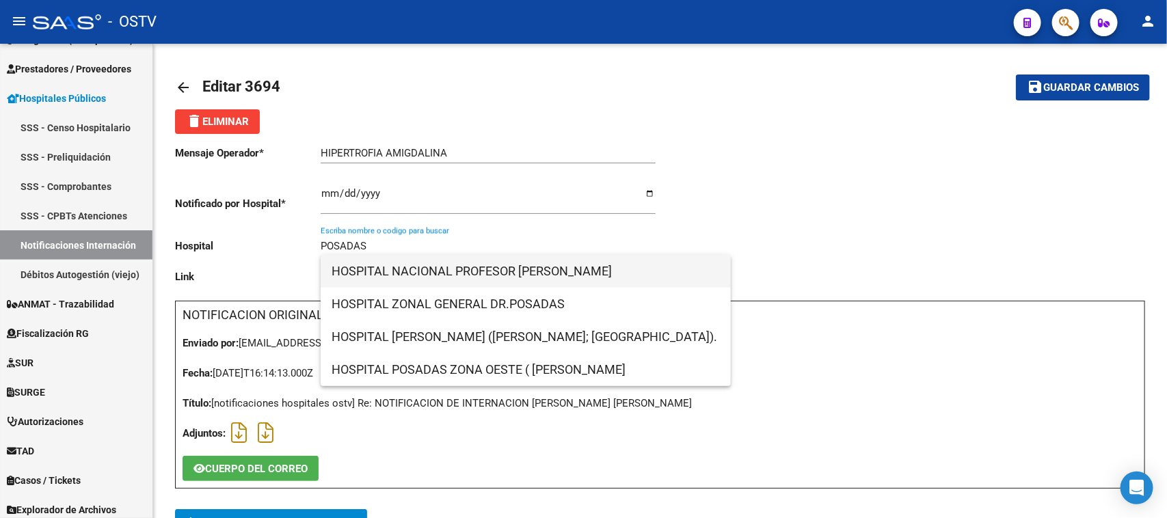
click at [425, 279] on span "HOSPITAL NACIONAL PROFESOR ALEJANDRO POSADAS" at bounding box center [526, 271] width 388 height 33
type input "HOSPITAL NACIONAL PROFESOR ALEJANDRO POSADAS"
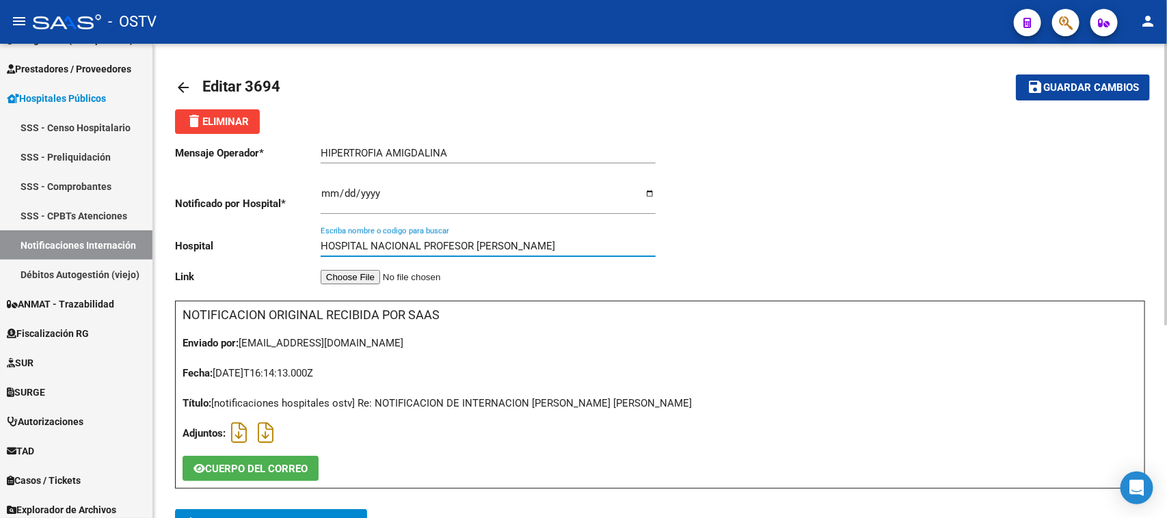
click at [1063, 82] on span "Guardar cambios" at bounding box center [1091, 88] width 96 height 12
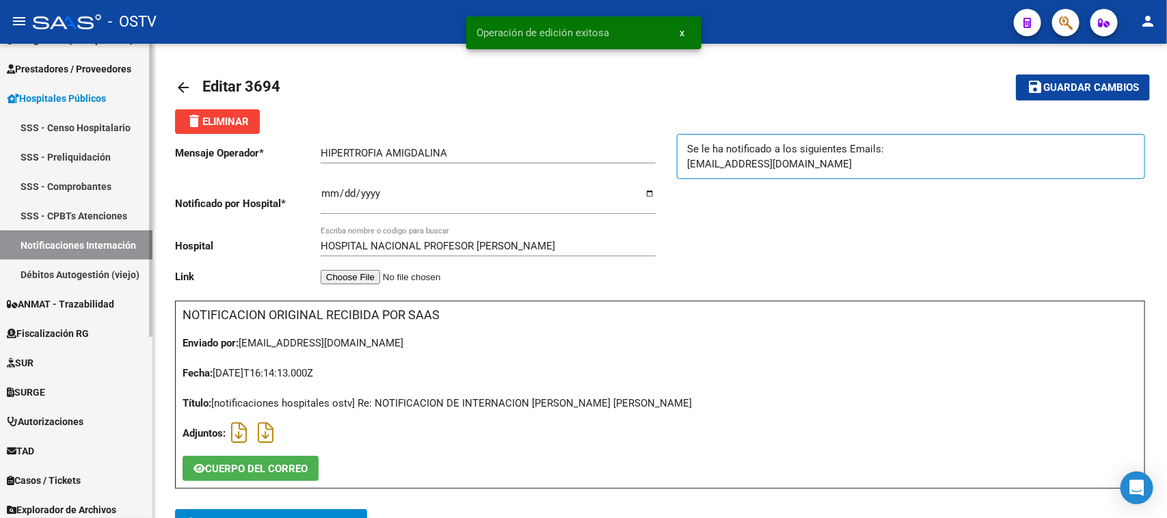
click at [89, 238] on link "Notificaciones Internación" at bounding box center [76, 244] width 152 height 29
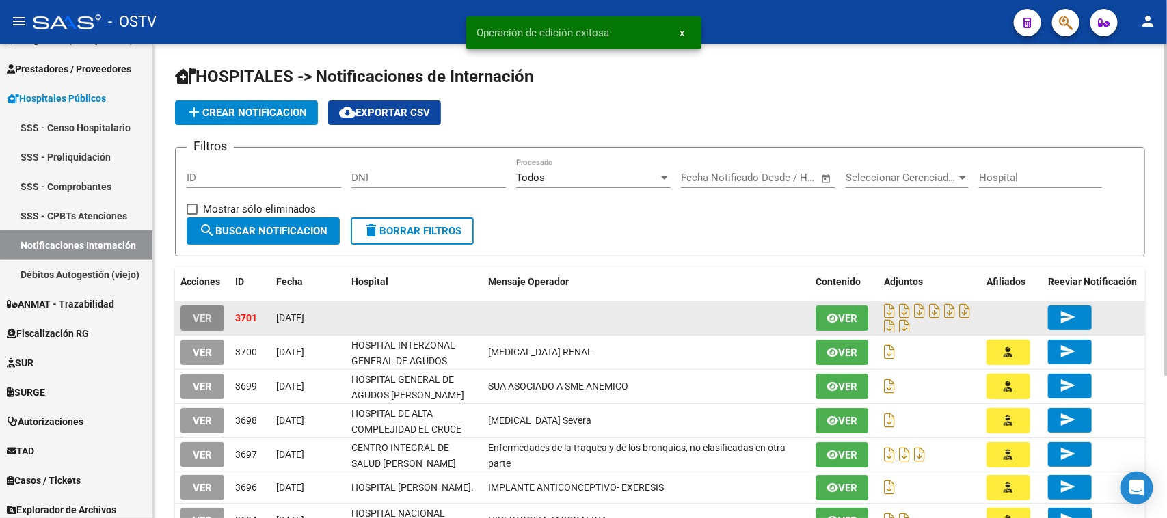
click at [200, 316] on span "VER" at bounding box center [202, 318] width 19 height 12
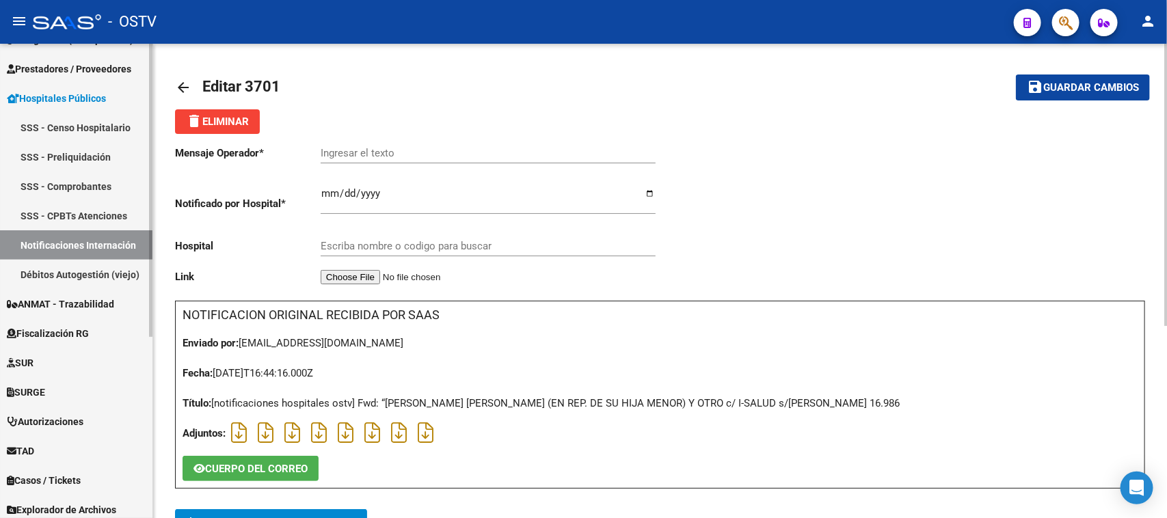
click at [84, 250] on link "Notificaciones Internación" at bounding box center [76, 244] width 152 height 29
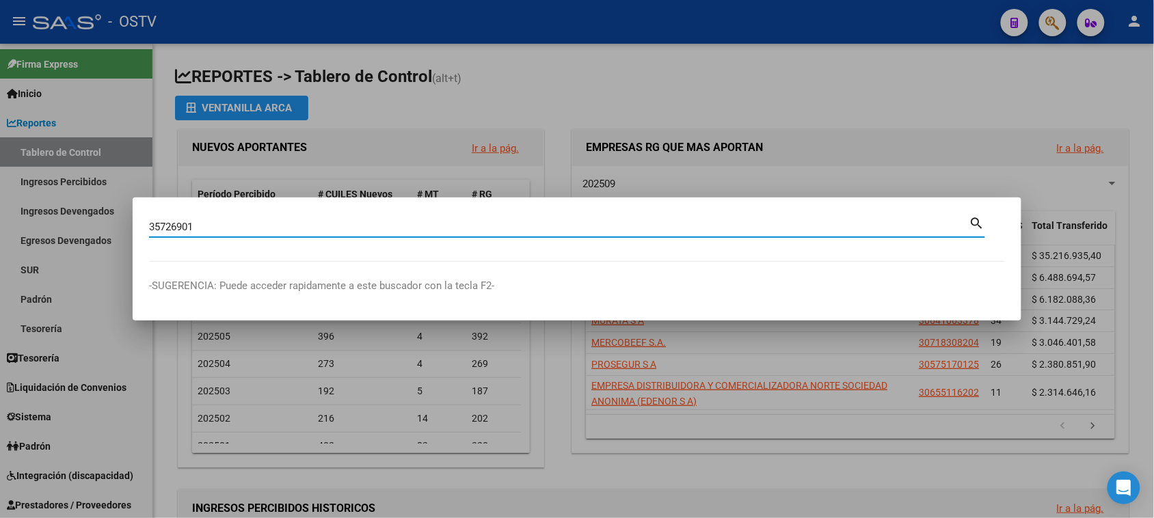
type input "35726901"
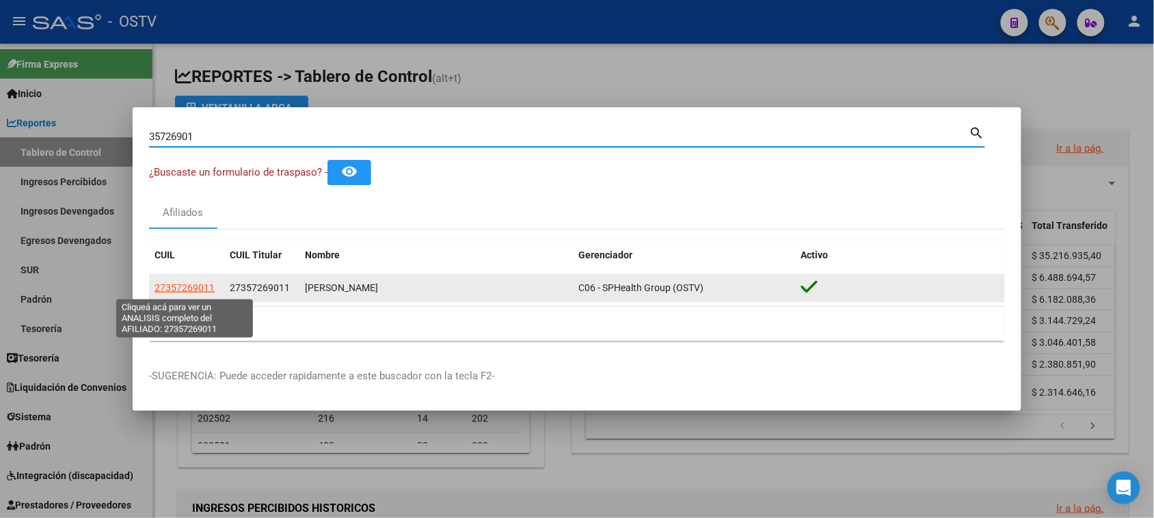
click at [190, 289] on span "27357269011" at bounding box center [185, 287] width 60 height 11
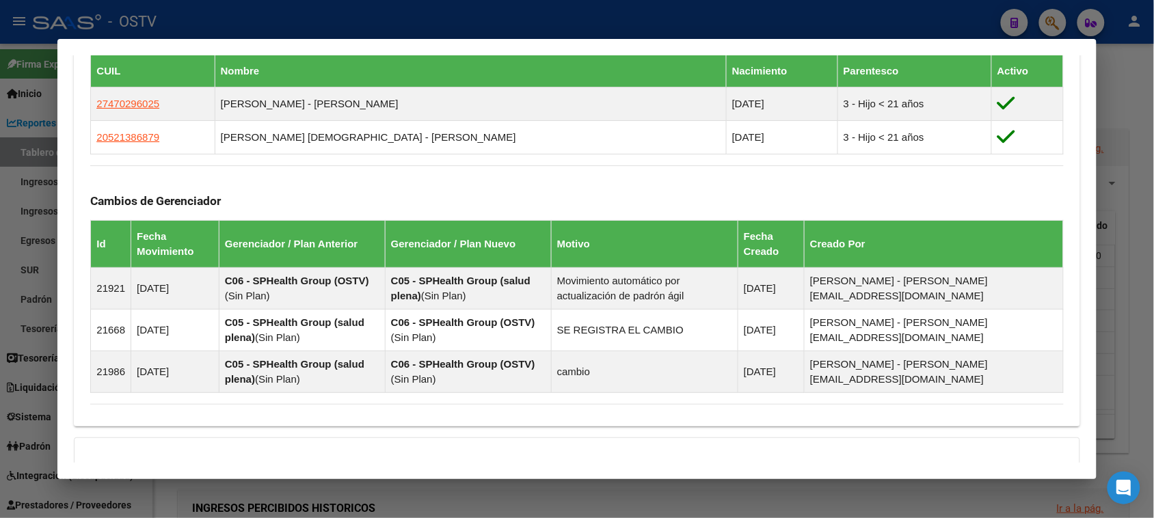
scroll to position [870, 0]
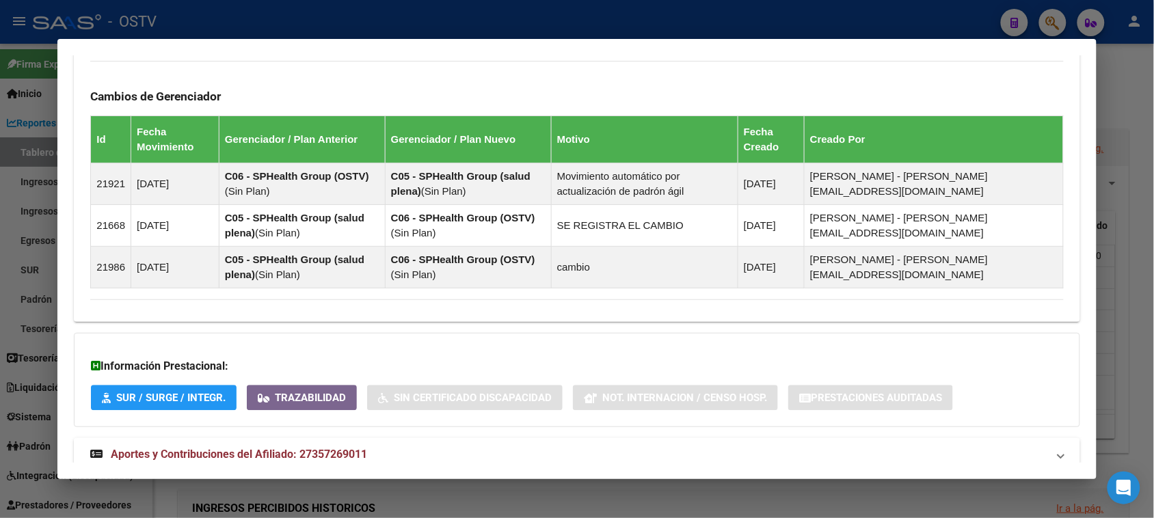
click at [292, 453] on span "Aportes y Contribuciones del Afiliado: 27357269011" at bounding box center [239, 454] width 256 height 13
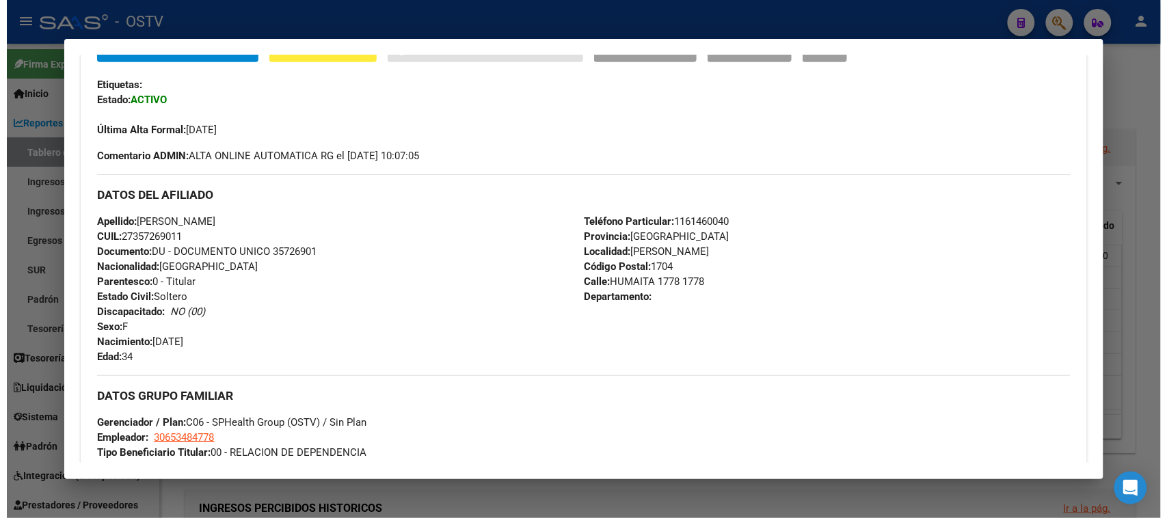
scroll to position [0, 0]
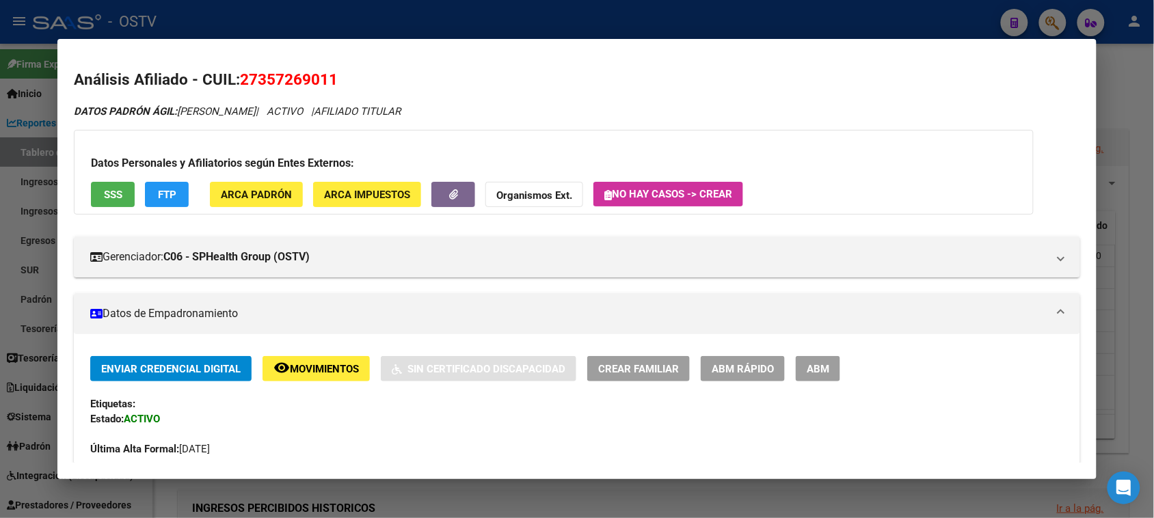
drag, startPoint x: 255, startPoint y: 79, endPoint x: 321, endPoint y: 79, distance: 66.3
click at [321, 79] on span "27357269011" at bounding box center [289, 79] width 98 height 18
copy span "35726901"
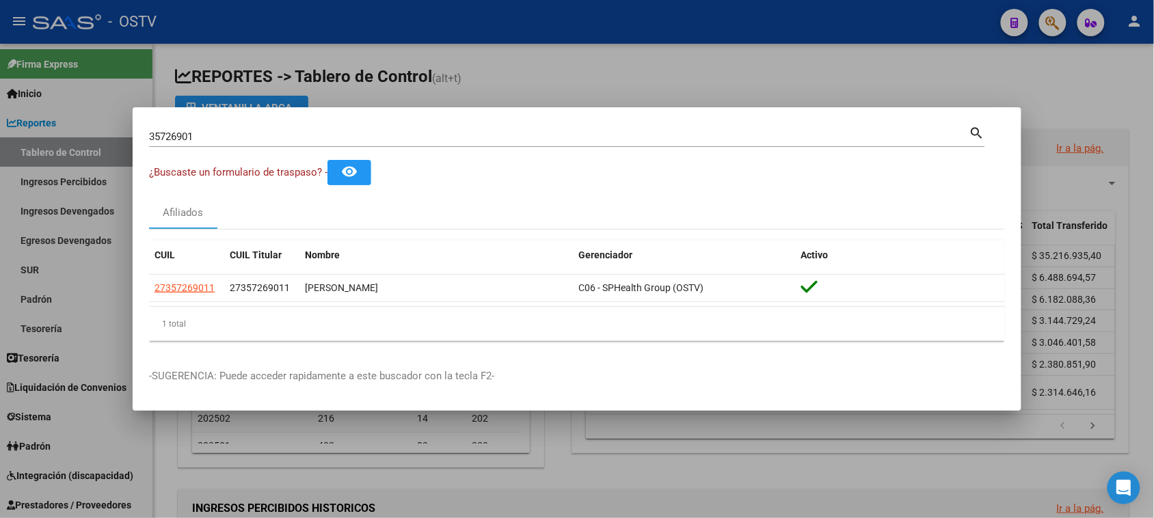
click at [241, 142] on input "35726901" at bounding box center [559, 137] width 820 height 12
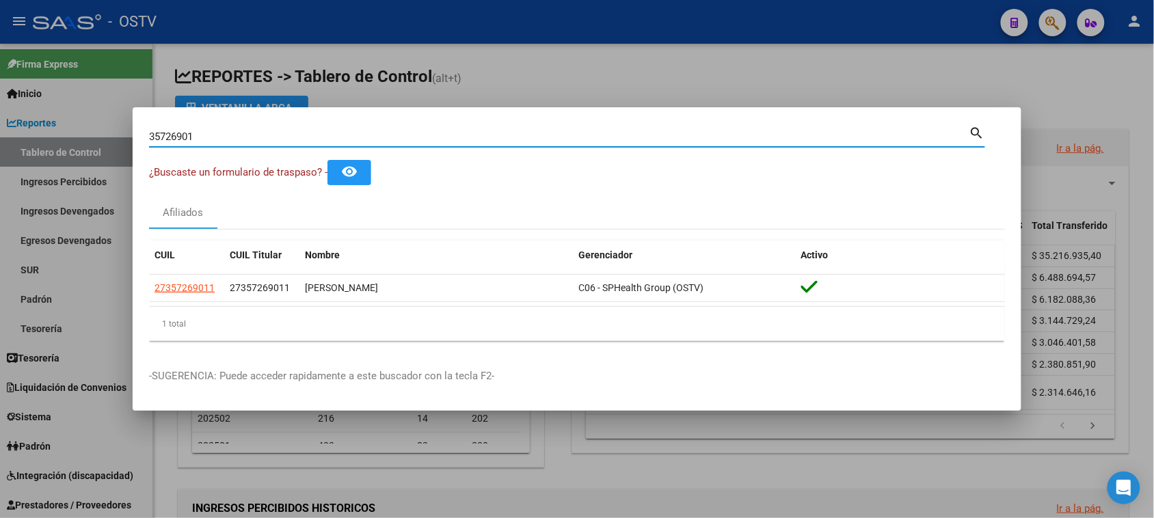
click at [241, 142] on input "35726901" at bounding box center [559, 137] width 820 height 12
paste input "23515983"
type input "23515983"
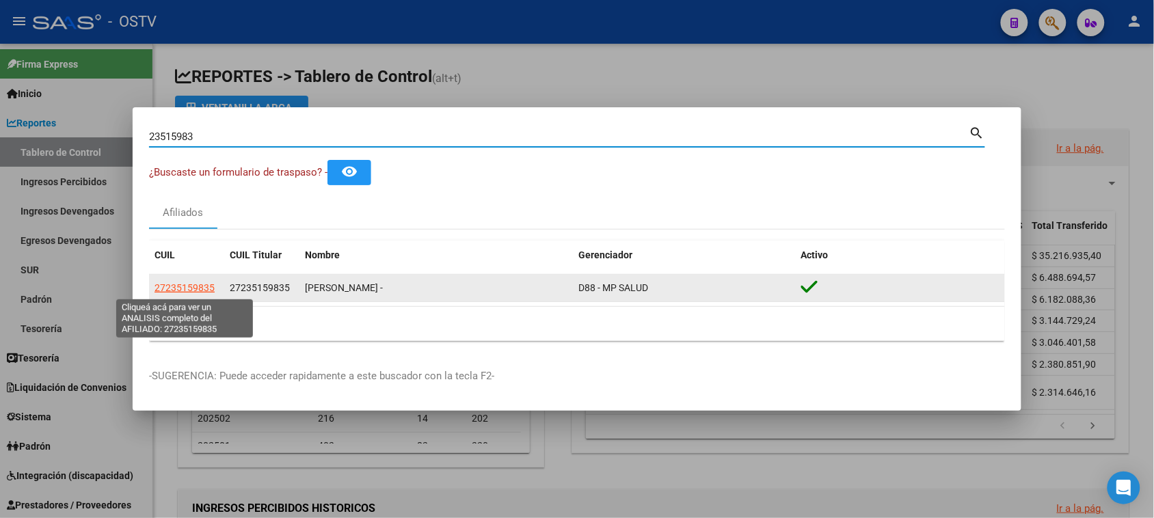
click at [183, 293] on span "27235159835" at bounding box center [185, 287] width 60 height 11
type textarea "27235159835"
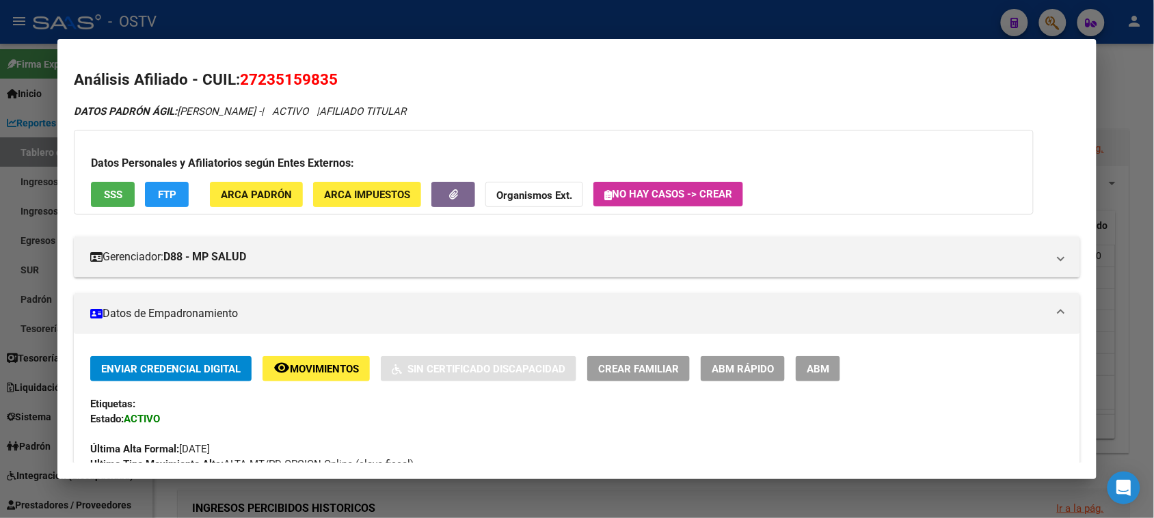
click at [808, 370] on span "ABM" at bounding box center [818, 369] width 23 height 12
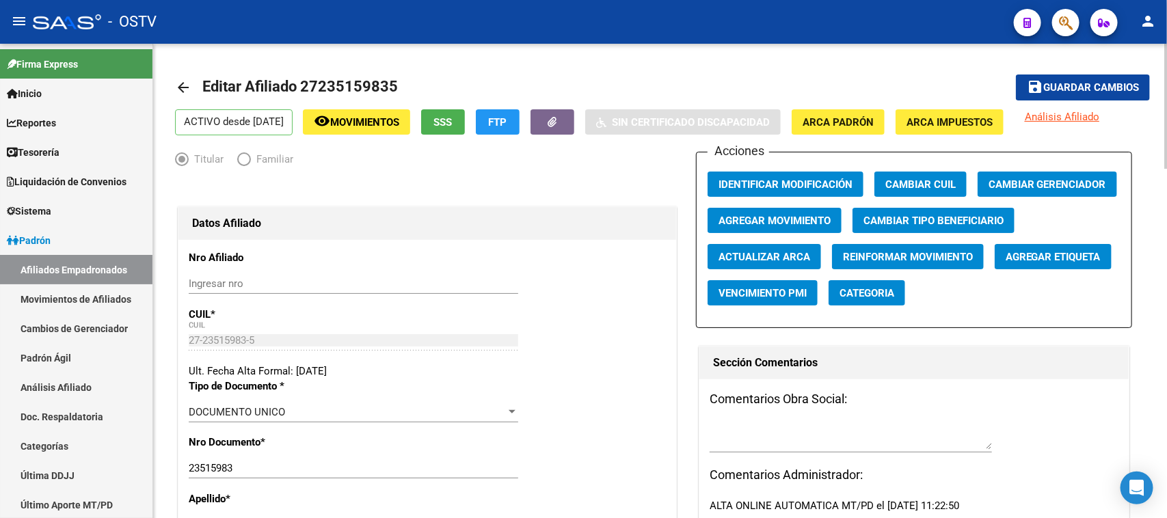
radio input "true"
type input "27-23515983-5"
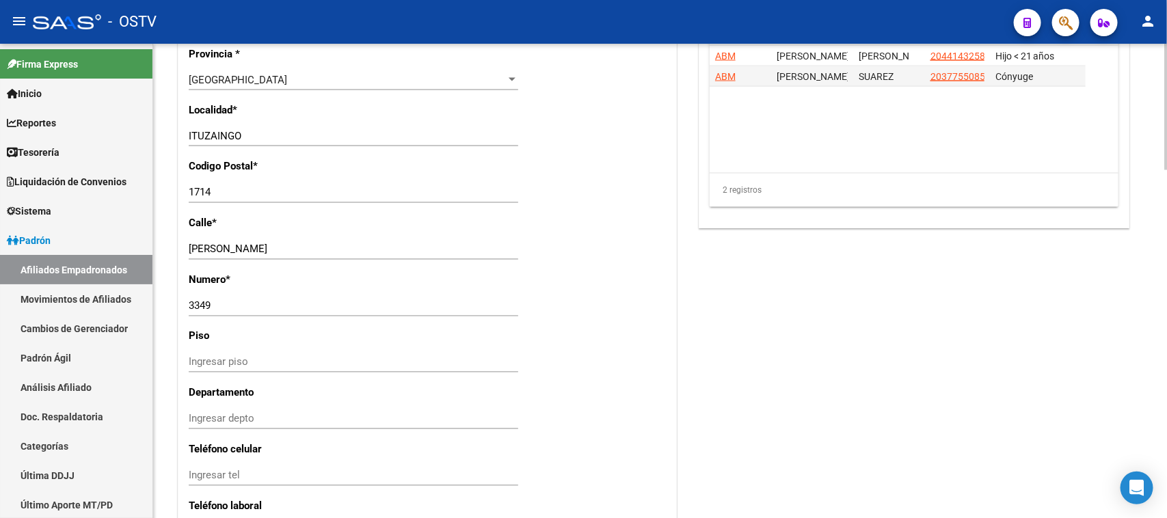
scroll to position [1305, 0]
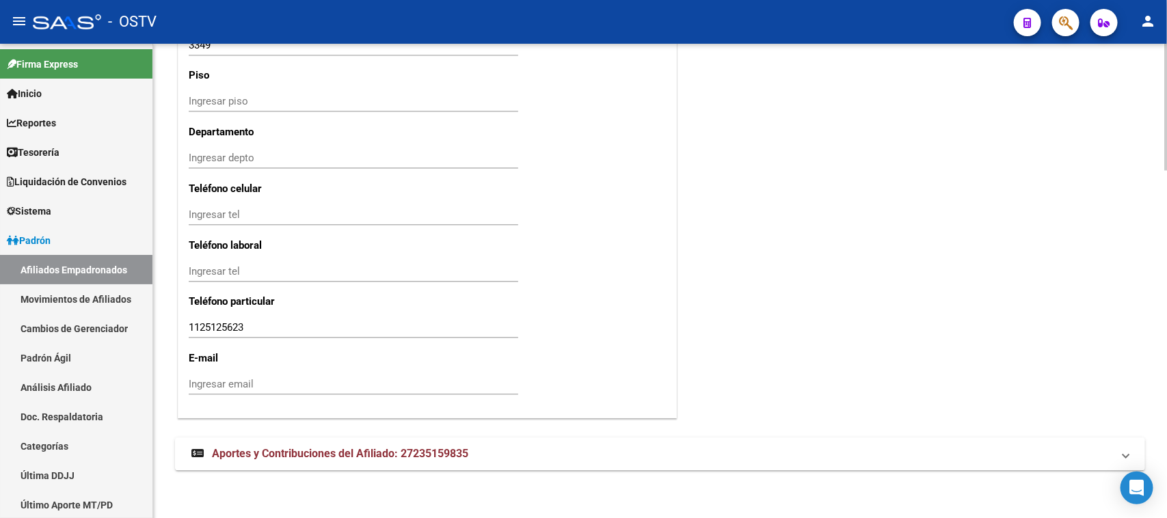
click at [1145, 503] on body "menu - OSTV person Firma Express Inicio Calendario SSS Instructivos Contacto OS…" at bounding box center [583, 259] width 1167 height 518
click at [383, 459] on span "Aportes y Contribuciones del Afiliado: 27235159835" at bounding box center [340, 453] width 256 height 13
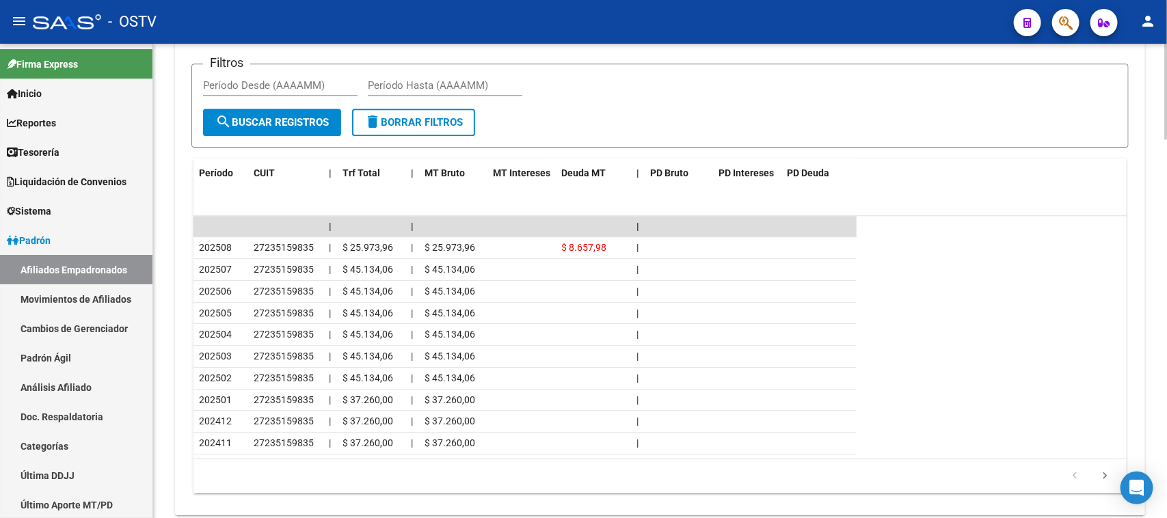
scroll to position [1845, 0]
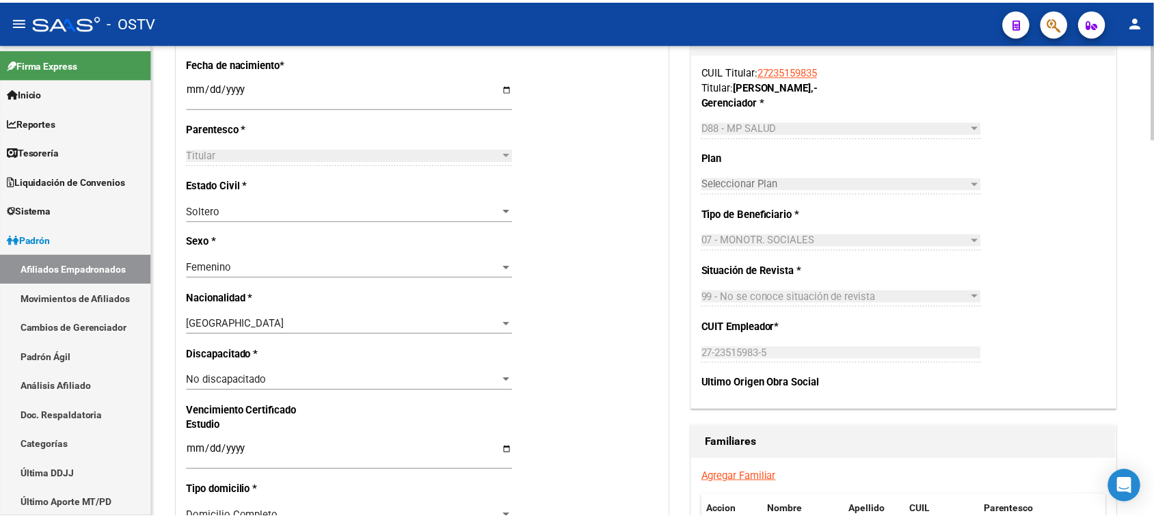
scroll to position [404, 0]
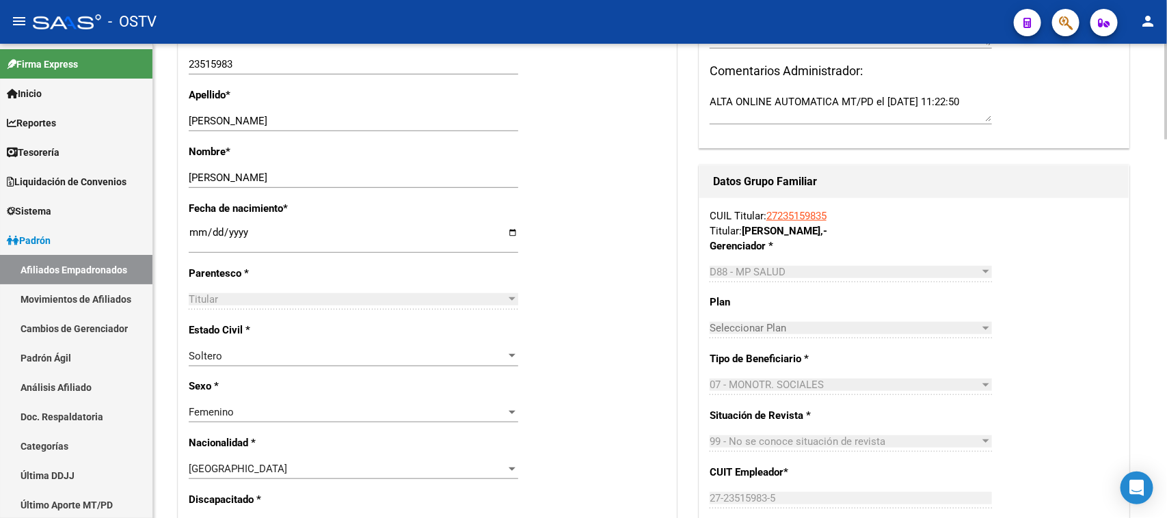
click at [1164, 142] on div at bounding box center [1165, 173] width 3 height 96
click at [219, 66] on input "23515983" at bounding box center [354, 64] width 330 height 12
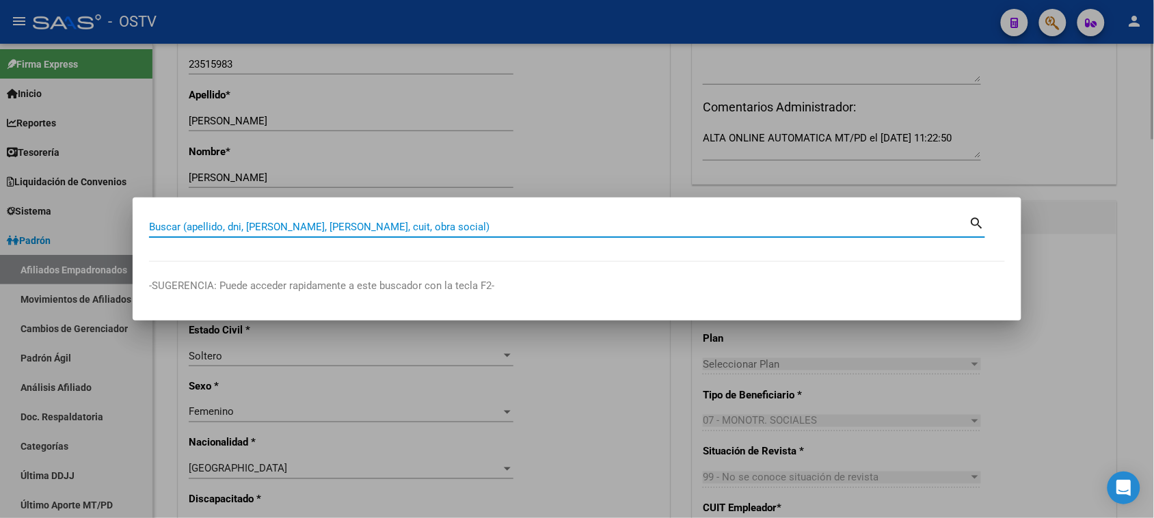
paste input "17658552"
type input "17658552"
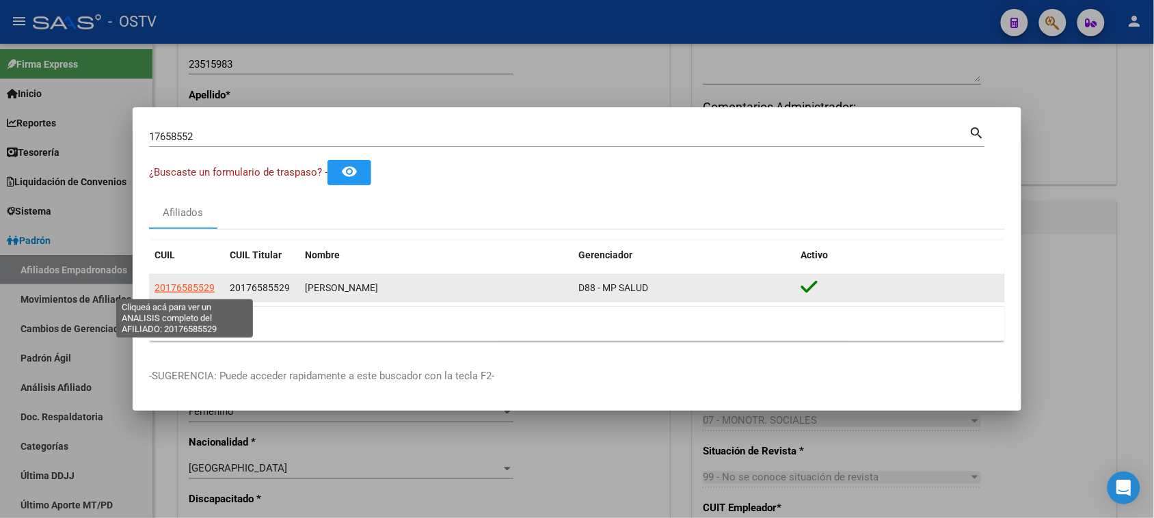
click at [186, 287] on span "20176585529" at bounding box center [185, 287] width 60 height 11
type textarea "20176585529"
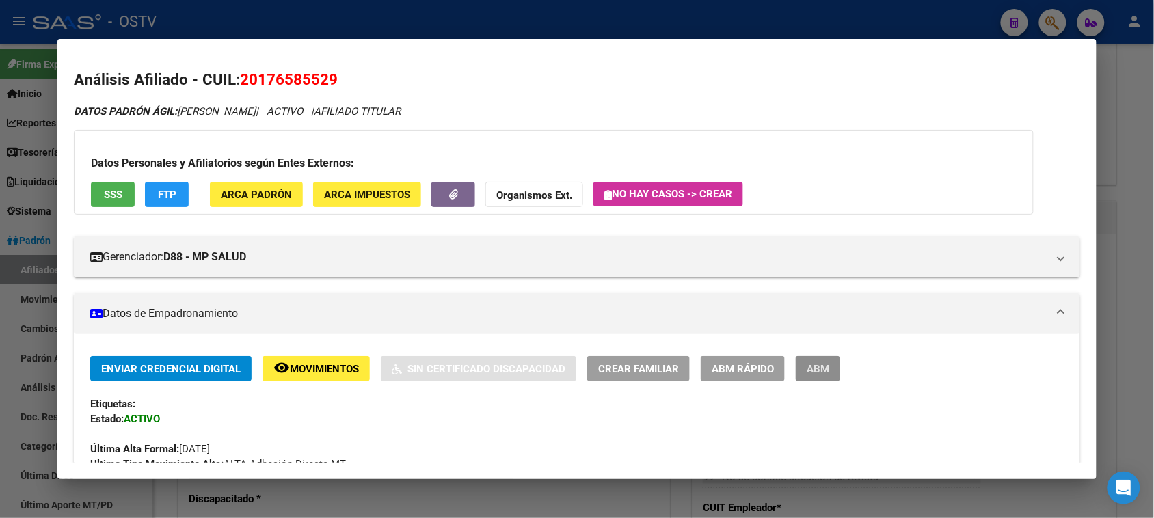
drag, startPoint x: 805, startPoint y: 360, endPoint x: 807, endPoint y: 375, distance: 15.1
click at [805, 360] on button "ABM" at bounding box center [818, 368] width 44 height 25
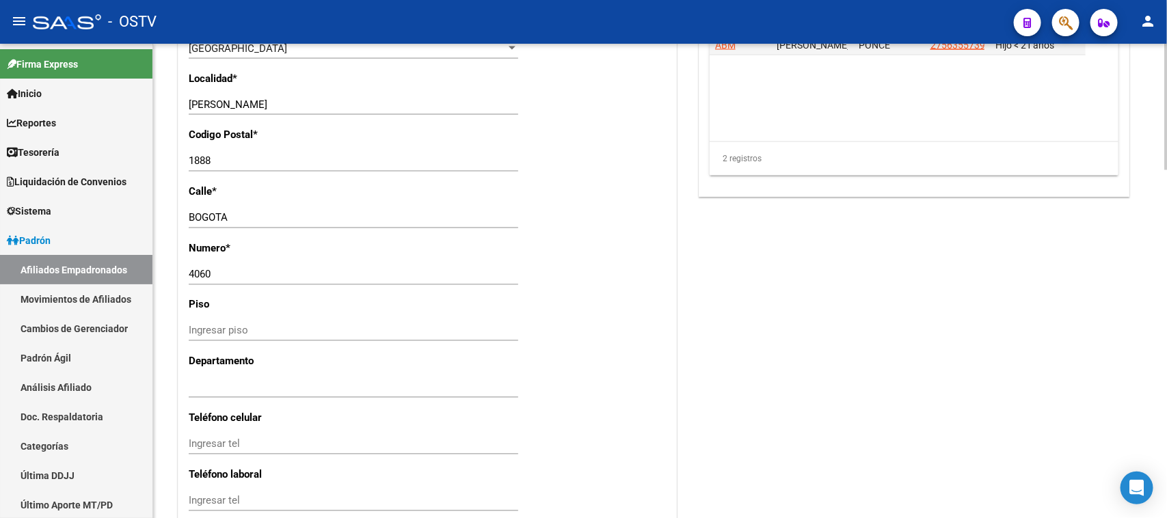
scroll to position [1305, 0]
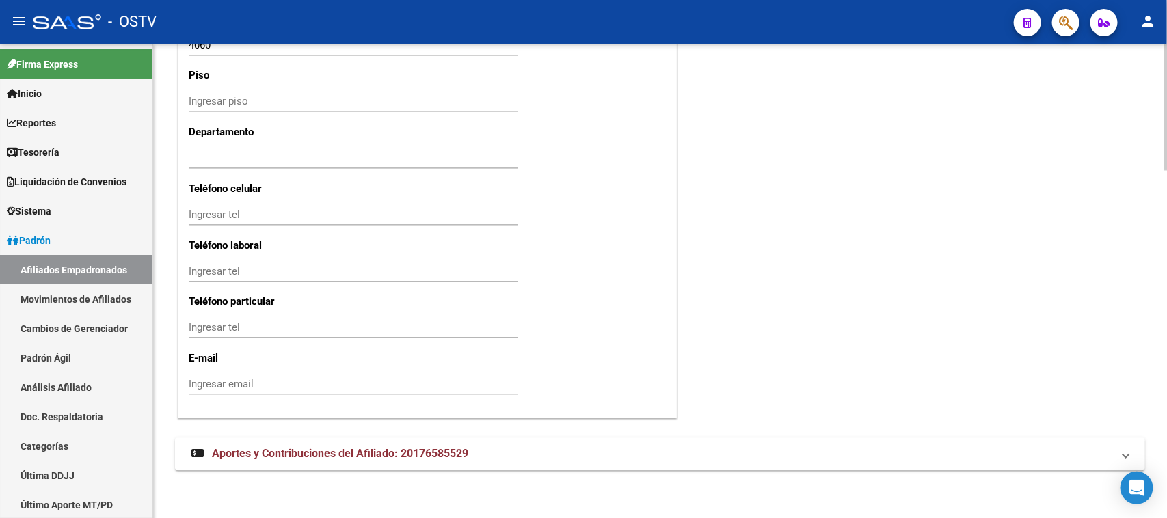
click at [450, 440] on mat-expansion-panel-header "Aportes y Contribuciones del Afiliado: 20176585529" at bounding box center [660, 454] width 970 height 33
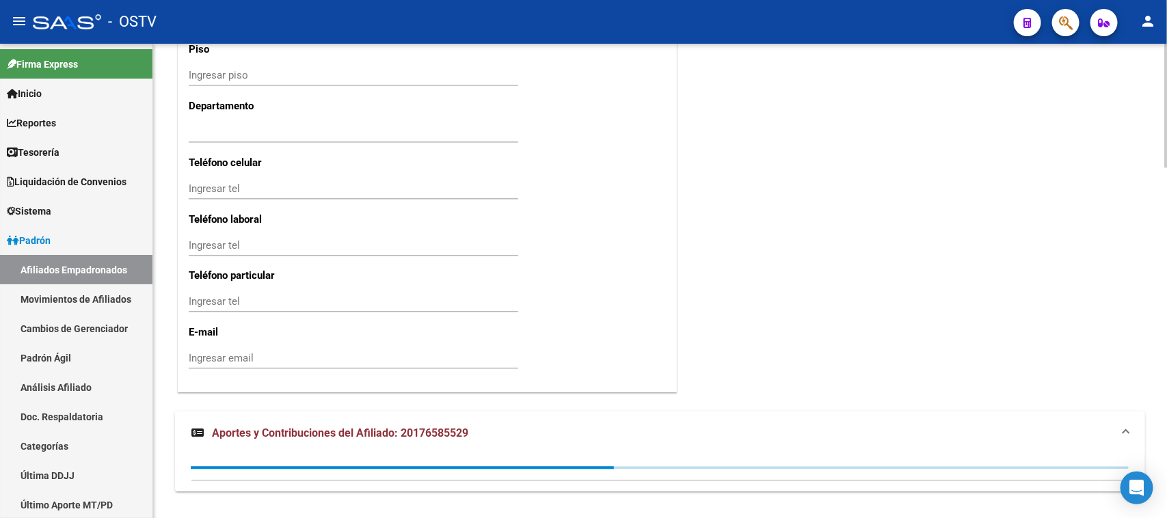
scroll to position [1352, 0]
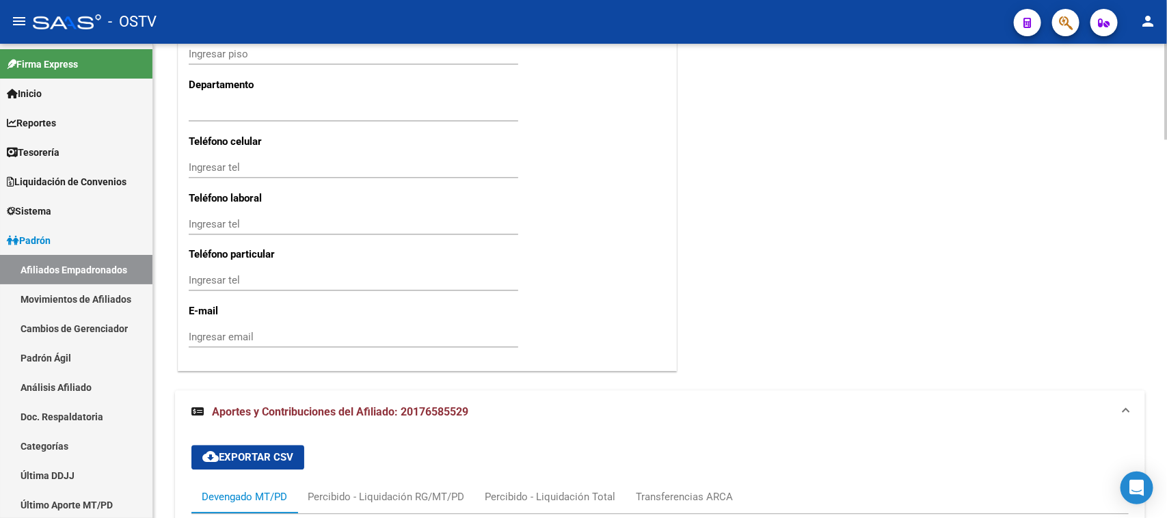
drag, startPoint x: 1163, startPoint y: 387, endPoint x: 1160, endPoint y: 466, distance: 78.7
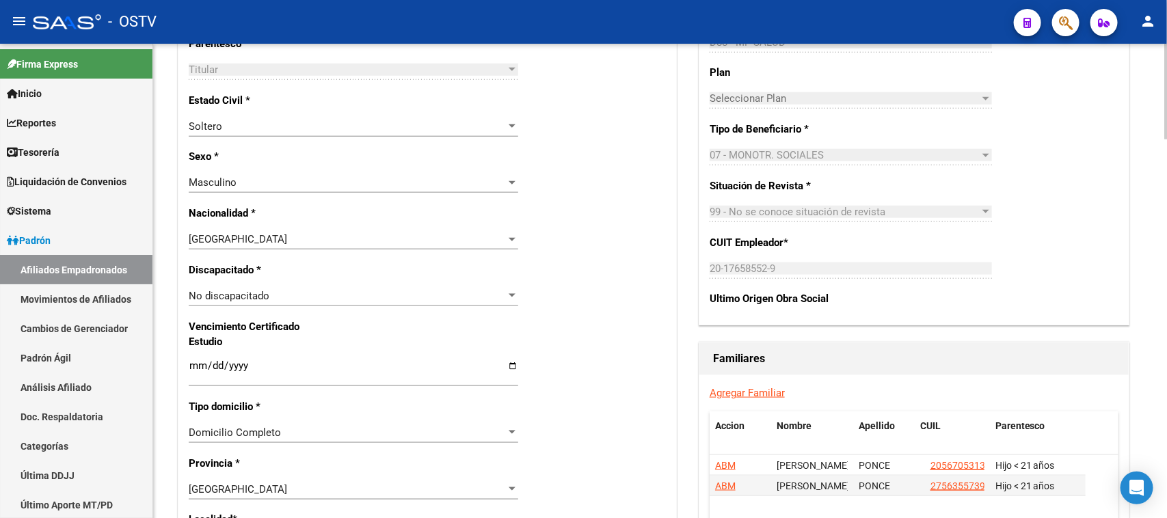
scroll to position [531, 0]
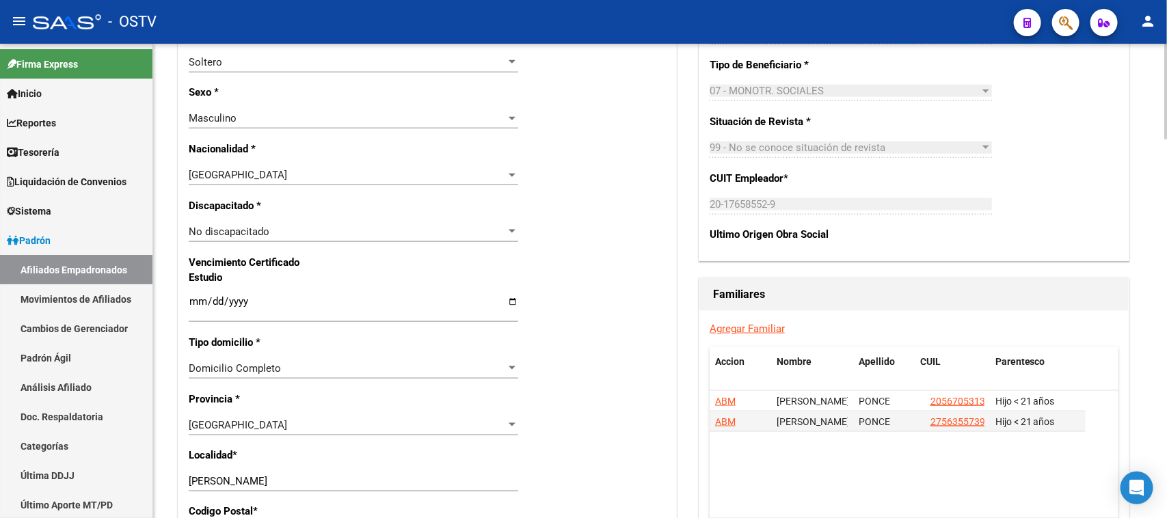
scroll to position [702, 0]
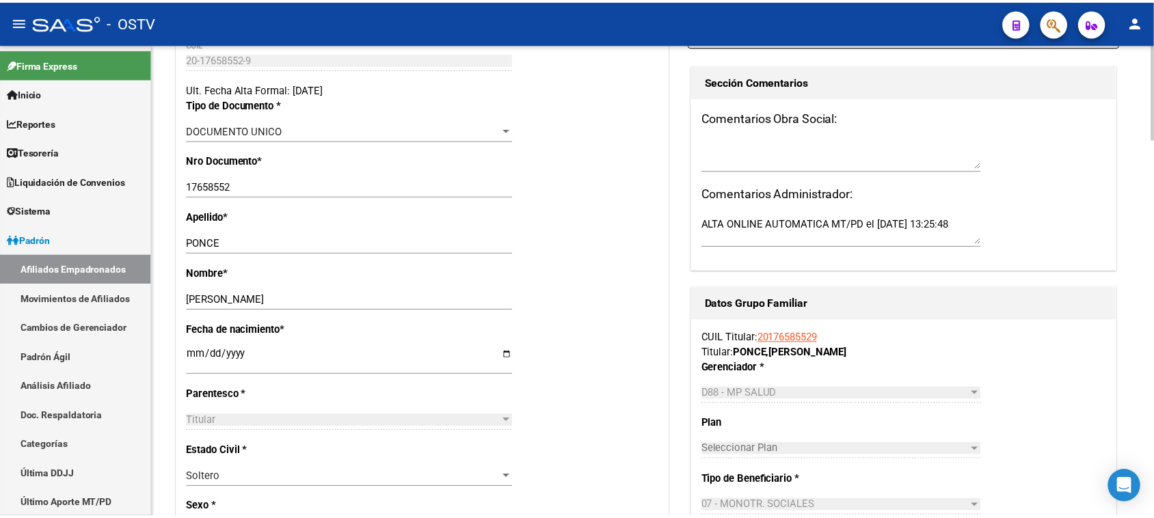
scroll to position [278, 0]
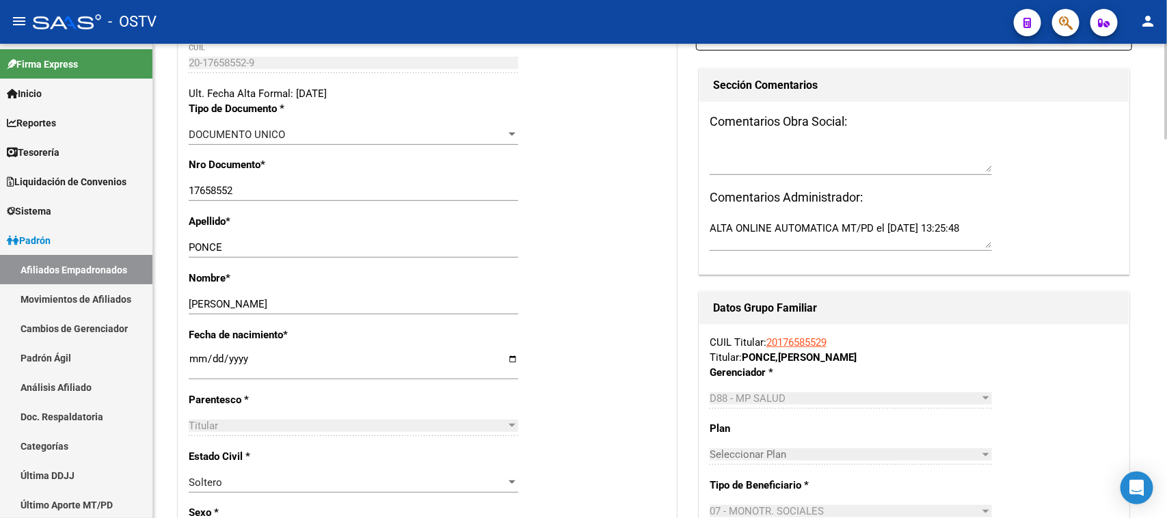
click at [213, 190] on input "17658552" at bounding box center [354, 191] width 330 height 12
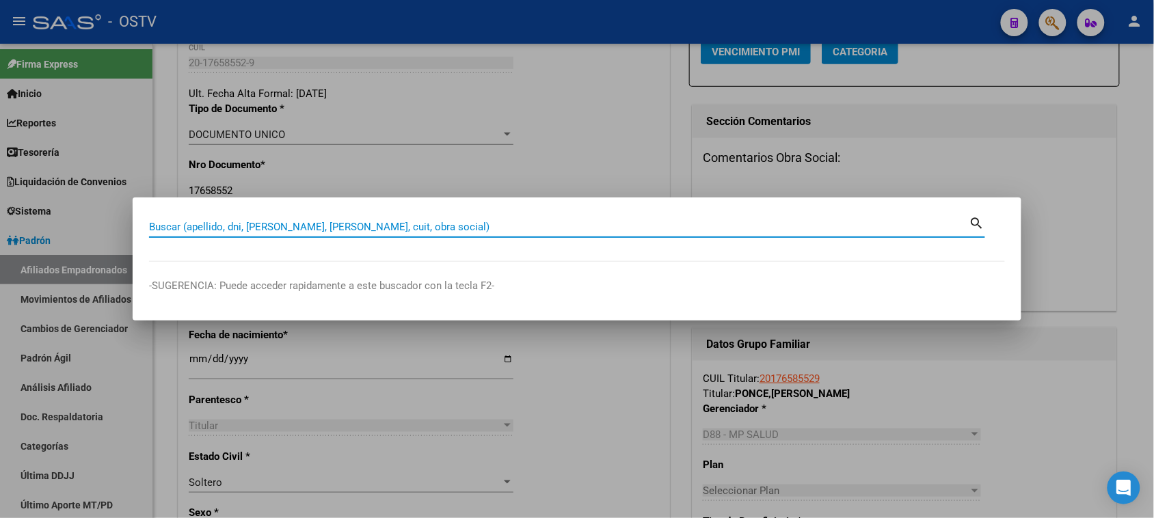
paste input "20-42651273-5"
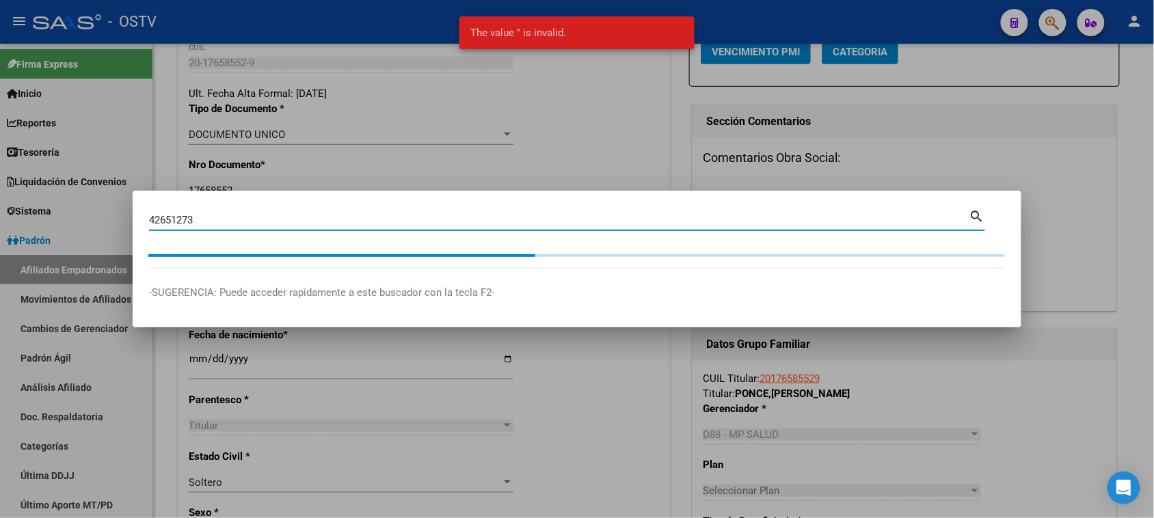
type input "42651273"
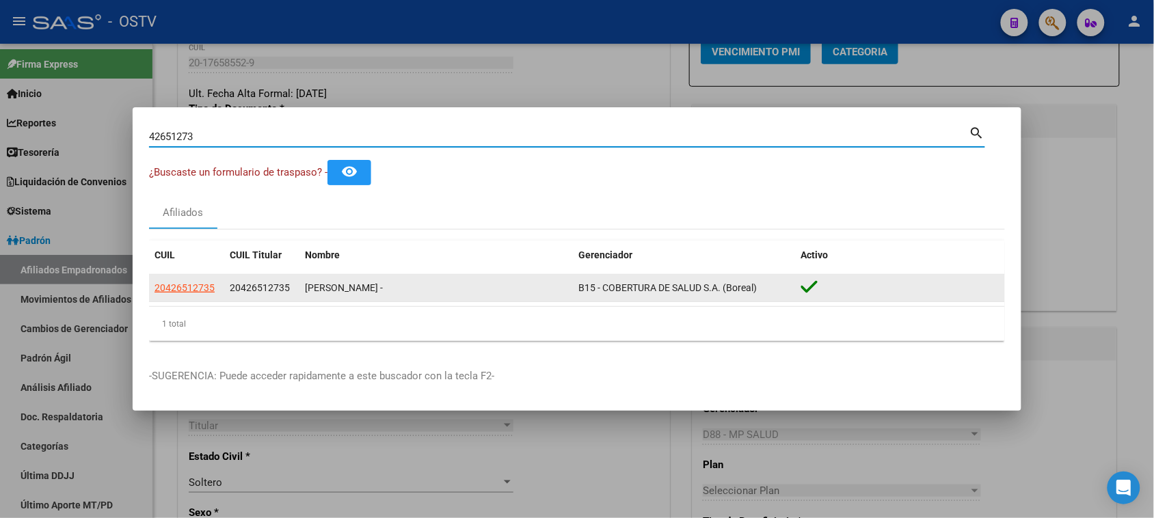
click at [197, 293] on span "20426512735" at bounding box center [185, 287] width 60 height 11
type textarea "20426512735"
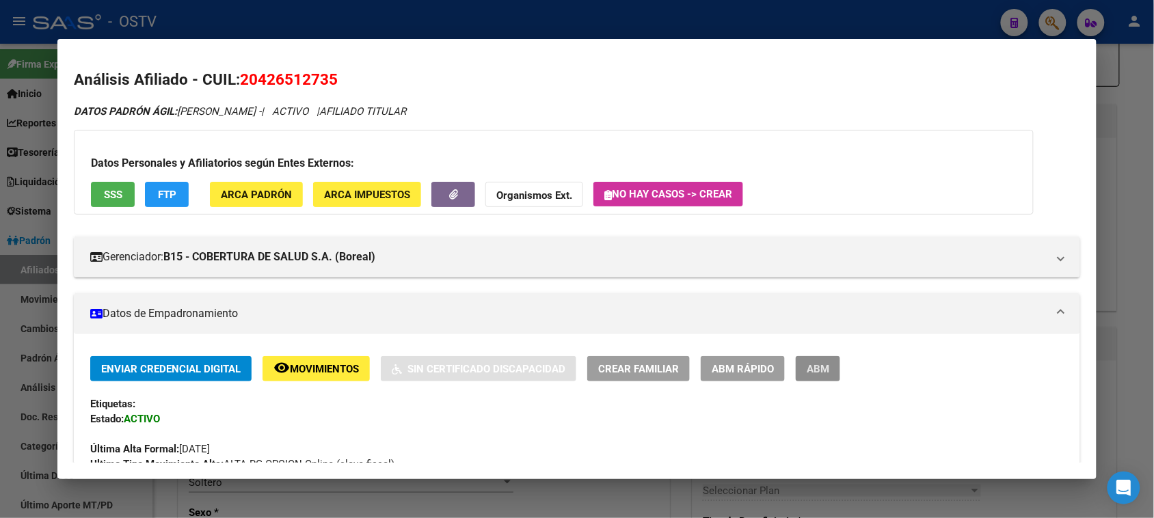
click at [812, 370] on span "ABM" at bounding box center [818, 369] width 23 height 12
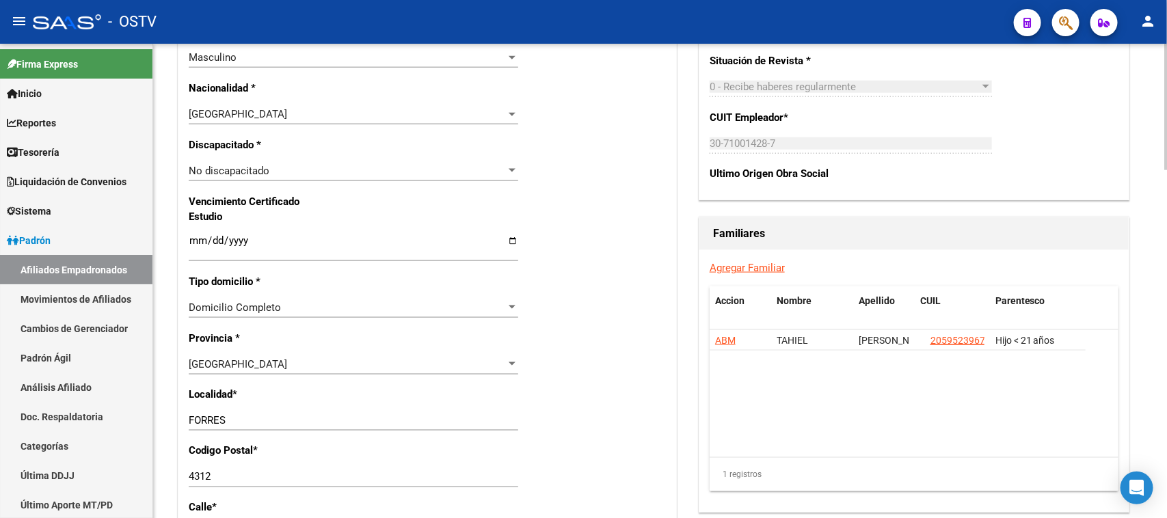
scroll to position [1305, 0]
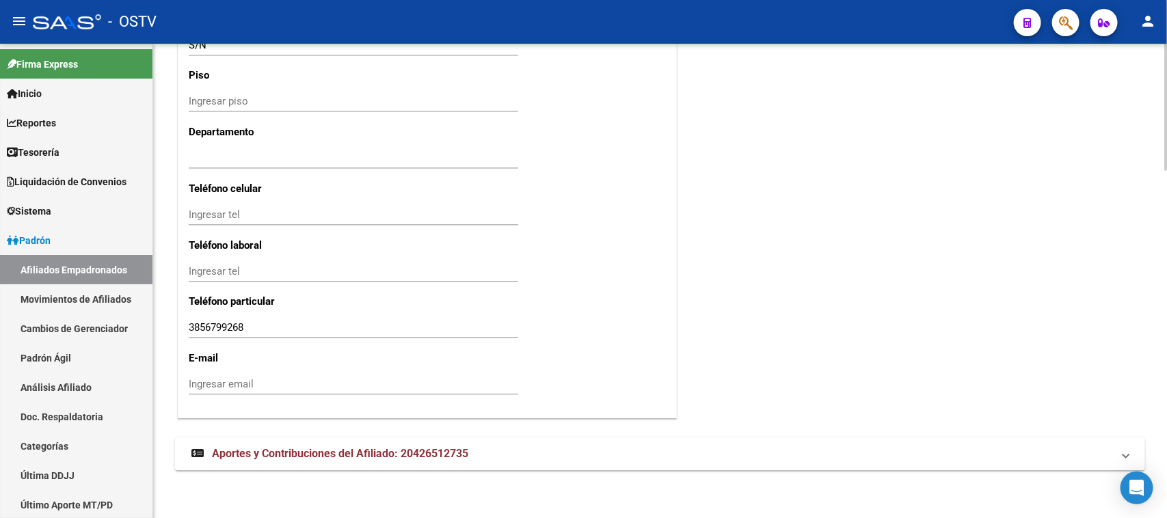
click at [1164, 479] on div at bounding box center [1165, 455] width 3 height 126
click at [325, 459] on strong "Aportes y Contribuciones del Afiliado: 20426512735" at bounding box center [329, 453] width 277 height 15
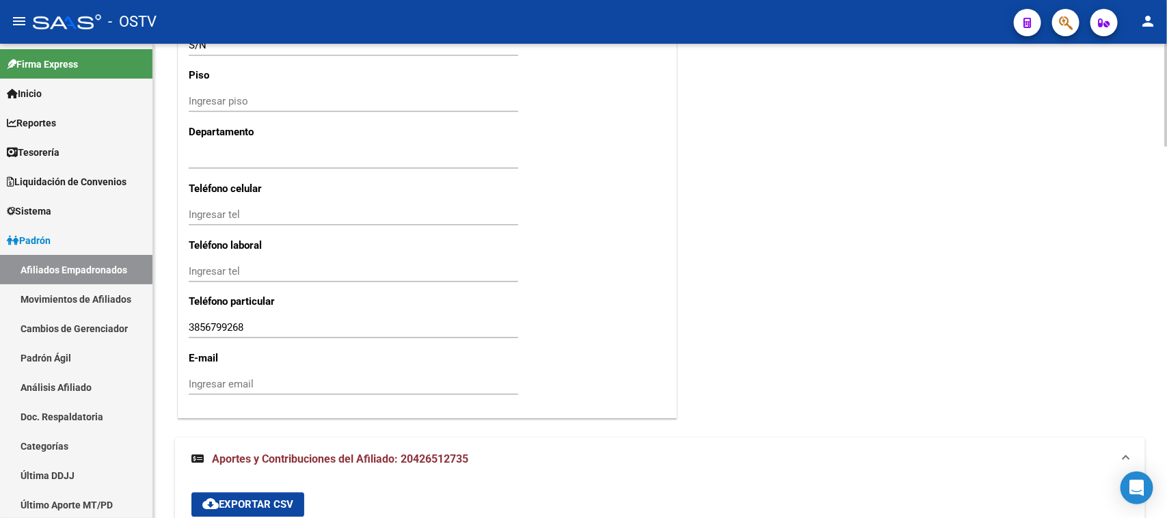
drag, startPoint x: 1163, startPoint y: 374, endPoint x: 1163, endPoint y: 468, distance: 94.4
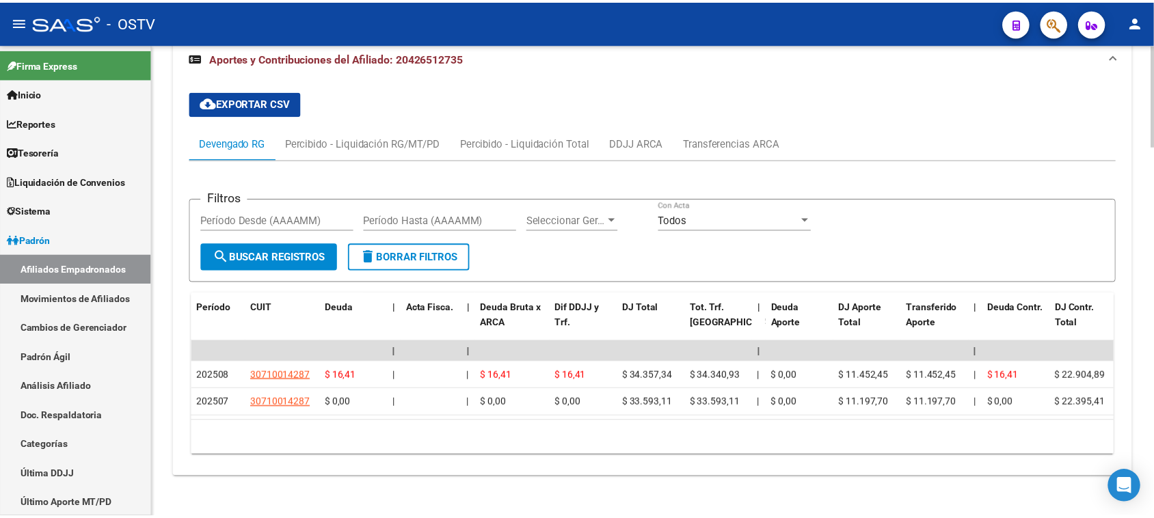
scroll to position [1726, 0]
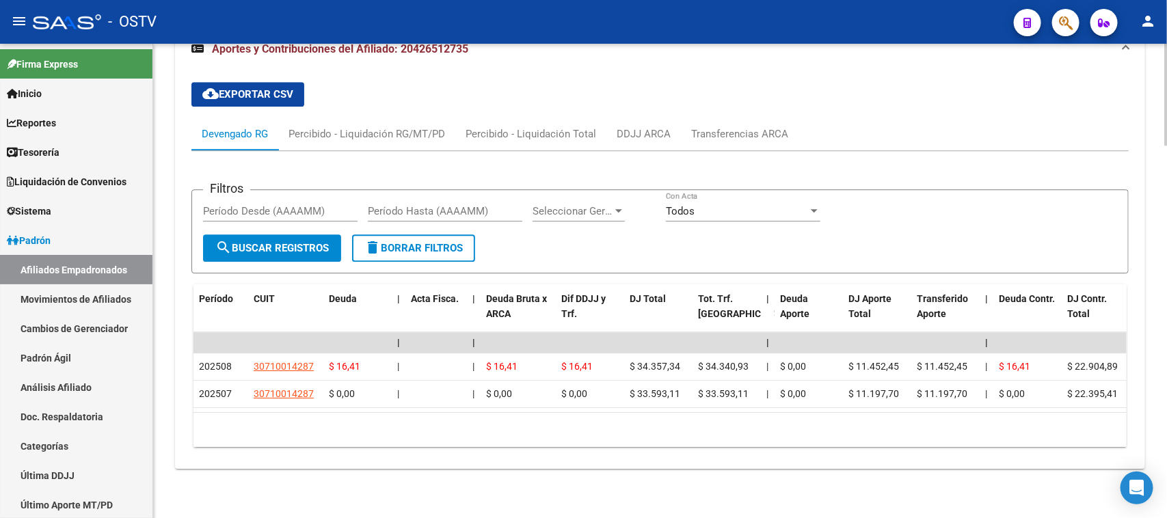
click at [1164, 462] on div at bounding box center [1165, 467] width 3 height 103
click at [453, 464] on div "cloud_download Exportar CSV Devengado RG Percibido - Liquidación RG/MT/PD Perci…" at bounding box center [660, 270] width 970 height 398
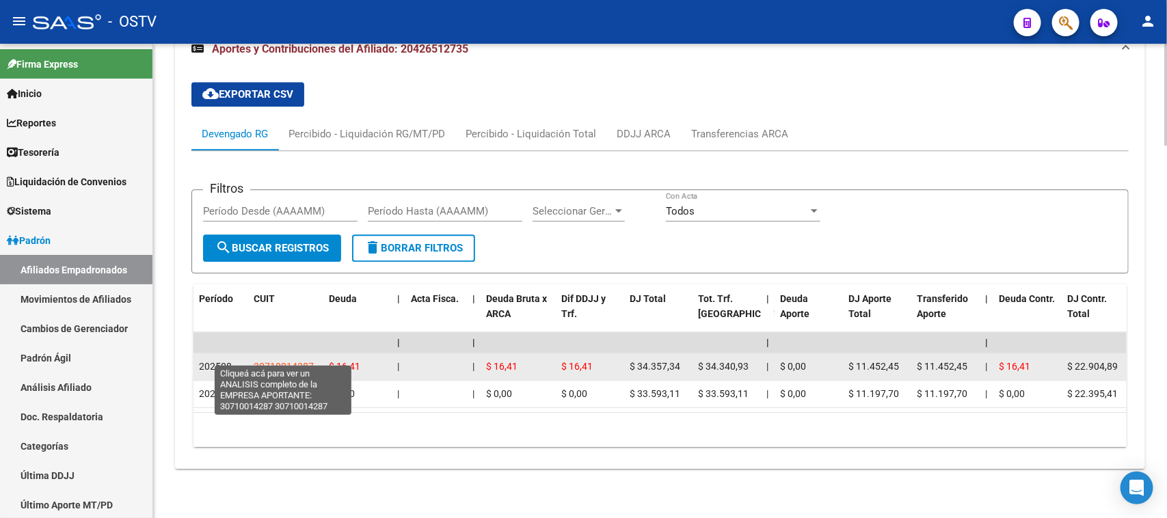
click at [291, 361] on span "30710014287" at bounding box center [284, 366] width 60 height 11
type textarea "30710014287"
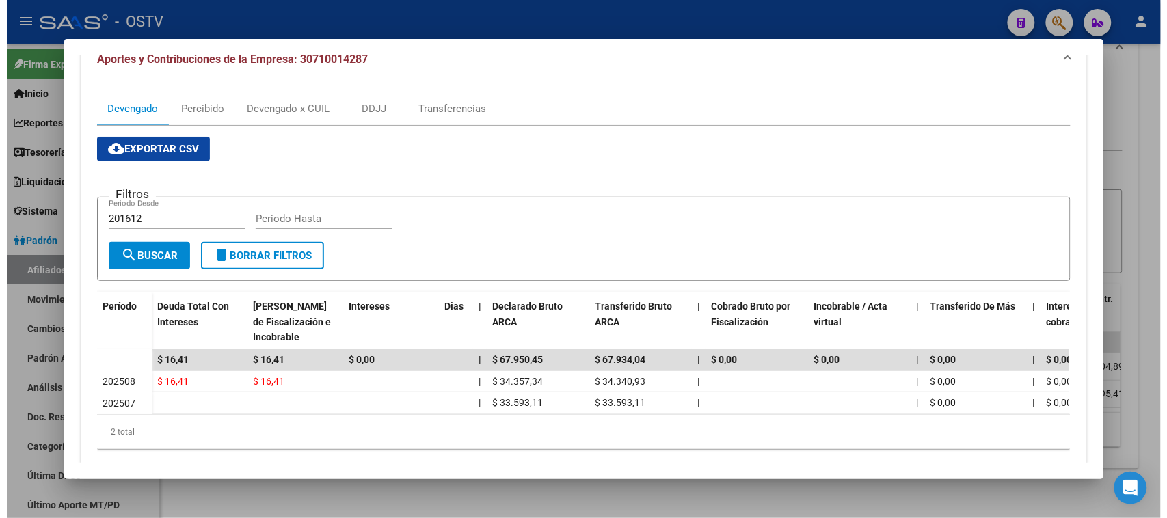
scroll to position [164, 0]
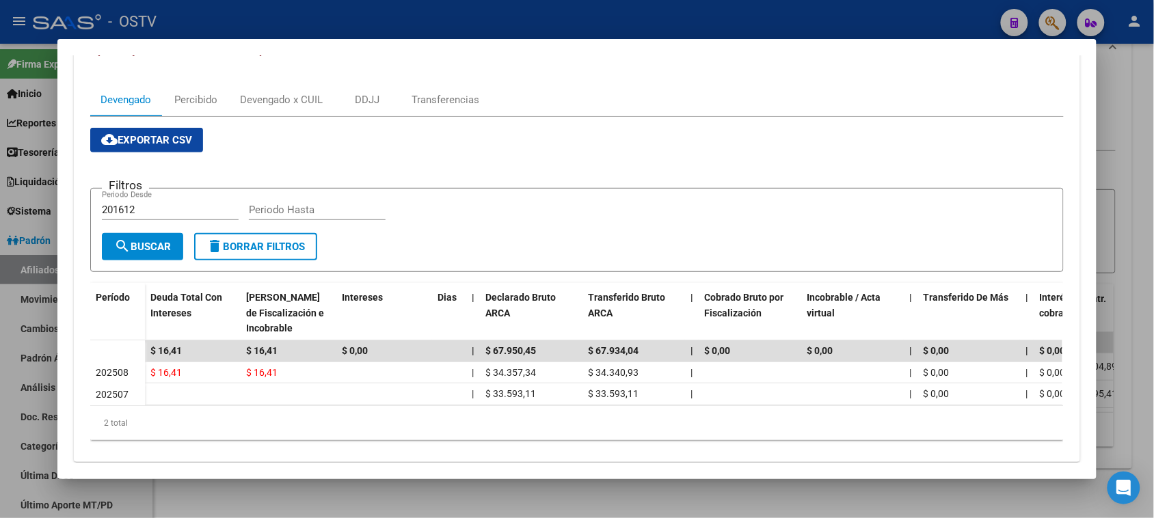
click at [673, 494] on div at bounding box center [577, 259] width 1154 height 518
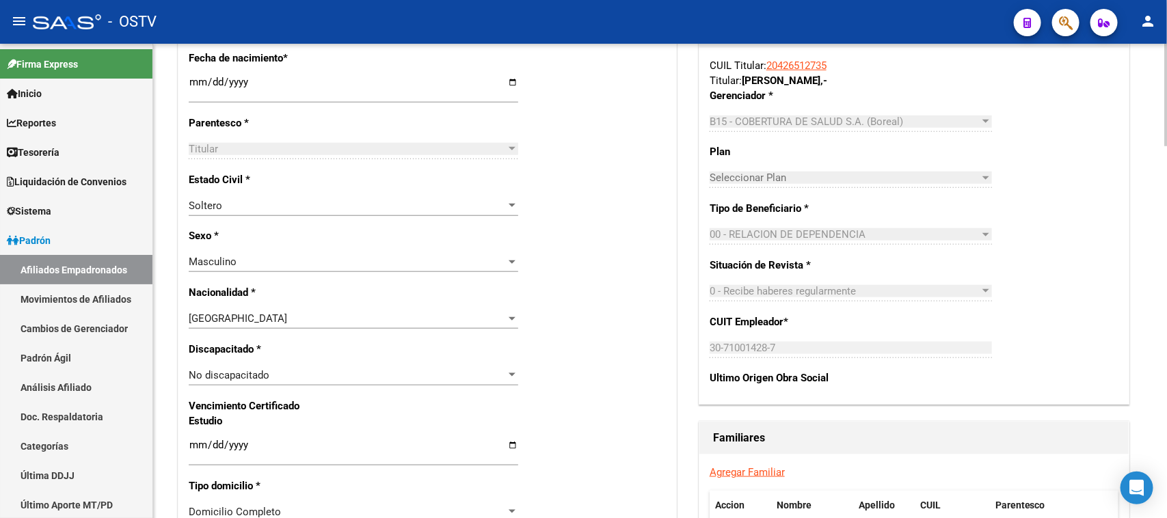
scroll to position [507, 0]
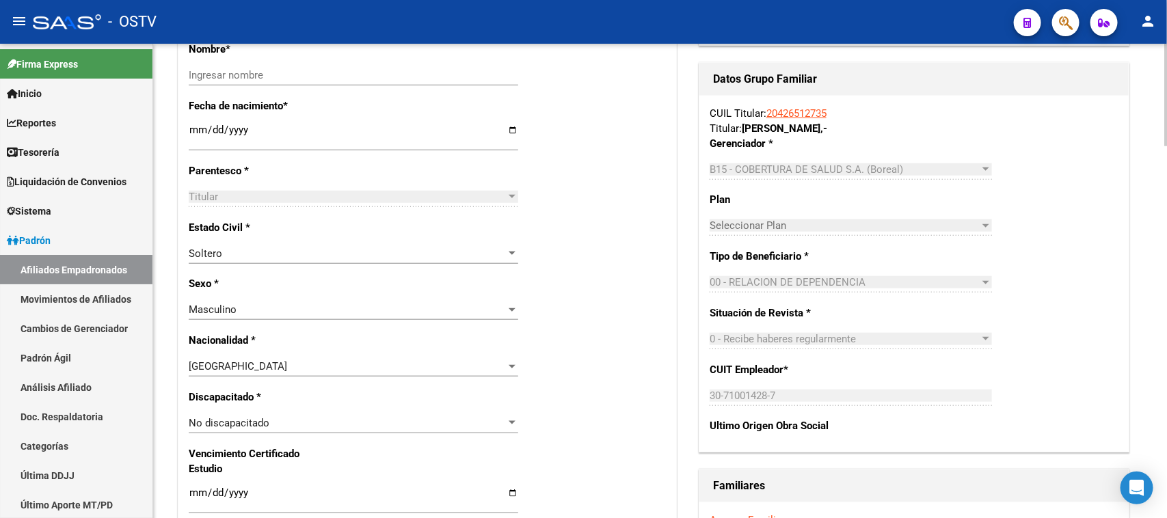
click at [1166, 193] on div at bounding box center [1165, 205] width 3 height 103
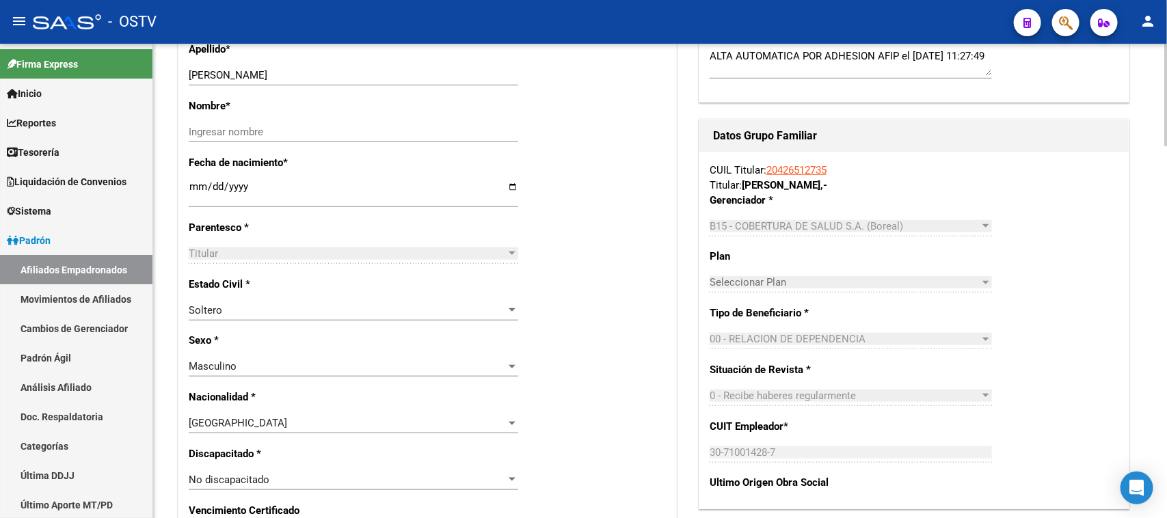
scroll to position [421, 0]
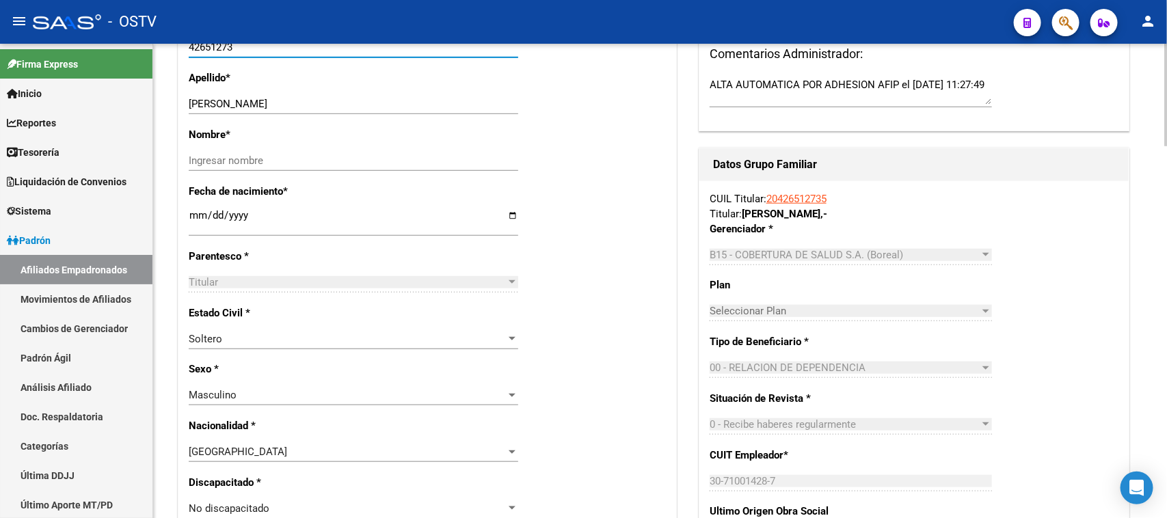
click at [213, 49] on input "42651273" at bounding box center [354, 47] width 330 height 12
click at [25, 213] on span "Sistema" at bounding box center [29, 211] width 44 height 15
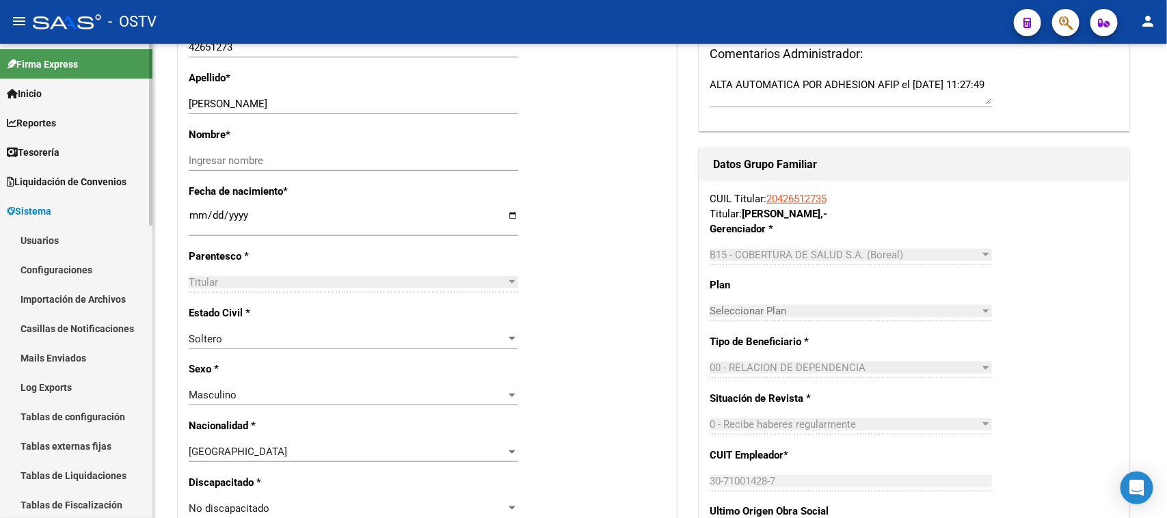
click at [50, 449] on link "Tablas externas fijas" at bounding box center [76, 445] width 152 height 29
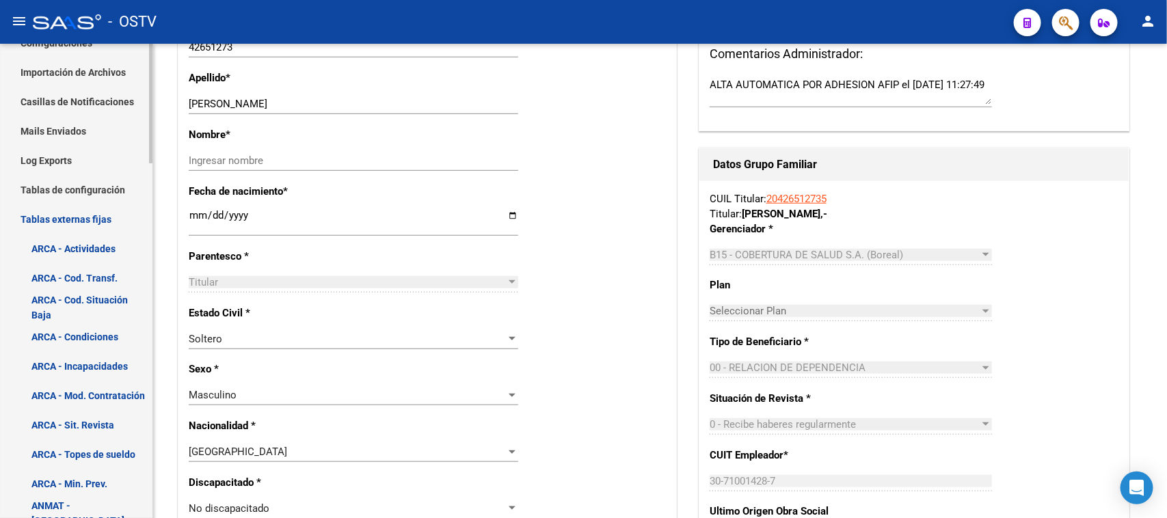
scroll to position [434, 0]
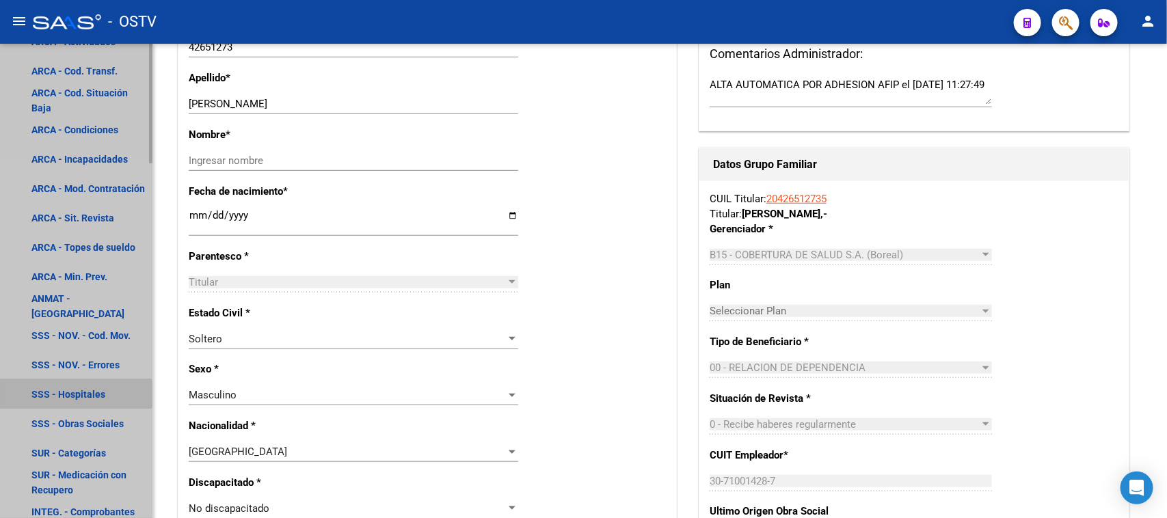
click at [53, 395] on link "SSS - Hospitales" at bounding box center [76, 393] width 152 height 29
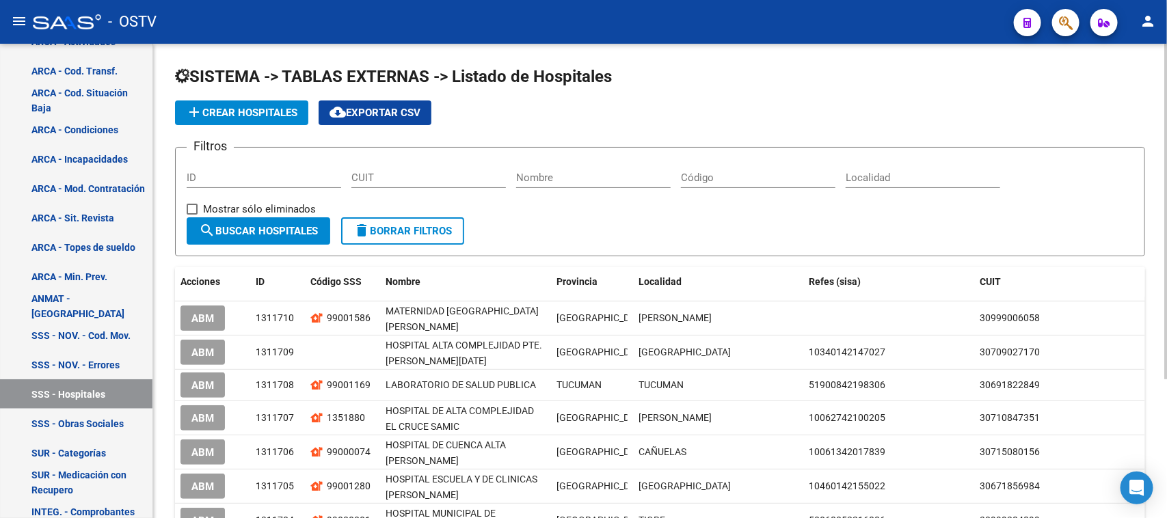
click at [872, 178] on input "Localidad" at bounding box center [923, 178] width 155 height 12
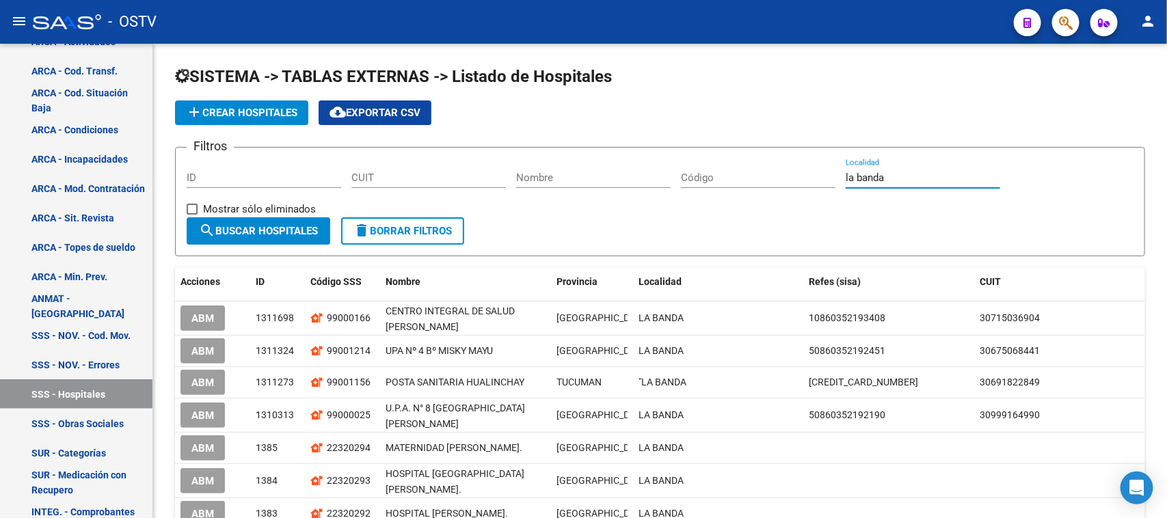
type input "la banda"
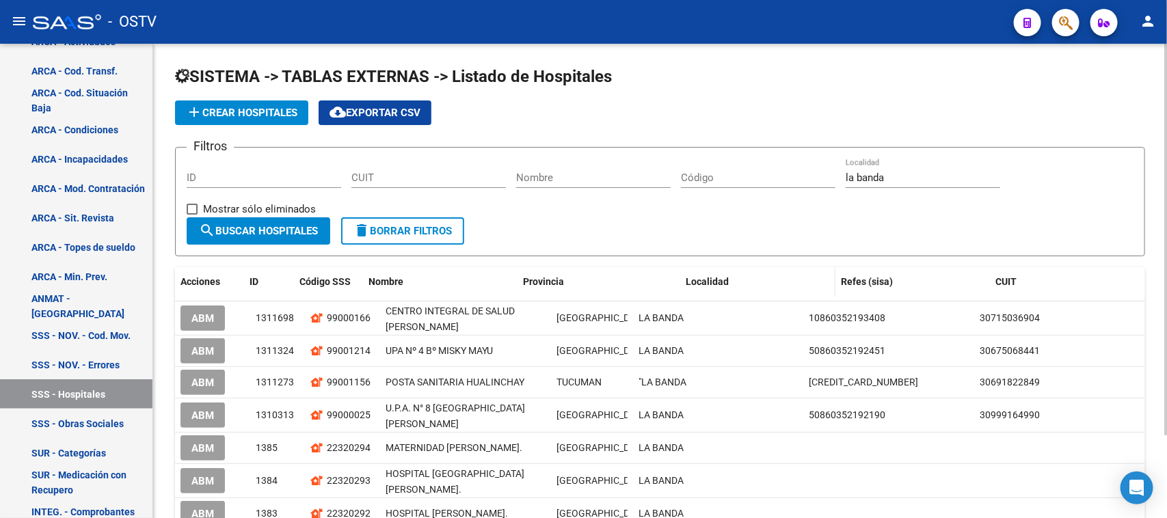
drag, startPoint x: 628, startPoint y: 281, endPoint x: 829, endPoint y: 272, distance: 201.2
click at [829, 272] on div "Acciones ID Código SSS Nombre Provincia Localidad Refes (sisa) CUIT" at bounding box center [660, 281] width 970 height 29
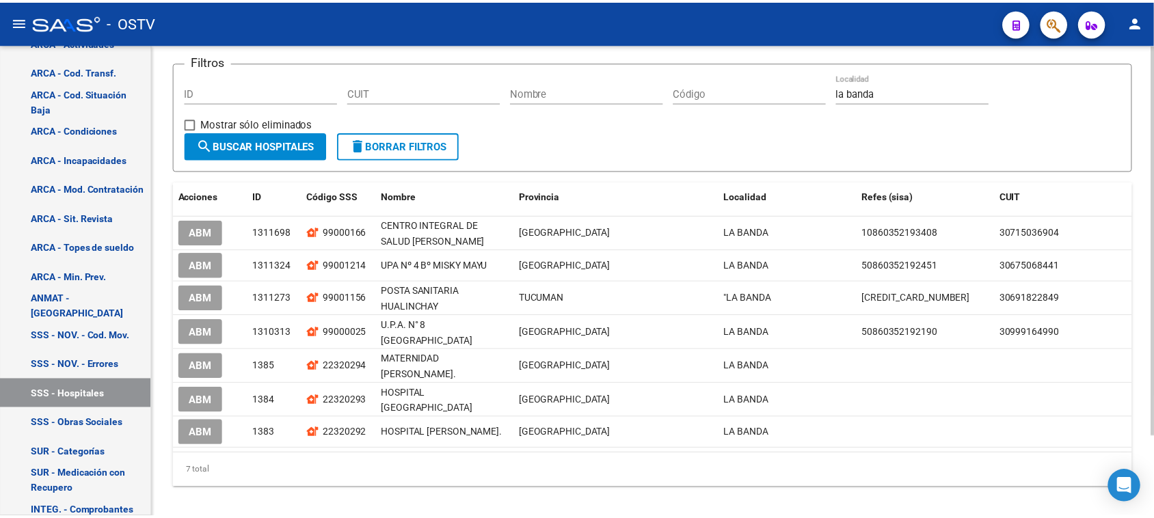
scroll to position [98, 0]
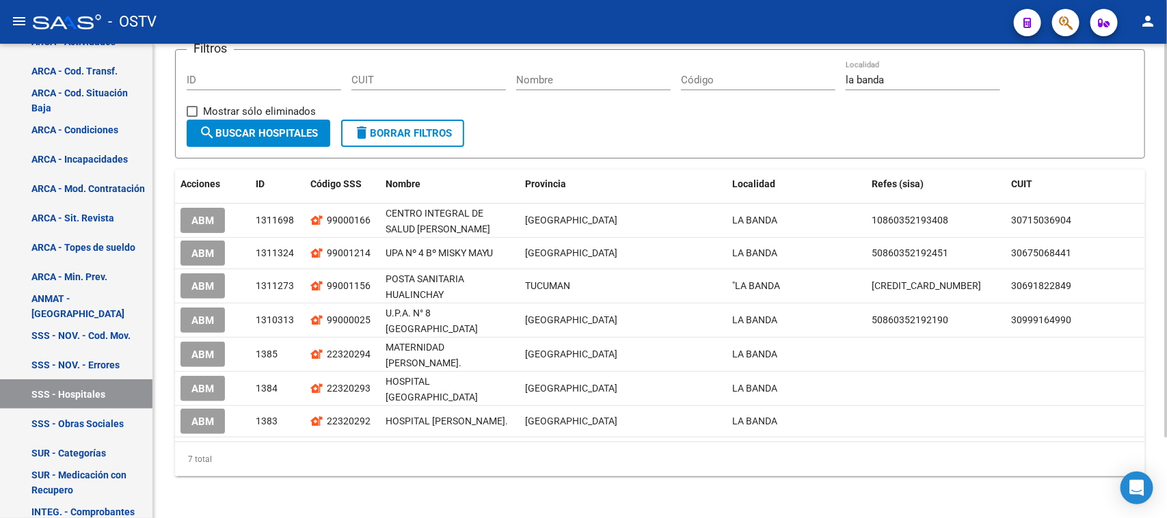
click at [1164, 262] on div at bounding box center [1165, 320] width 3 height 394
click at [302, 481] on div "SISTEMA -> TABLAS EXTERNAS -> Listado de Hospitales add Crear Hospitales cloud_…" at bounding box center [660, 233] width 1014 height 574
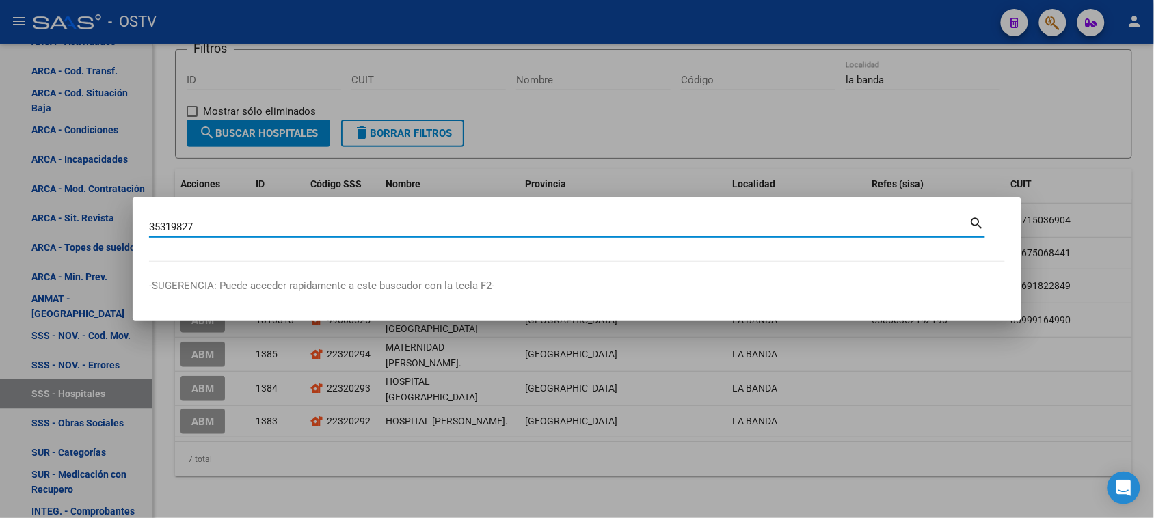
type input "35319827"
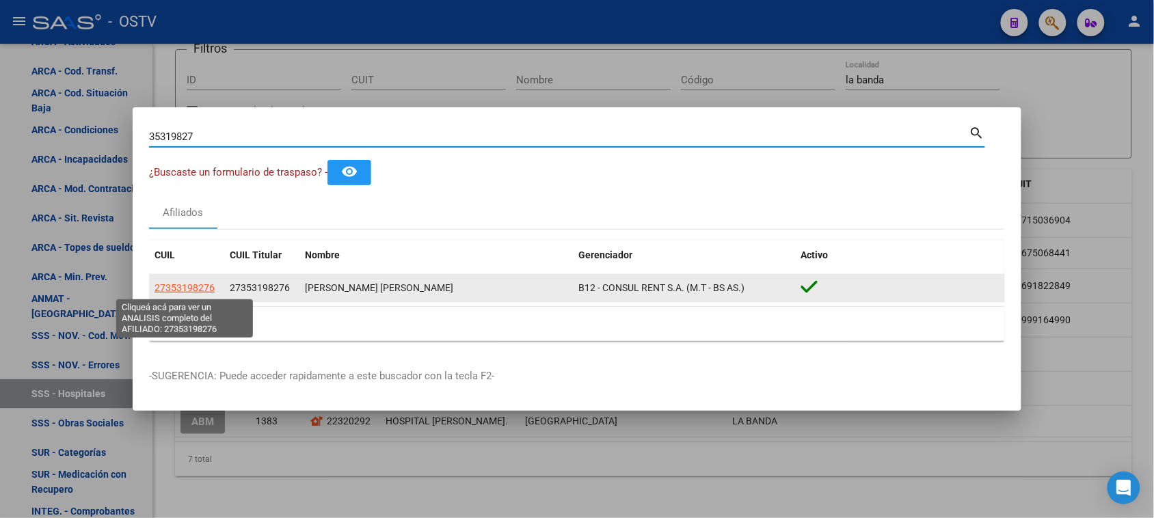
click at [187, 291] on span "27353198276" at bounding box center [185, 287] width 60 height 11
type textarea "27353198276"
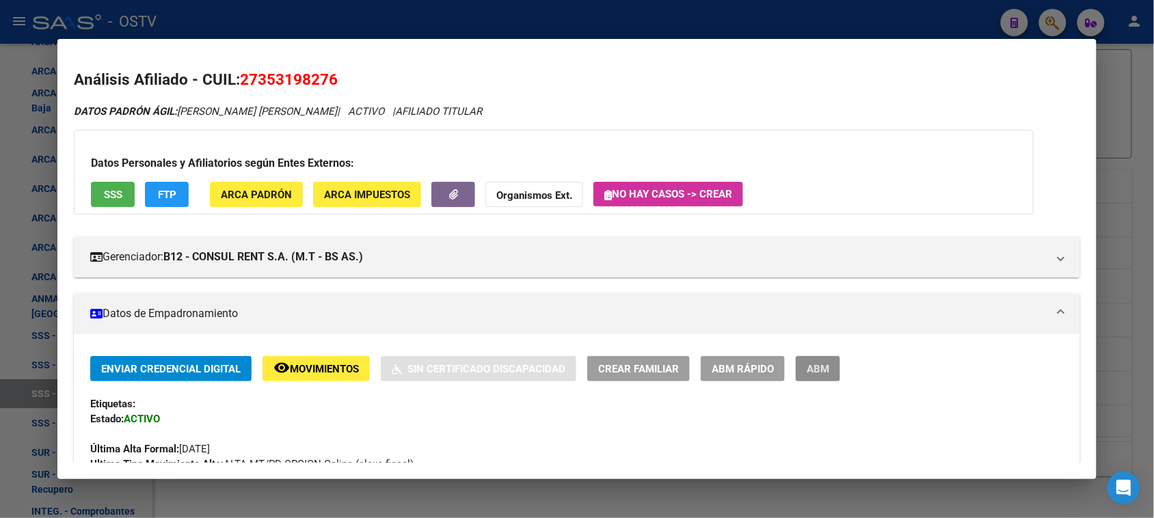
click at [801, 371] on button "ABM" at bounding box center [818, 368] width 44 height 25
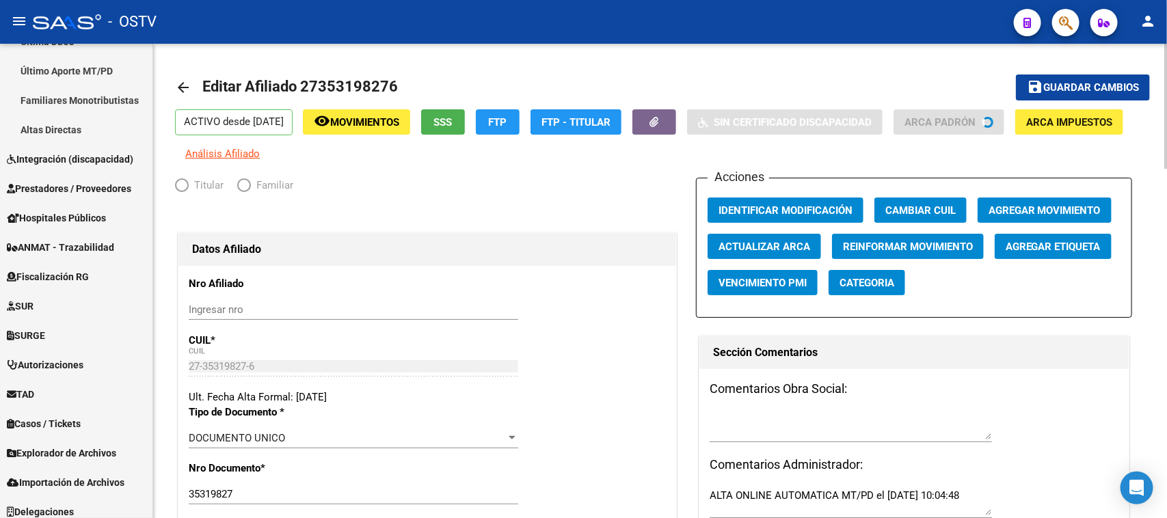
radio input "true"
type input "27-35319827-6"
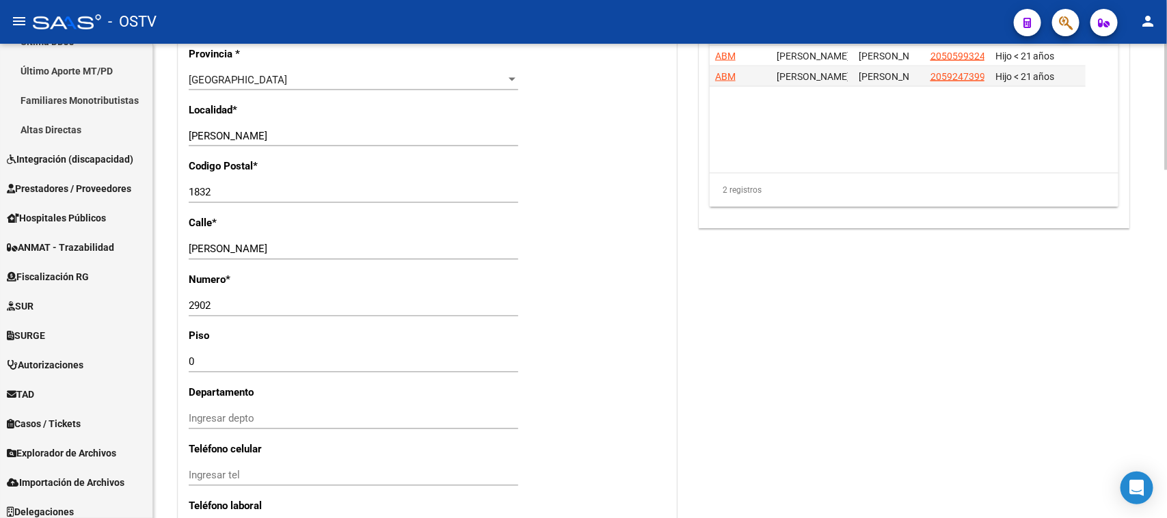
scroll to position [1270, 0]
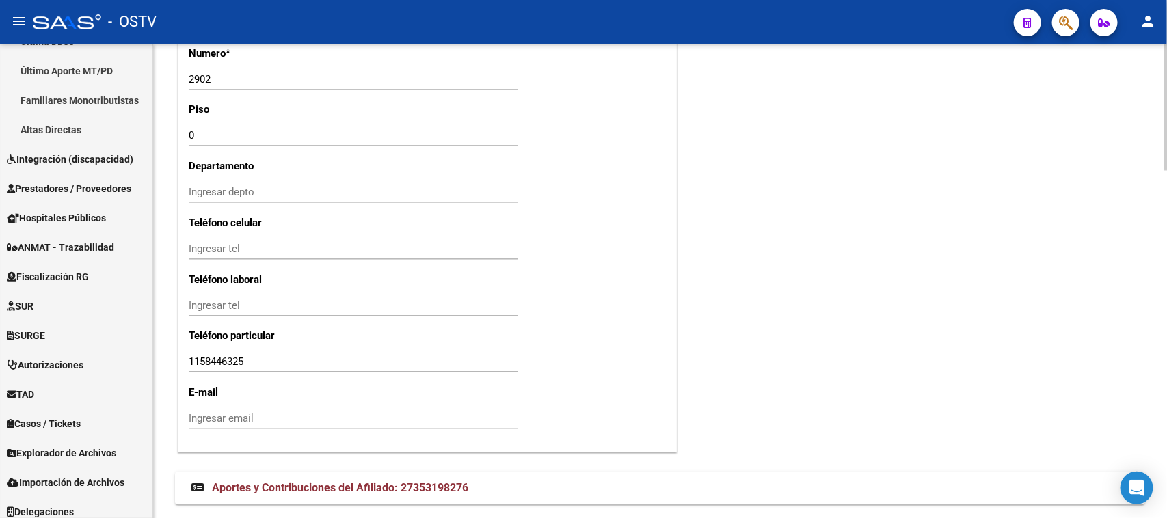
click at [1152, 475] on body "menu - OSTV person Firma Express Inicio Calendario SSS Instructivos Contacto OS…" at bounding box center [583, 259] width 1167 height 518
click at [294, 477] on mat-expansion-panel-header "Aportes y Contribuciones del Afiliado: 27353198276" at bounding box center [660, 488] width 970 height 33
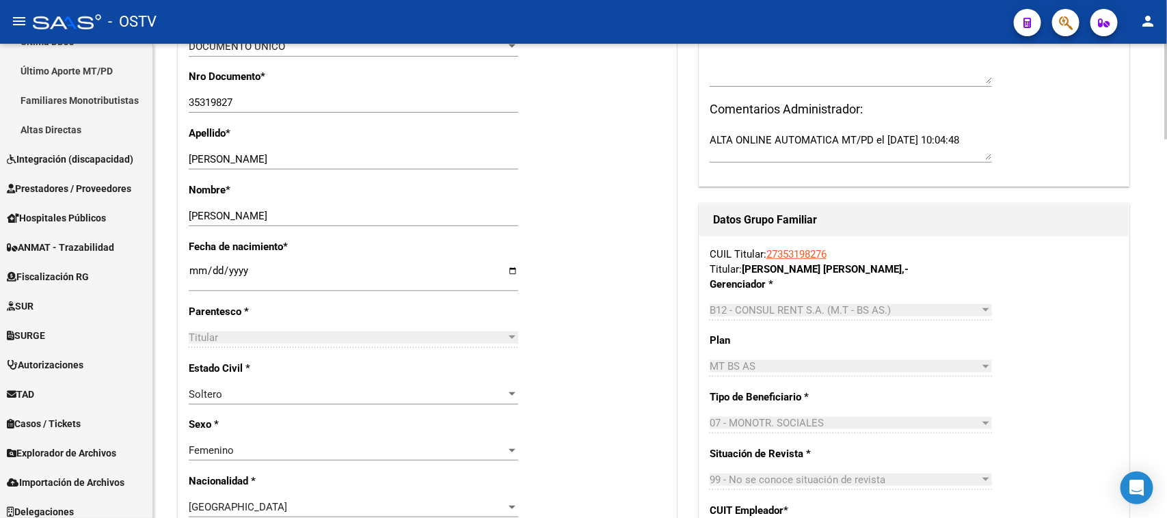
scroll to position [315, 0]
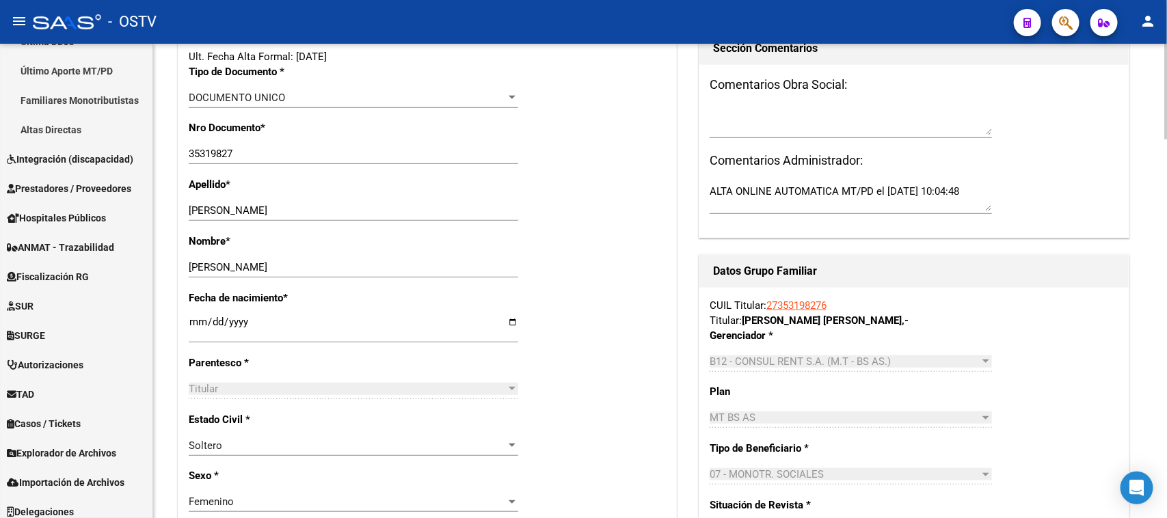
click at [205, 154] on input "35319827" at bounding box center [354, 154] width 330 height 12
click at [46, 224] on span "Hospitales Públicos" at bounding box center [56, 218] width 99 height 15
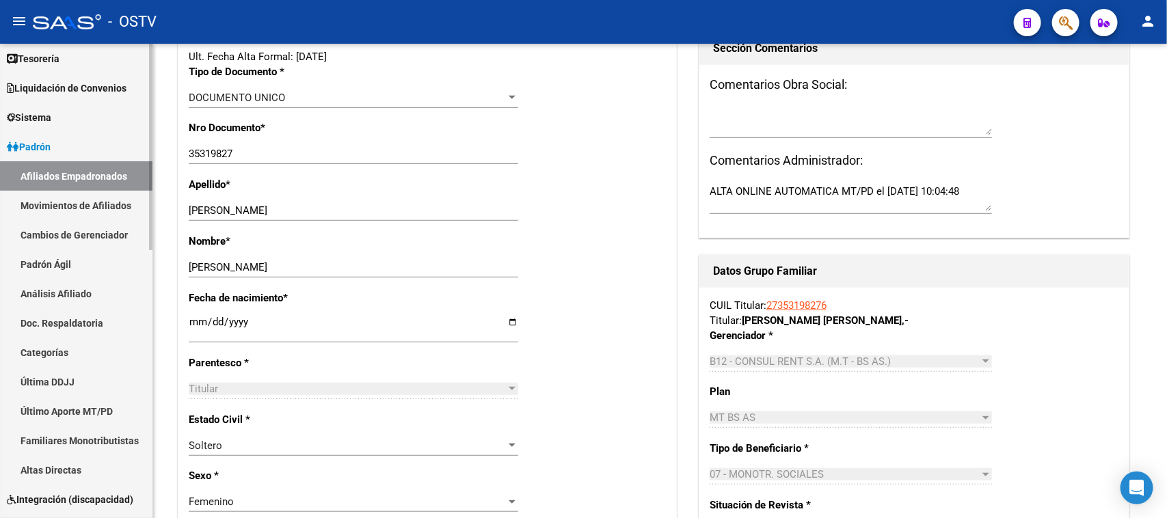
scroll to position [92, 0]
click at [40, 124] on span "Sistema" at bounding box center [29, 118] width 44 height 15
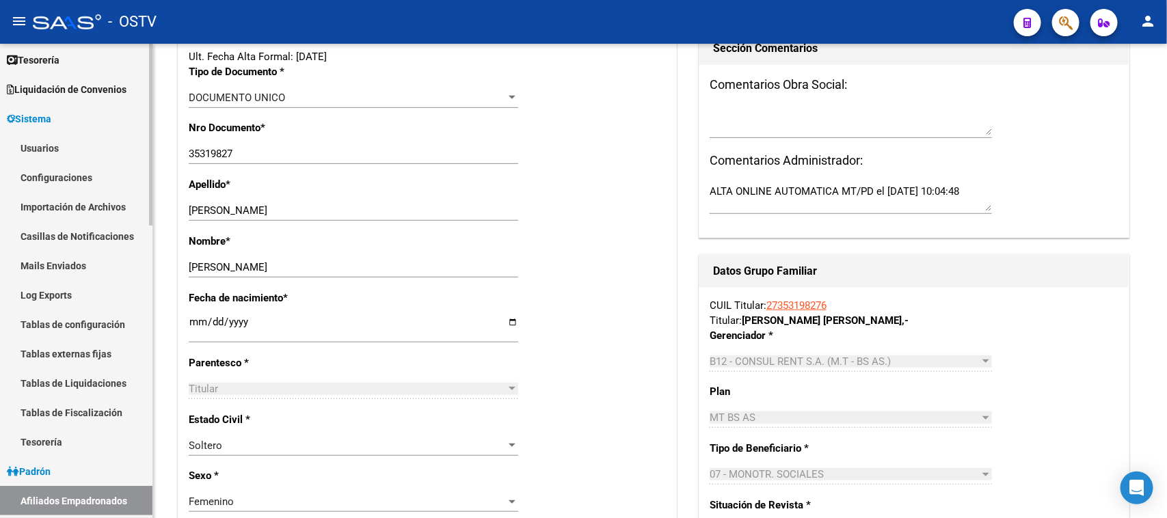
click at [59, 356] on link "Tablas externas fijas" at bounding box center [76, 353] width 152 height 29
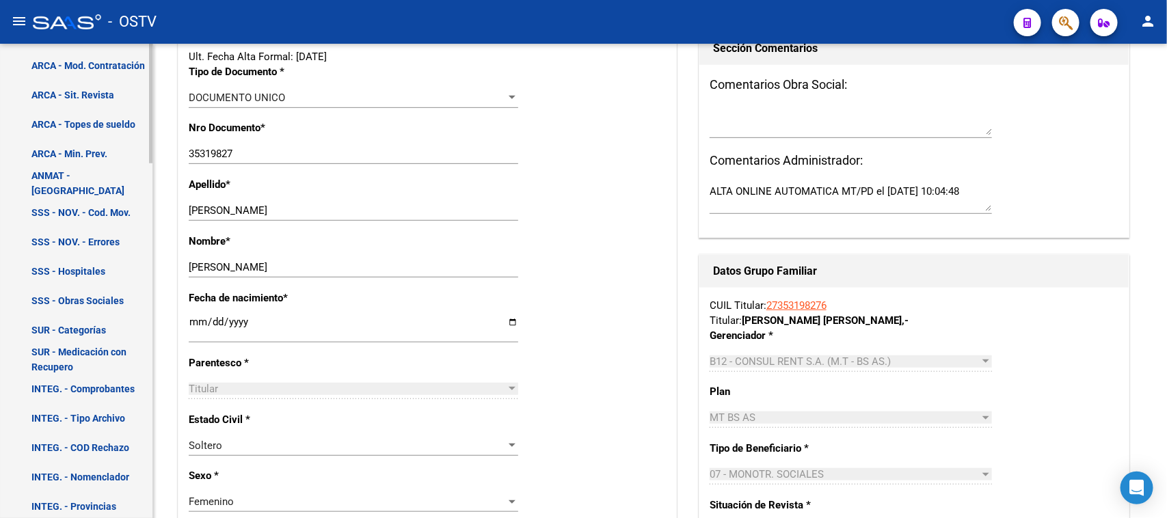
click at [145, 284] on div "Firma Express Inicio Calendario SSS Instructivos Contacto OS Reportes Tablero d…" at bounding box center [78, 430] width 156 height 1887
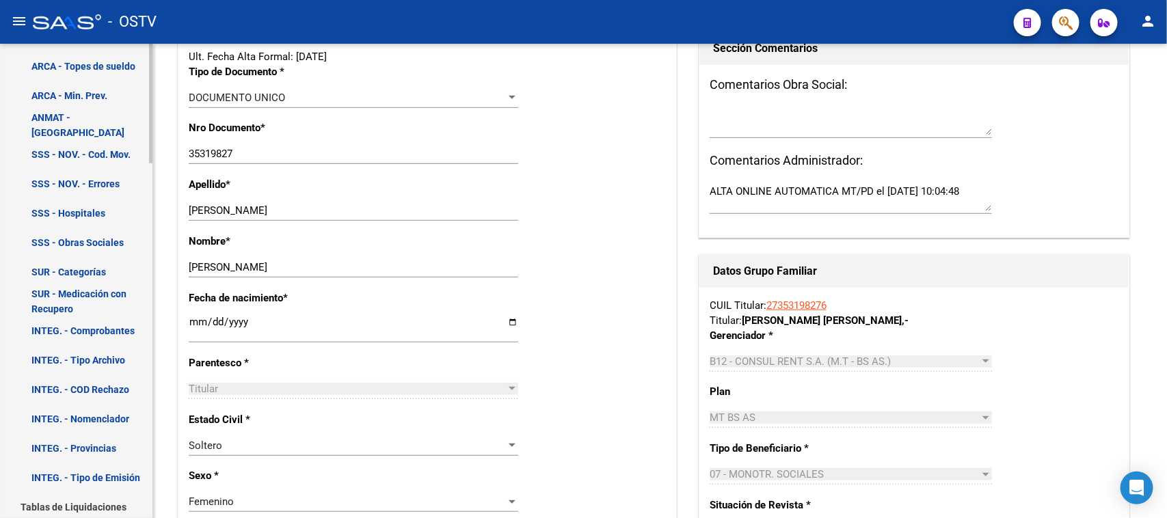
scroll to position [605, 0]
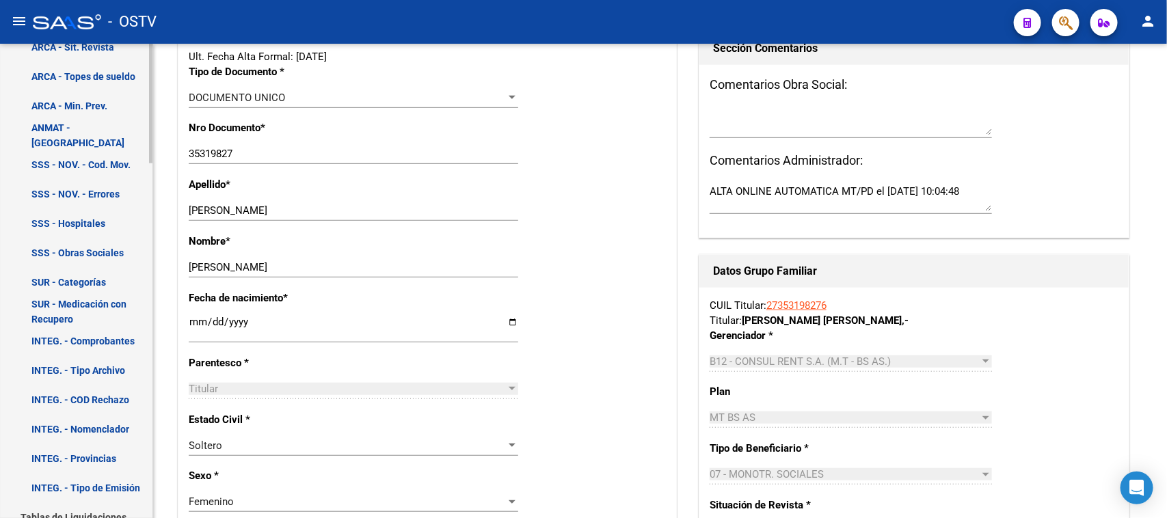
click at [152, 230] on div at bounding box center [150, 256] width 3 height 120
click at [92, 229] on link "SSS - Hospitales" at bounding box center [76, 223] width 152 height 29
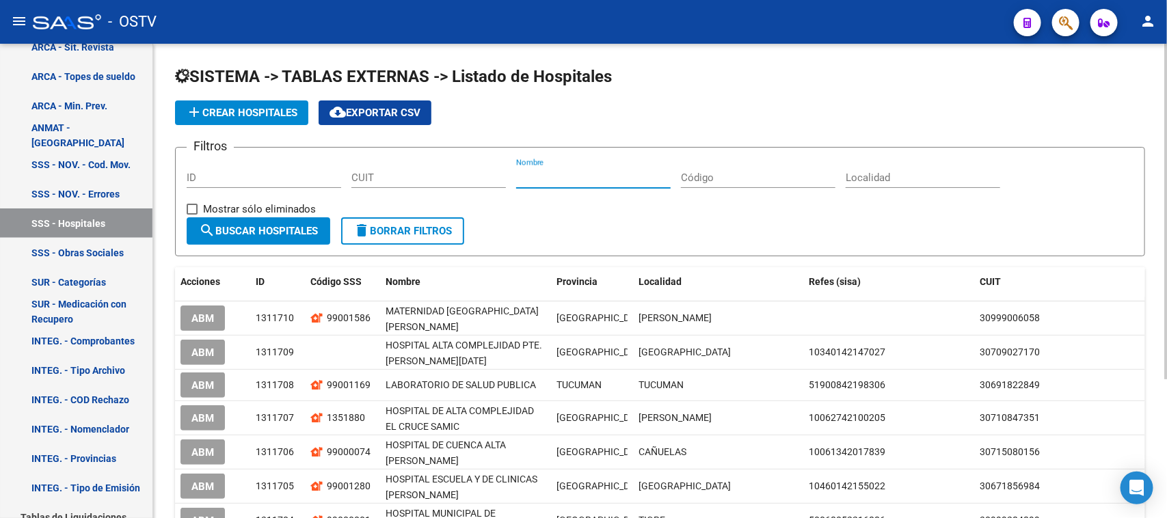
click at [619, 178] on input "Nombre" at bounding box center [593, 178] width 155 height 12
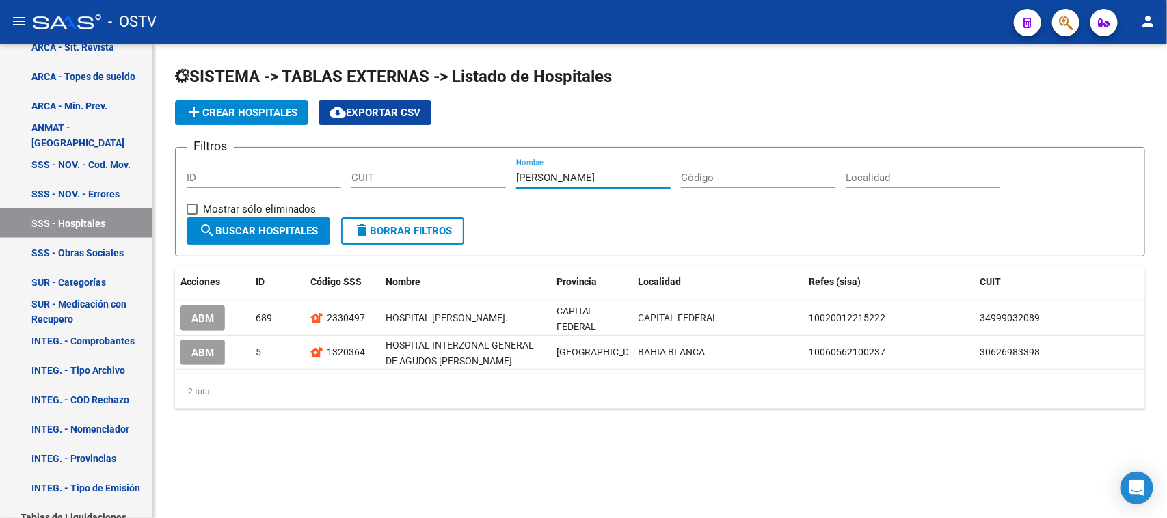
type input "[PERSON_NAME]"
click at [399, 412] on div "SISTEMA -> TABLAS EXTERNAS -> Listado de Hospitales add Crear Hospitales cloud_…" at bounding box center [660, 248] width 1014 height 409
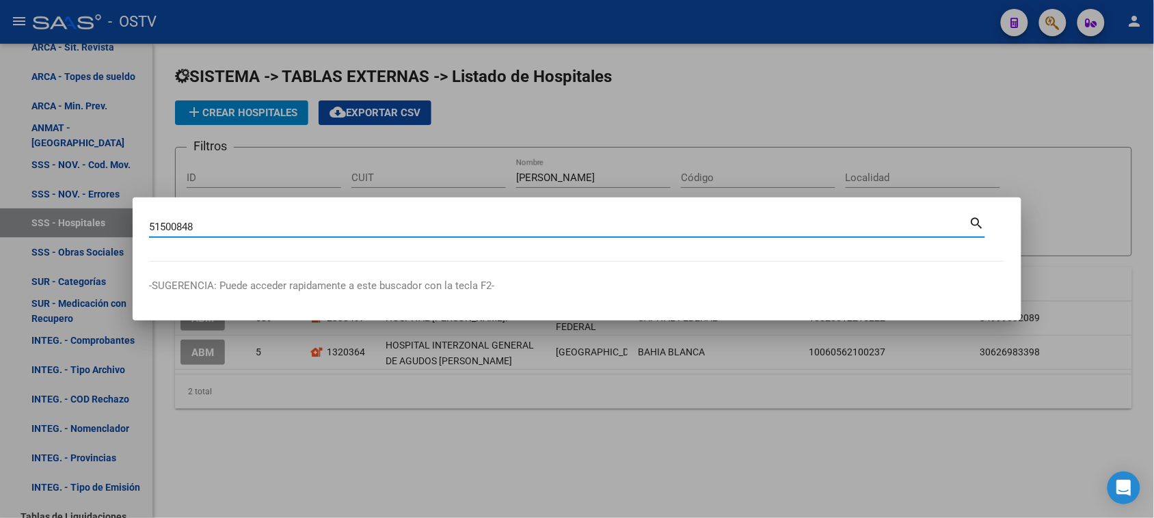
type input "51500848"
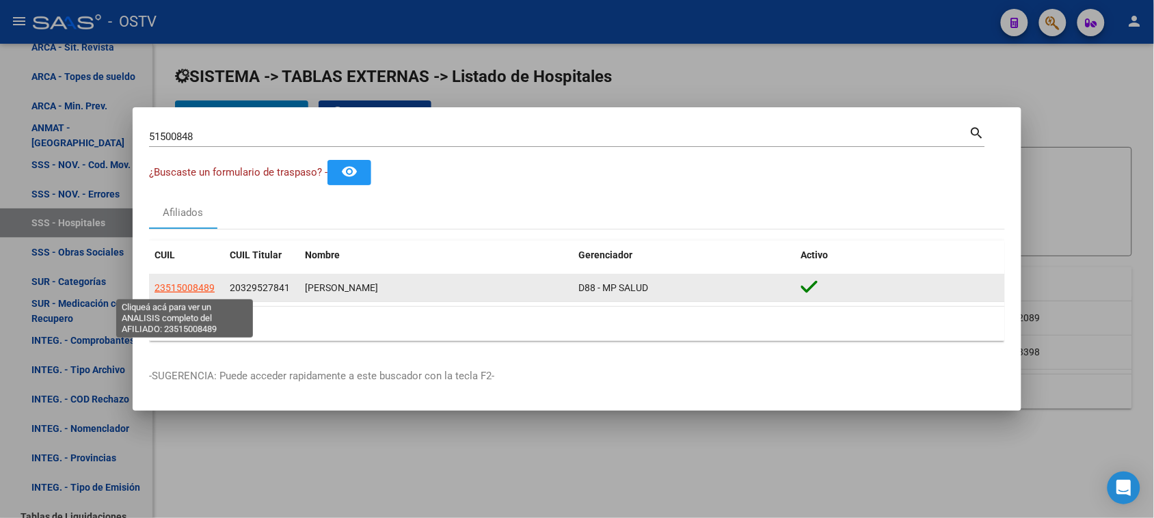
click at [191, 293] on span "23515008489" at bounding box center [185, 287] width 60 height 11
type textarea "23515008489"
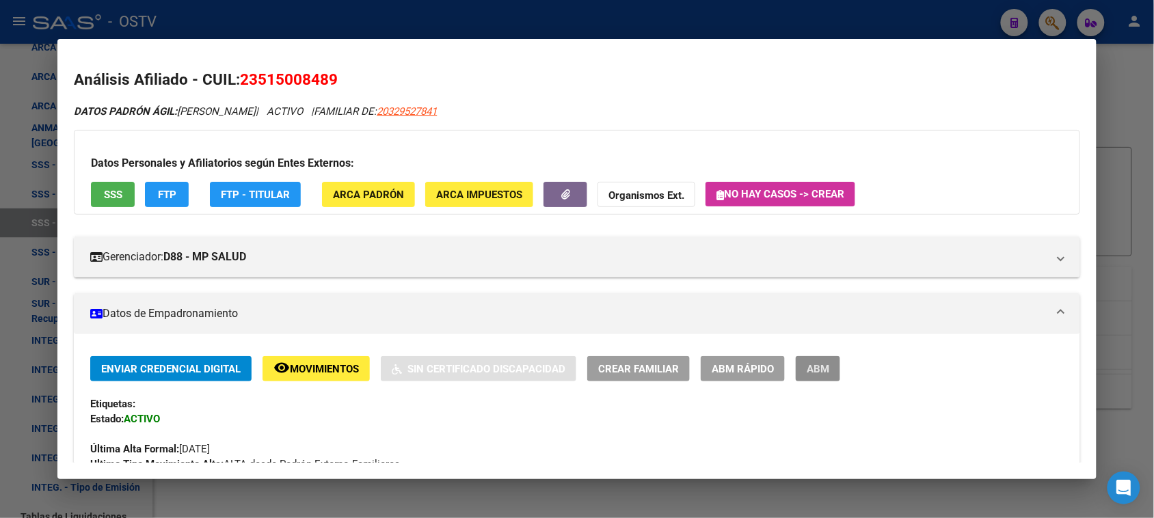
click at [812, 371] on span "ABM" at bounding box center [818, 369] width 23 height 12
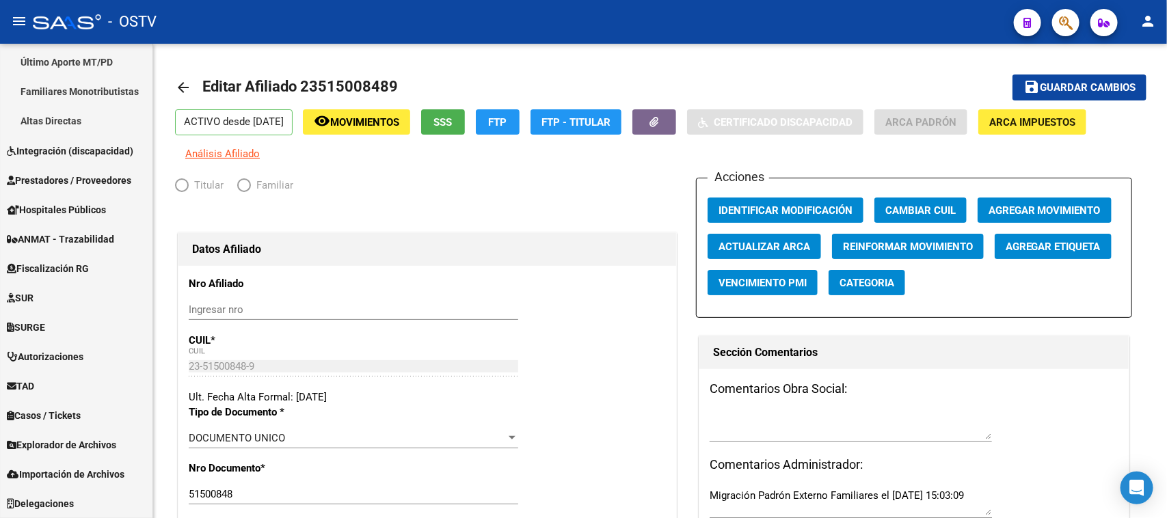
scroll to position [442, 0]
radio input "true"
type input "20-32952784-1"
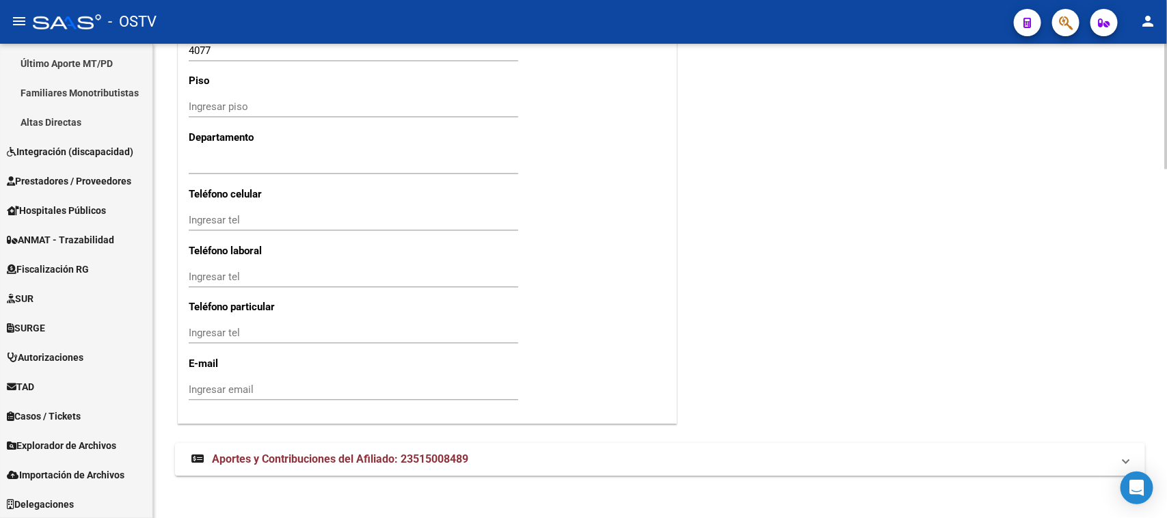
scroll to position [1331, 0]
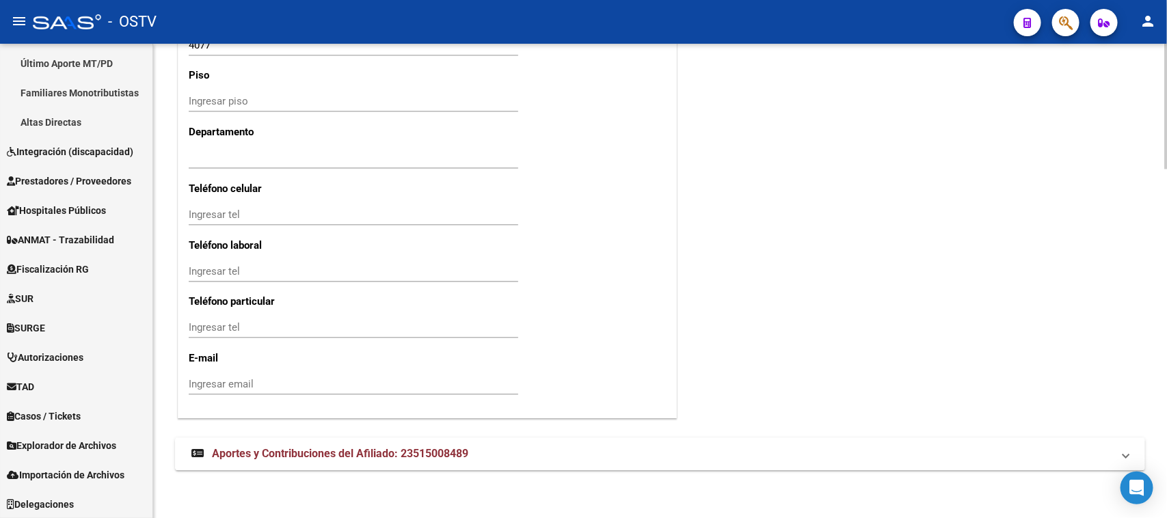
click at [1142, 493] on body "menu - OSTV person Firma Express Inicio Calendario SSS Instructivos Contacto OS…" at bounding box center [583, 259] width 1167 height 518
click at [350, 462] on mat-expansion-panel-header "Aportes y Contribuciones del Afiliado: 23515008489" at bounding box center [660, 454] width 970 height 33
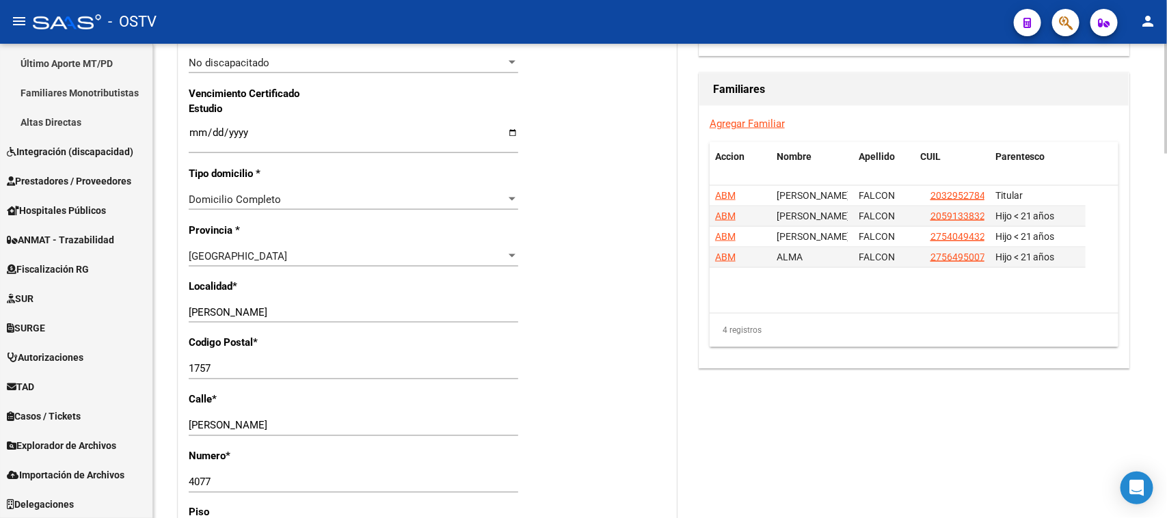
scroll to position [845, 0]
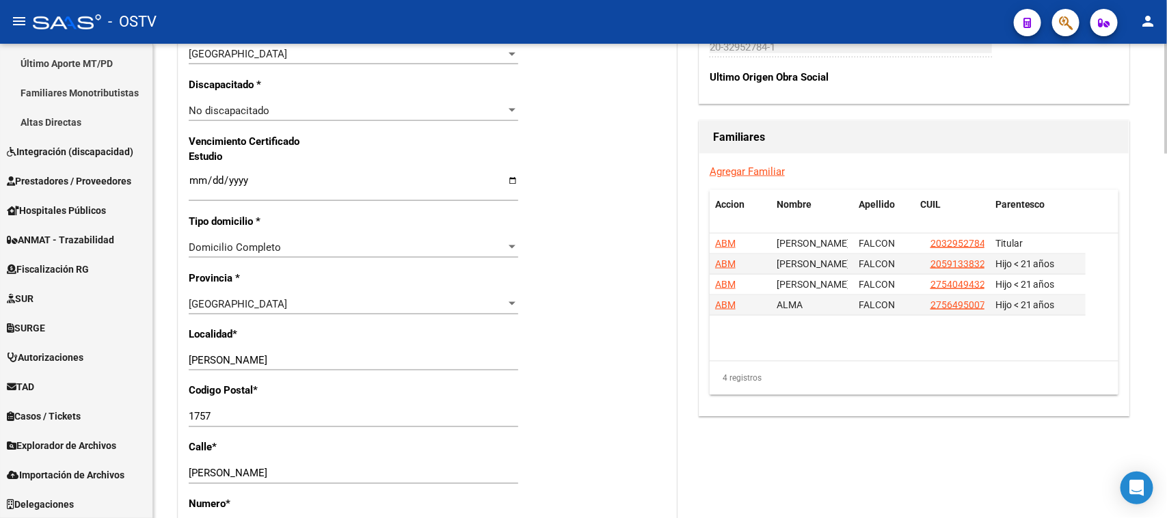
click at [1166, 255] on div at bounding box center [1165, 295] width 3 height 110
click at [725, 247] on span "ABM" at bounding box center [725, 243] width 21 height 11
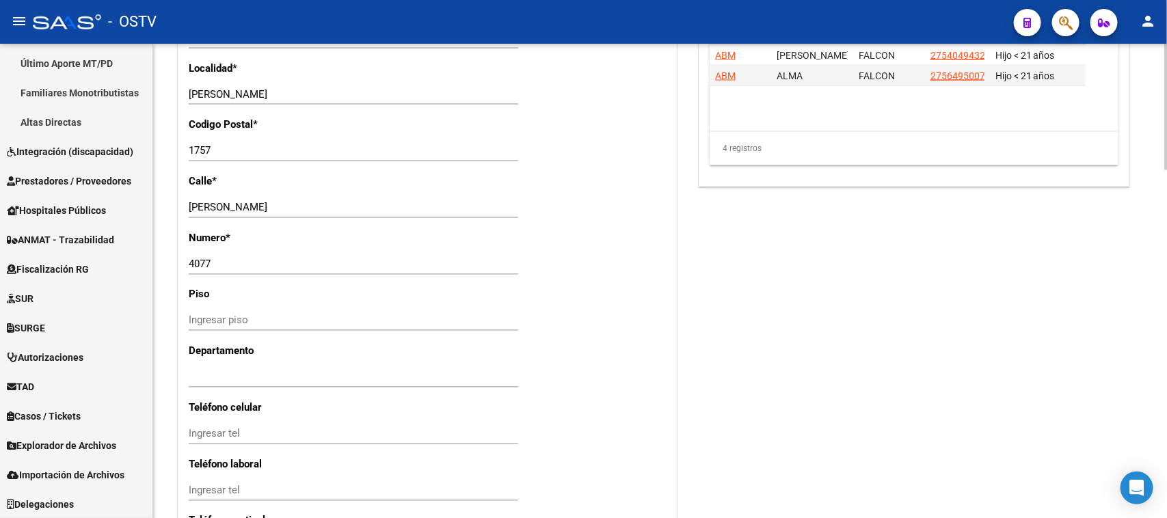
scroll to position [1305, 0]
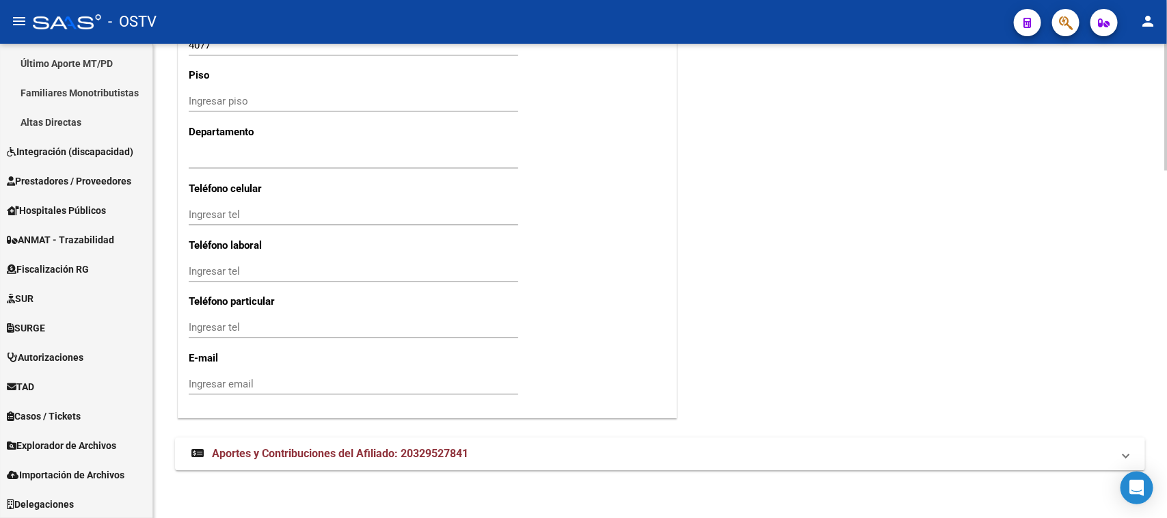
click at [1150, 518] on html "menu - OSTV person Firma Express Inicio Calendario SSS Instructivos Contacto OS…" at bounding box center [583, 259] width 1167 height 518
click at [420, 457] on span "Aportes y Contribuciones del Afiliado: 20329527841" at bounding box center [340, 453] width 256 height 13
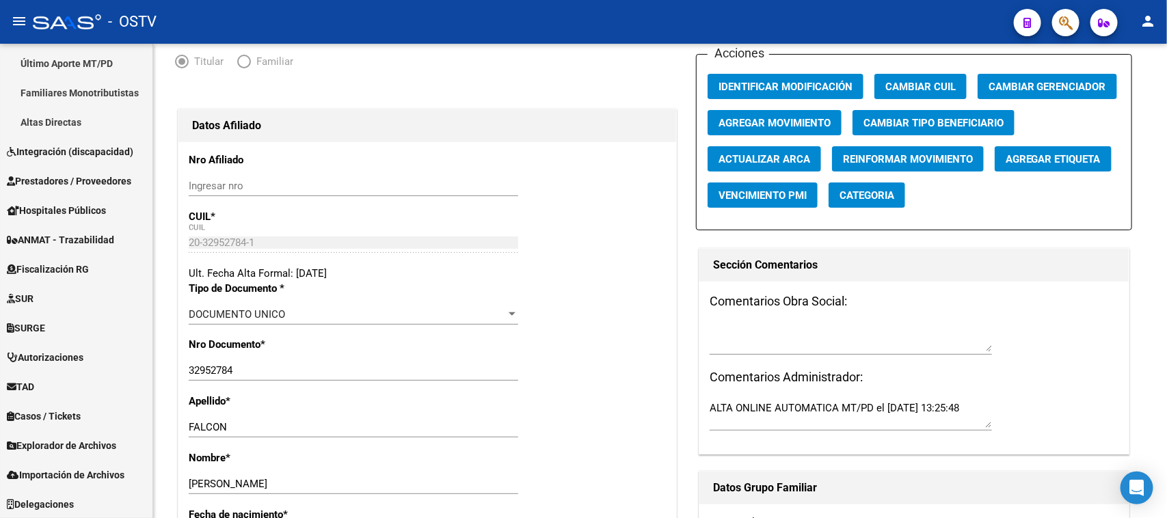
scroll to position [12, 0]
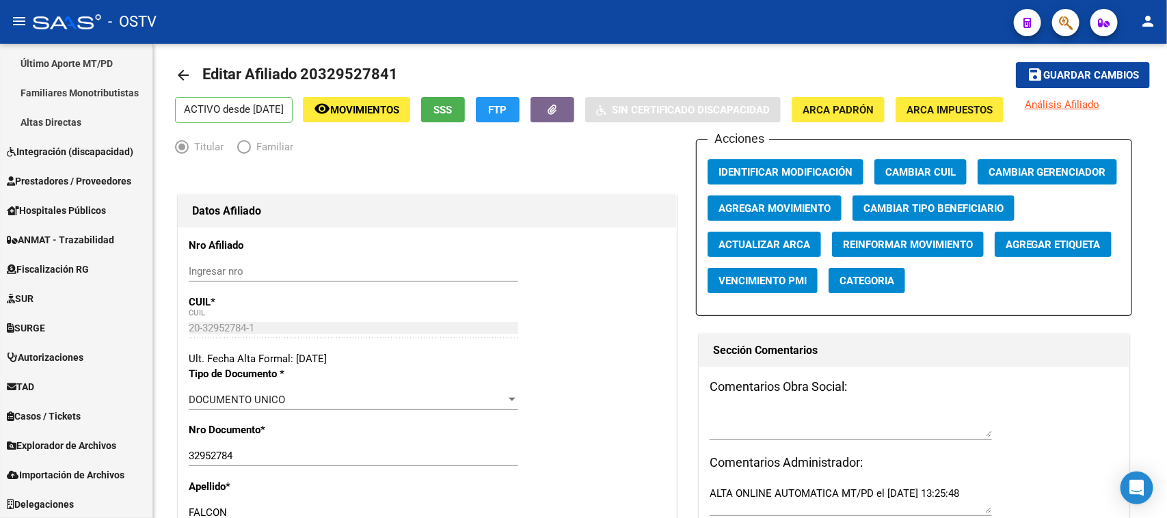
click at [1166, 106] on div at bounding box center [1165, 94] width 3 height 96
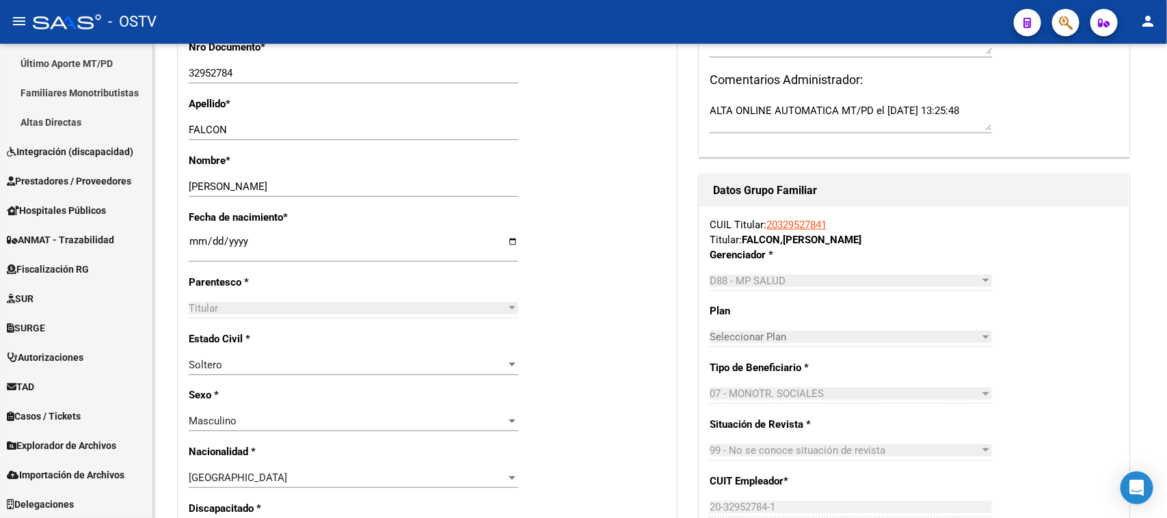
scroll to position [0, 0]
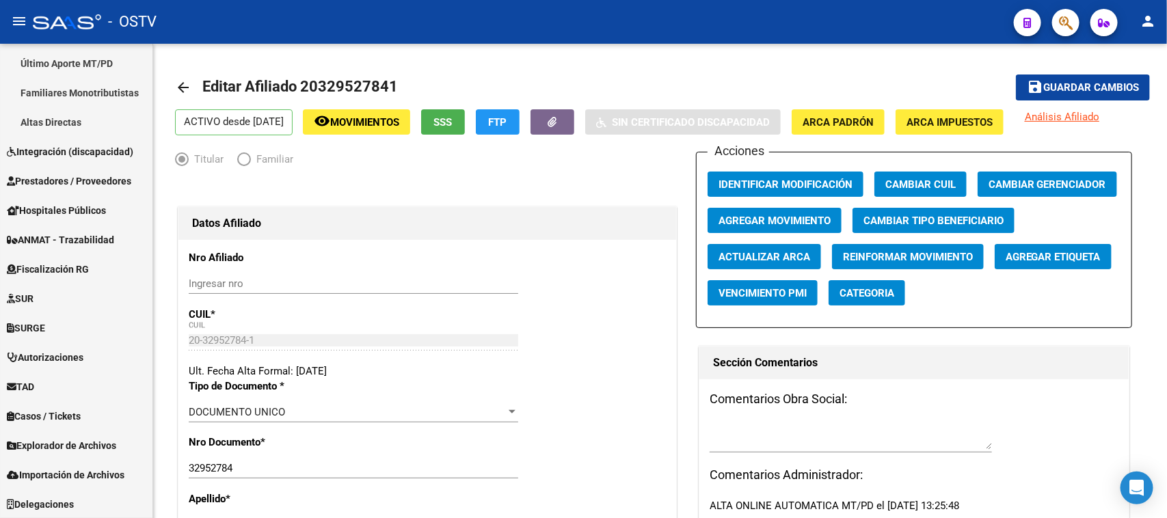
click at [1162, 17] on div "menu - OSTV person Firma Express Inicio Calendario SSS Instructivos Contacto OS…" at bounding box center [583, 259] width 1167 height 518
click at [520, 120] on button "FTP" at bounding box center [498, 121] width 44 height 25
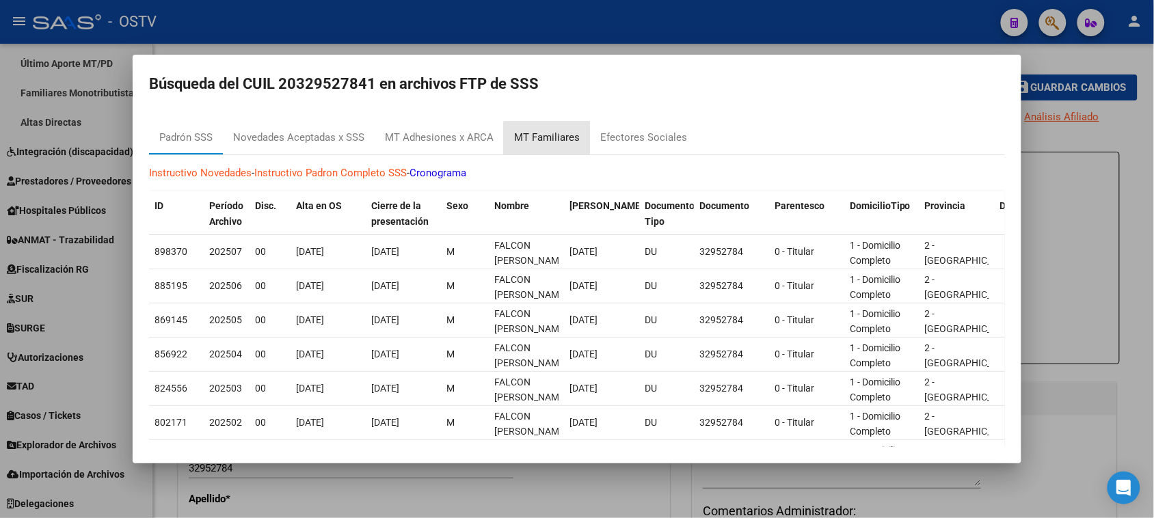
click at [563, 139] on div "MT Familiares" at bounding box center [547, 138] width 66 height 16
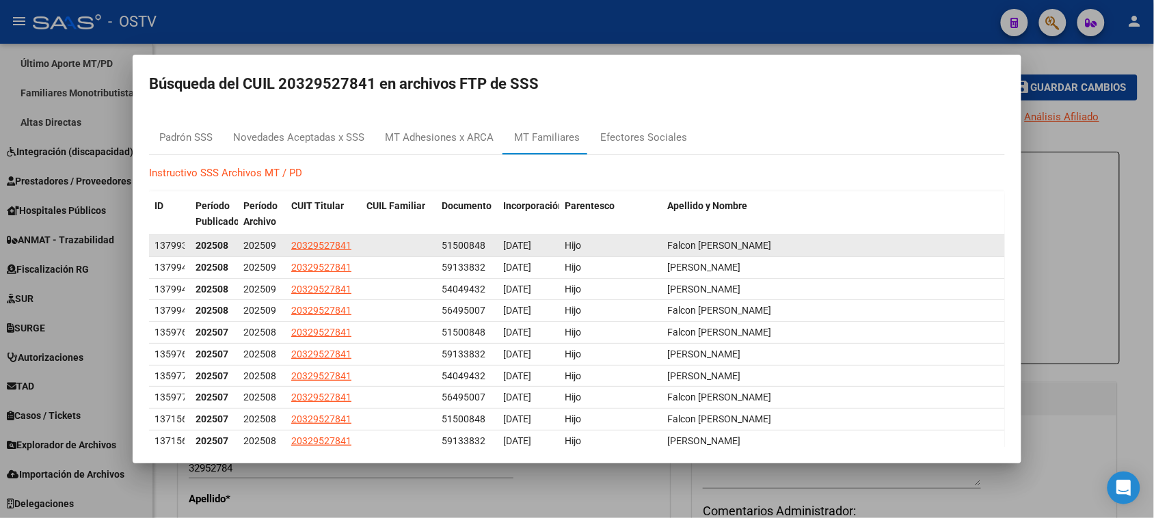
drag, startPoint x: 435, startPoint y: 245, endPoint x: 492, endPoint y: 248, distance: 57.5
click at [492, 248] on div "1379939 202508 202509 20329527841 51500848 [DATE] [PERSON_NAME]" at bounding box center [577, 246] width 856 height 22
copy div "51500848"
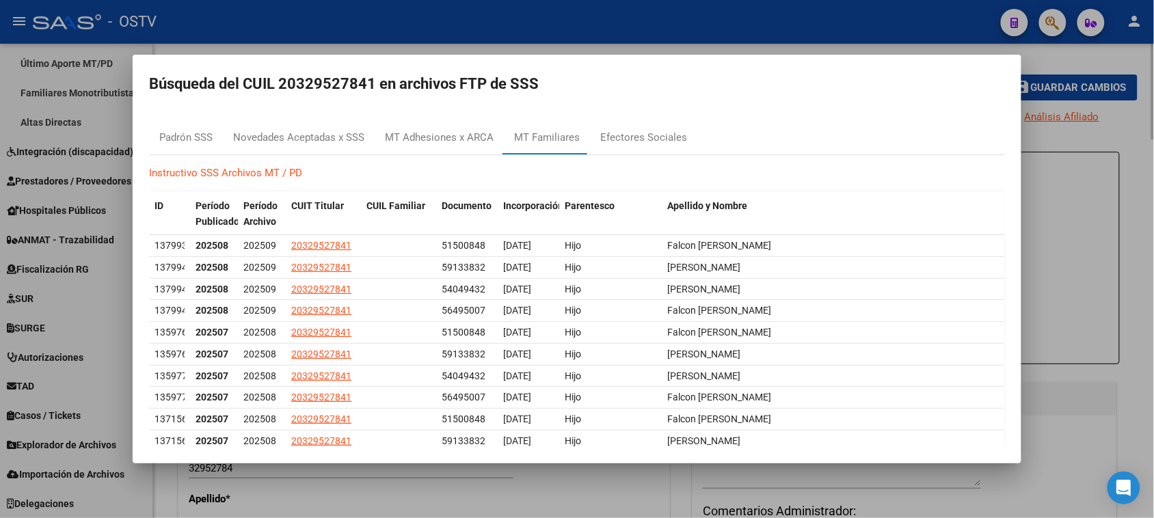
click at [1052, 202] on div at bounding box center [577, 259] width 1154 height 518
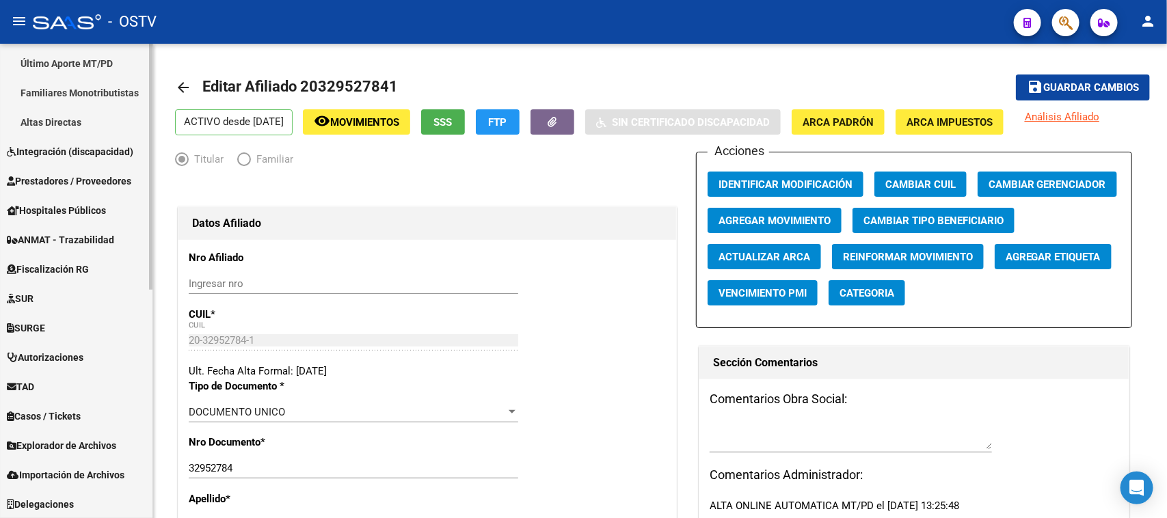
scroll to position [178, 0]
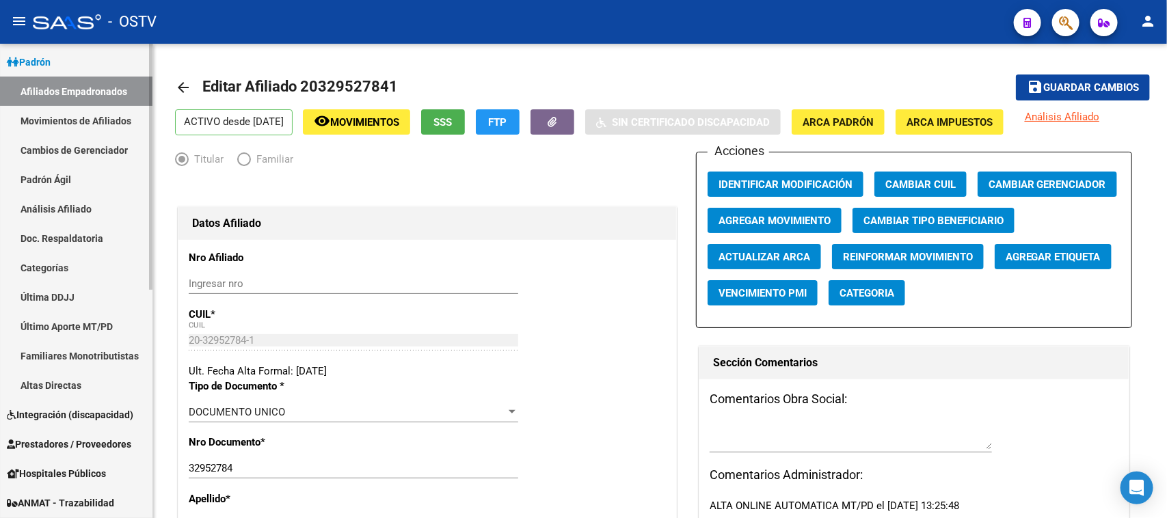
click at [152, 147] on div at bounding box center [150, 259] width 3 height 246
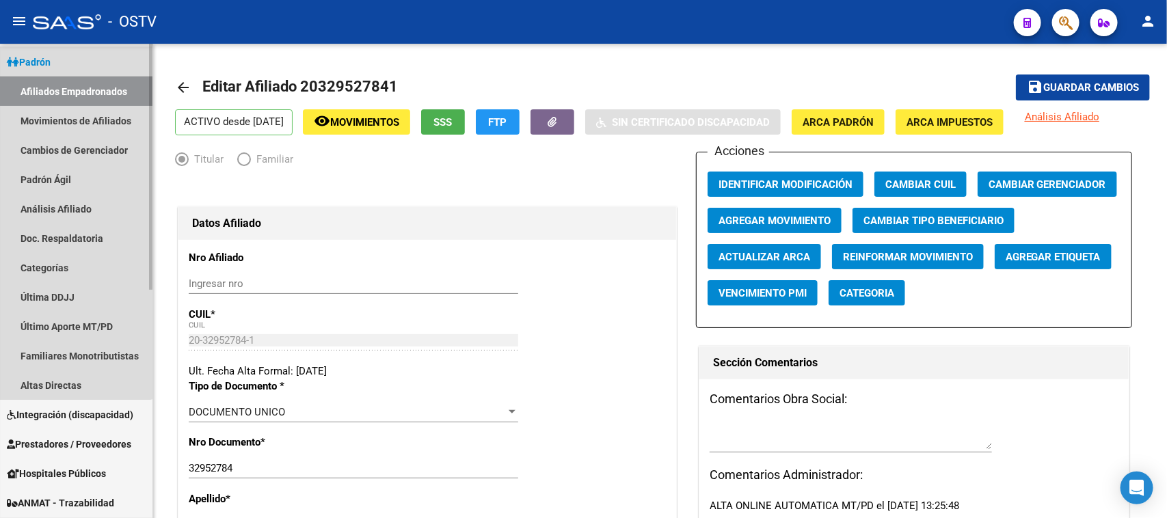
click at [51, 90] on link "Afiliados Empadronados" at bounding box center [76, 91] width 152 height 29
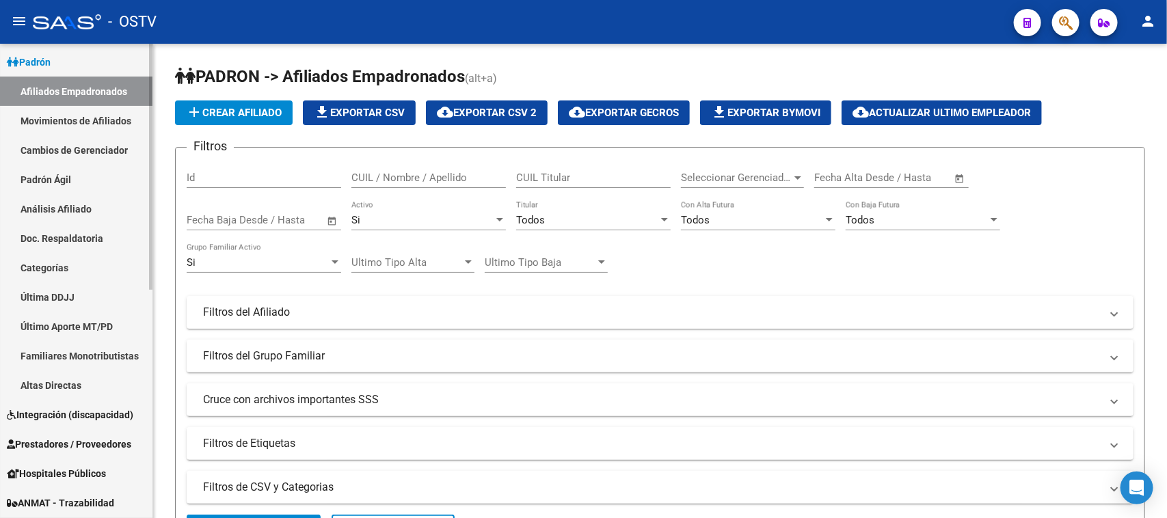
click at [60, 120] on link "Movimientos de Afiliados" at bounding box center [76, 120] width 152 height 29
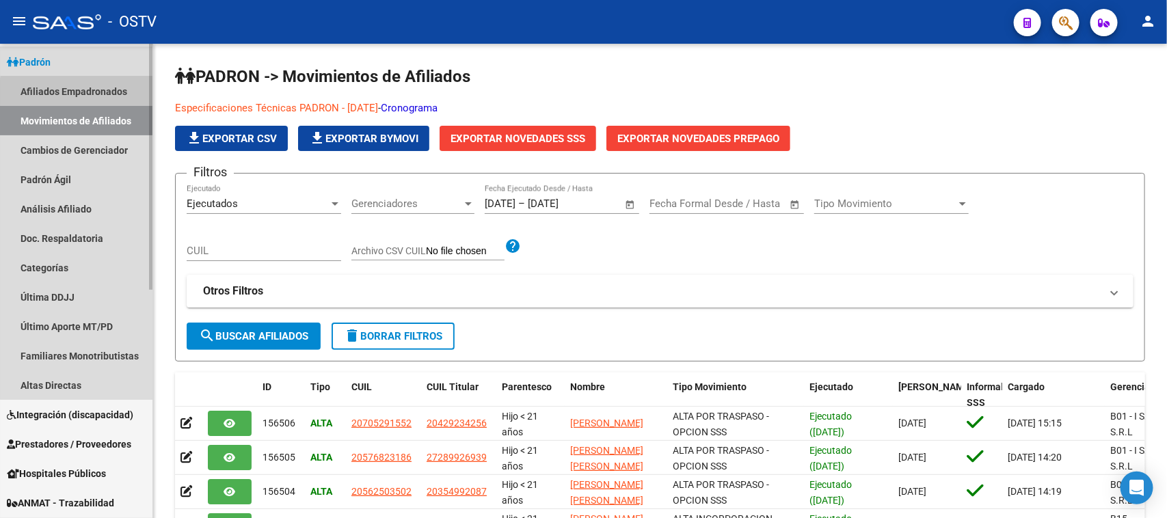
click at [94, 94] on link "Afiliados Empadronados" at bounding box center [76, 91] width 152 height 29
